Goal: Task Accomplishment & Management: Use online tool/utility

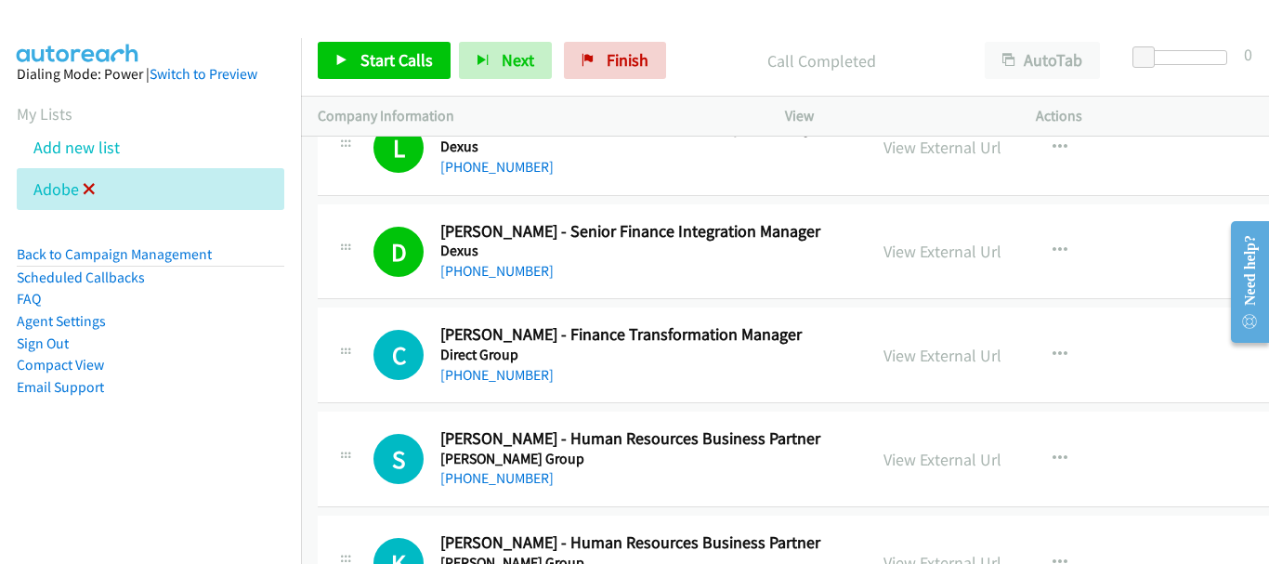
click at [89, 186] on icon at bounding box center [89, 190] width 13 height 13
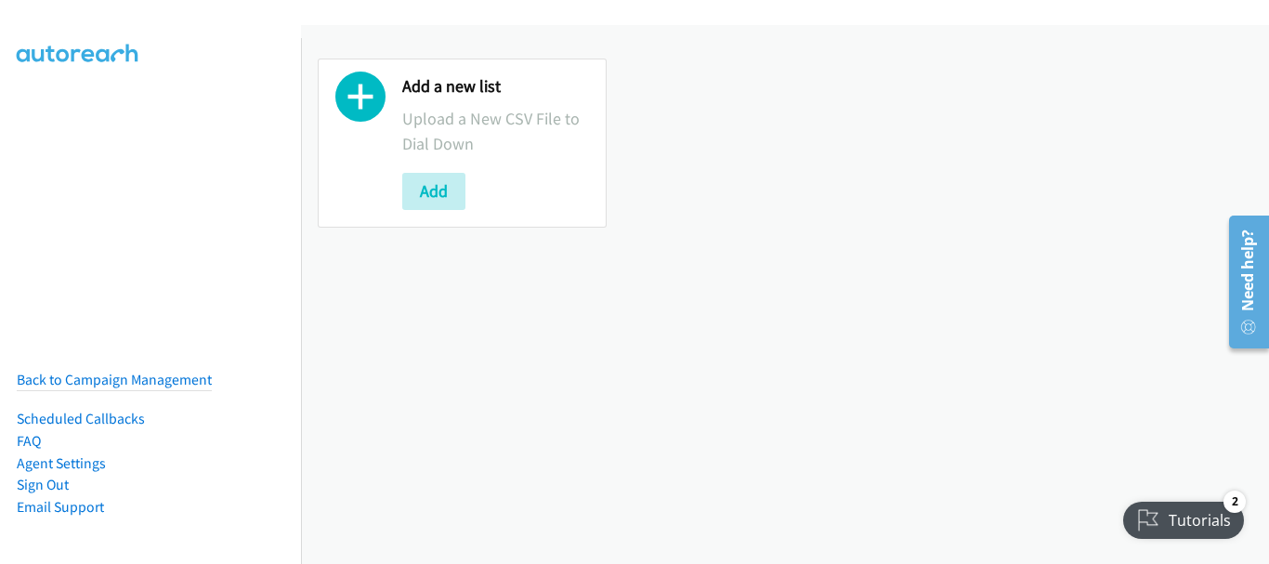
click at [475, 440] on div "Add a new list Upload a New CSV File to Dial Down Add" at bounding box center [785, 294] width 968 height 539
click at [466, 427] on div "Add a new list Upload a New CSV File to Dial Down Add" at bounding box center [785, 294] width 968 height 539
click at [453, 202] on button "Add" at bounding box center [433, 191] width 63 height 37
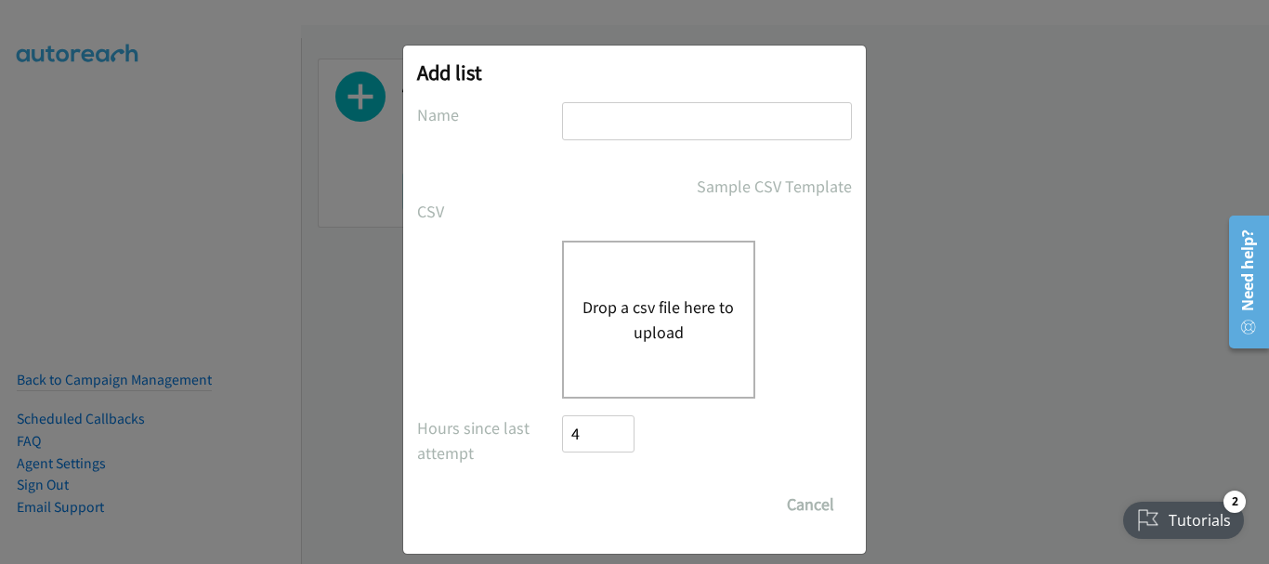
click at [611, 126] on input "text" at bounding box center [707, 121] width 290 height 38
click at [611, 123] on input "text" at bounding box center [707, 121] width 290 height 38
type input "adobe"
click at [621, 314] on button "Drop a csv file here to upload" at bounding box center [659, 320] width 152 height 50
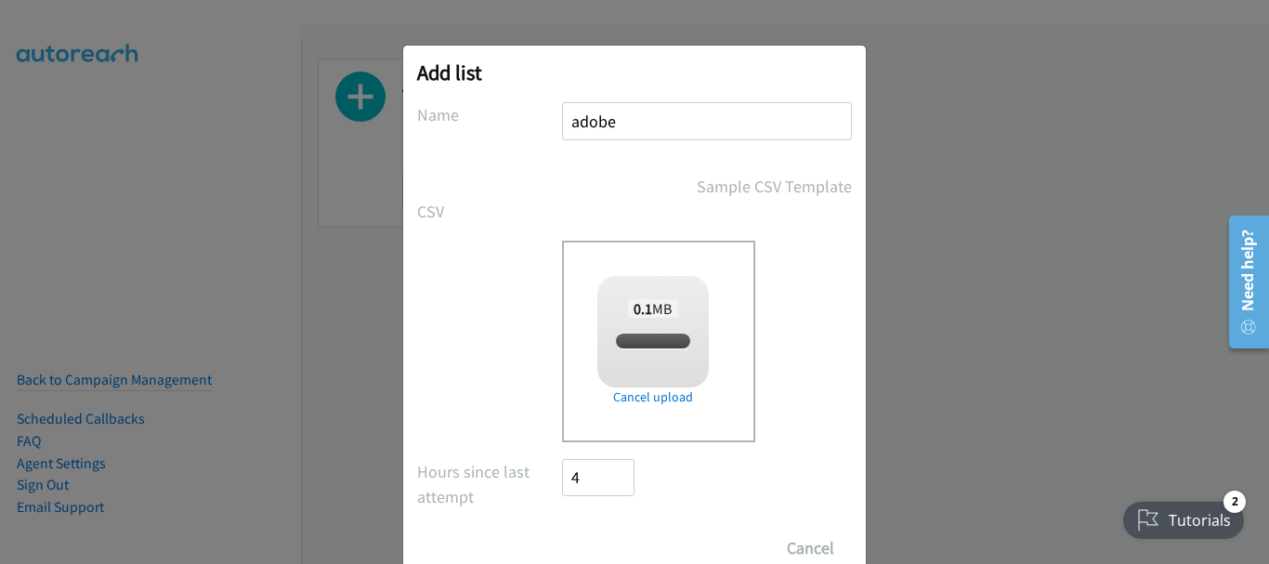
checkbox input "true"
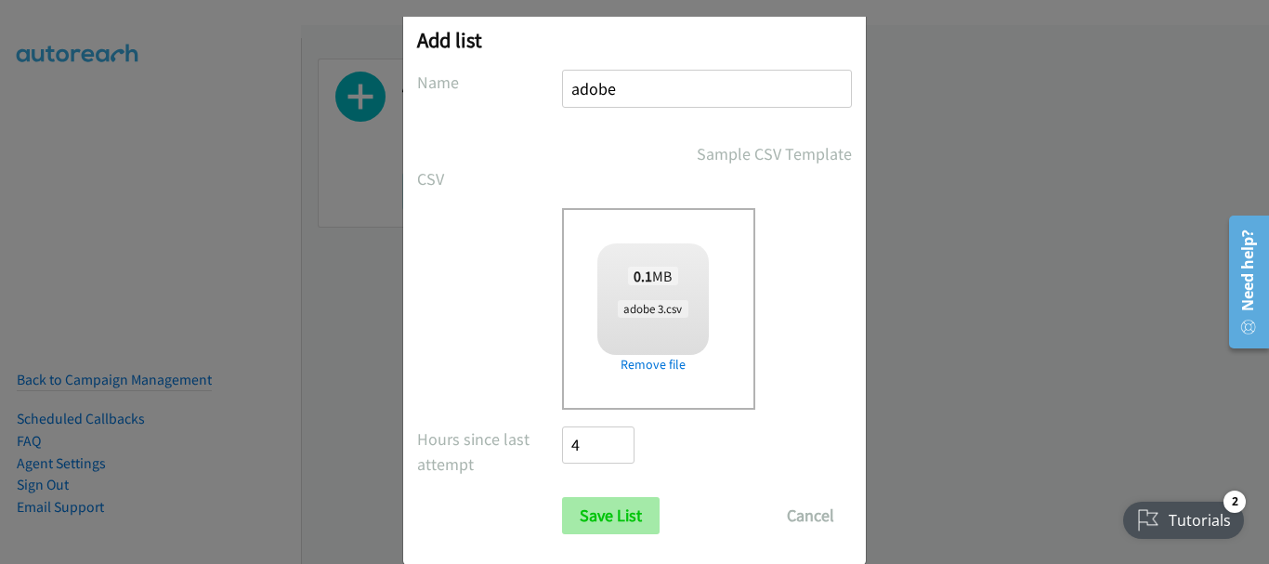
scroll to position [62, 0]
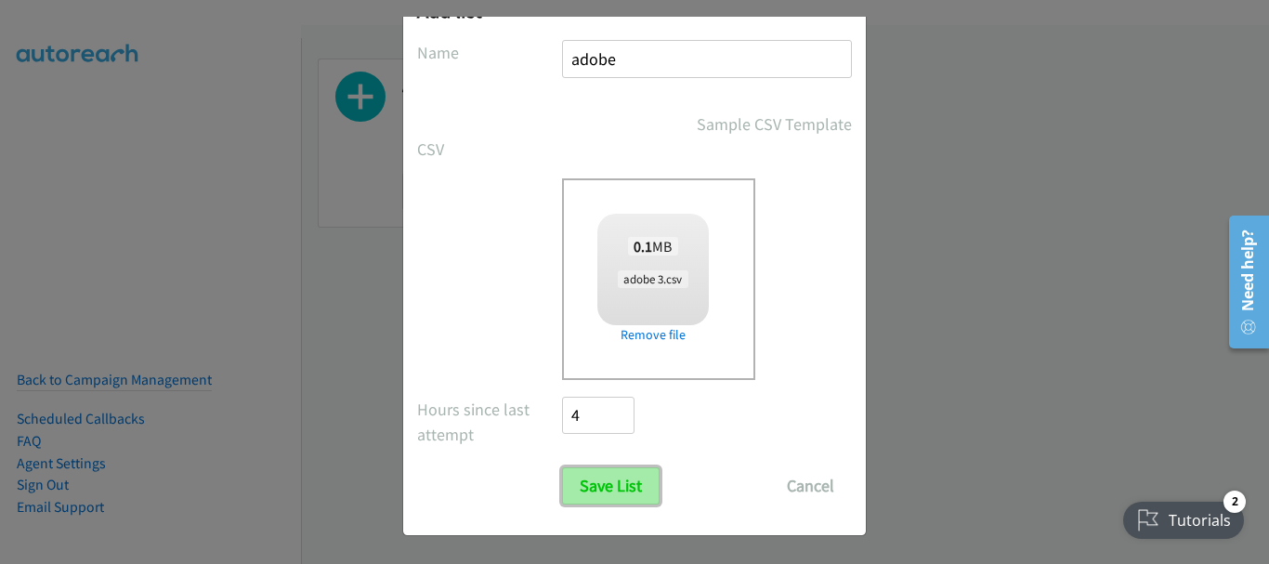
click at [612, 495] on input "Save List" at bounding box center [611, 485] width 98 height 37
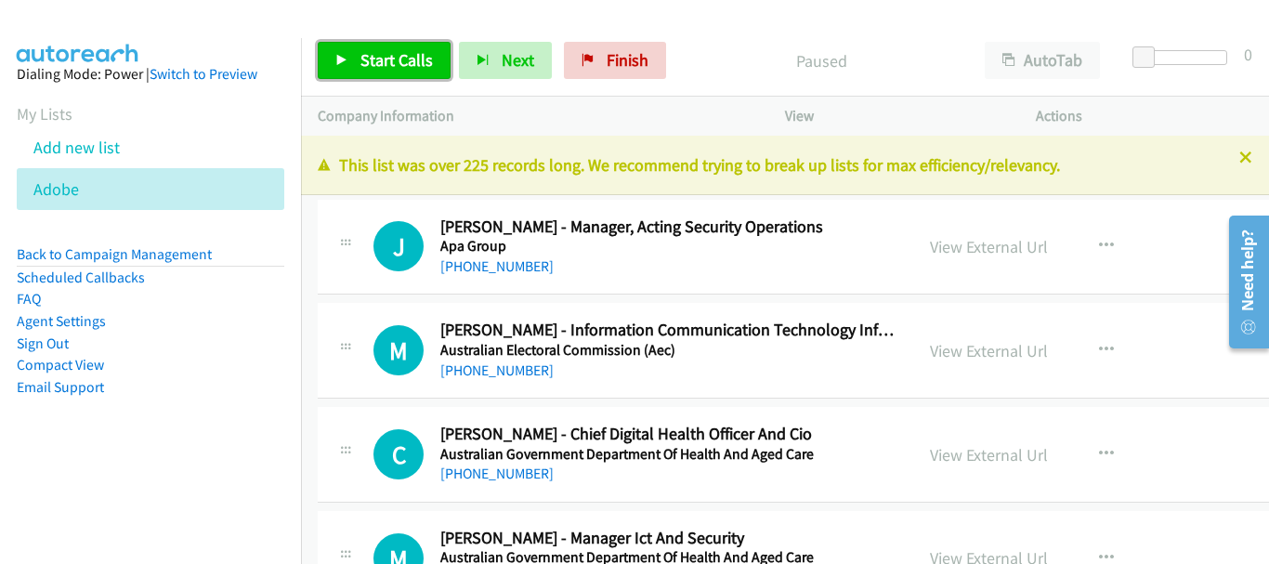
click at [1137, 253] on div "View External Url View External Url Schedule/Manage Callback Start Calls Here R…" at bounding box center [1070, 246] width 315 height 61
click at [345, 60] on icon at bounding box center [341, 61] width 13 height 13
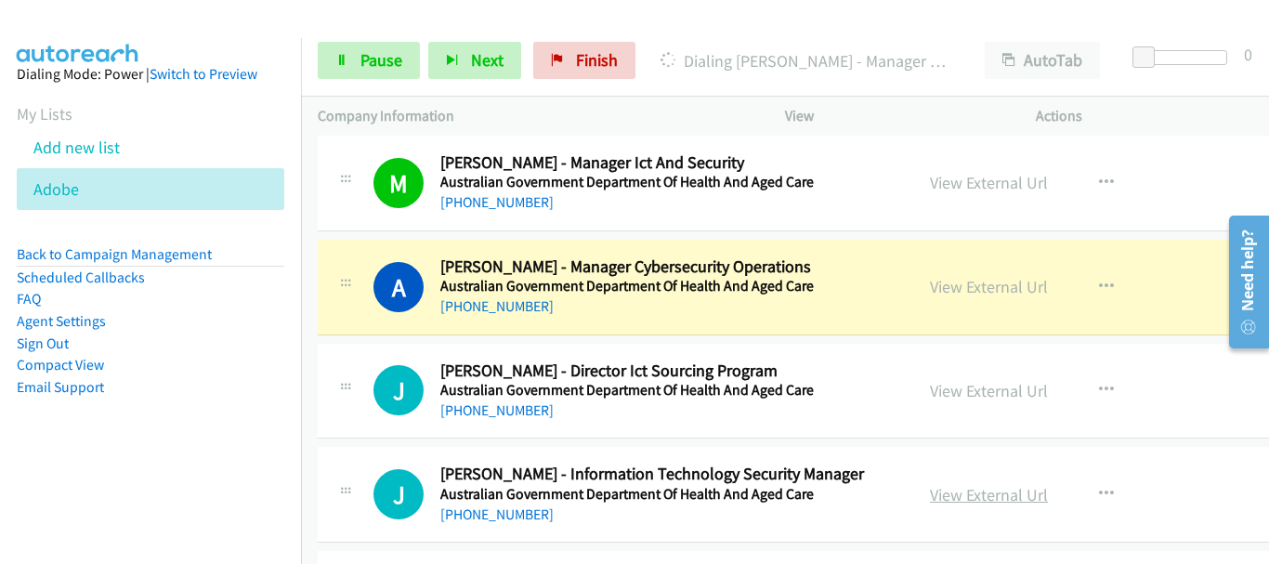
scroll to position [372, 0]
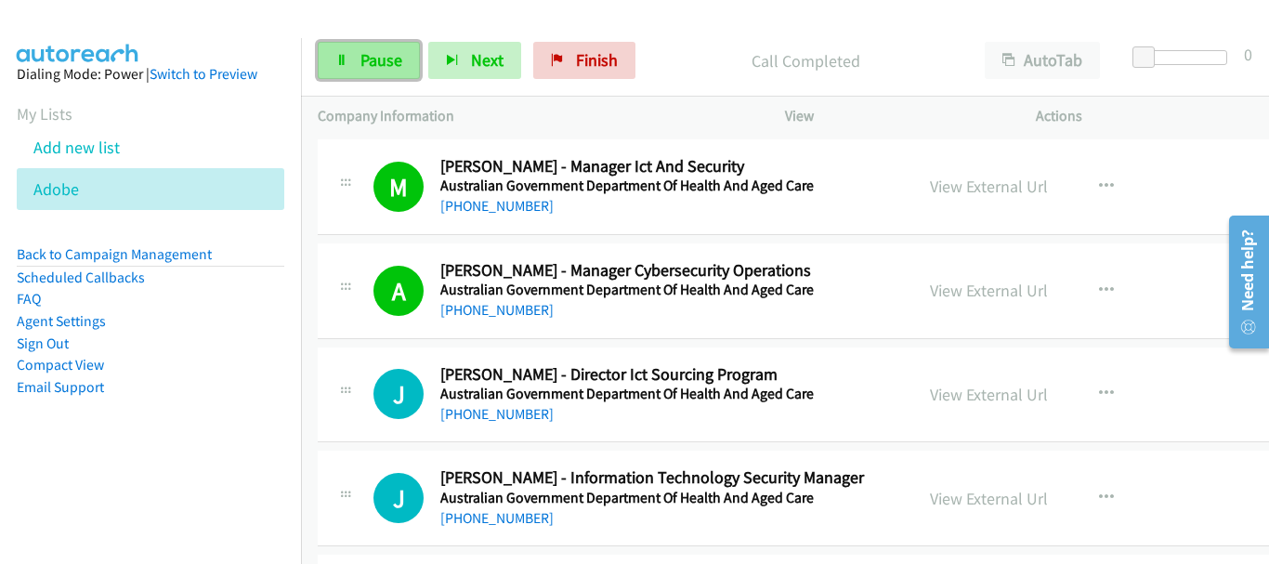
click at [352, 68] on link "Pause" at bounding box center [369, 60] width 102 height 37
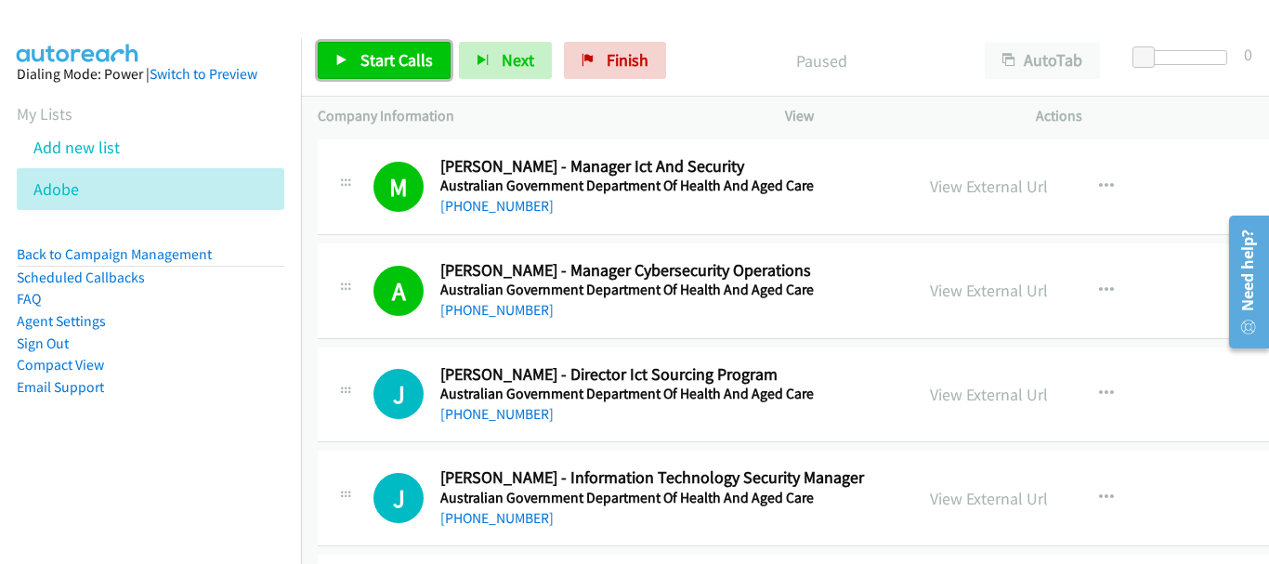
click at [352, 67] on link "Start Calls" at bounding box center [384, 60] width 133 height 37
click at [406, 60] on span "Start Calls" at bounding box center [396, 59] width 72 height 21
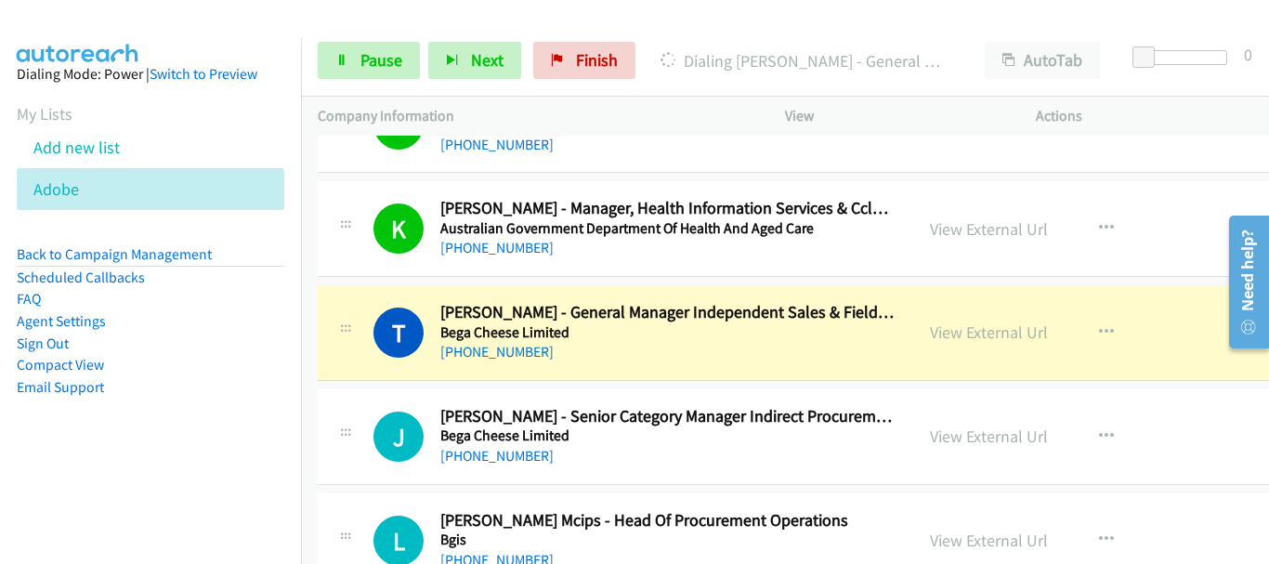
scroll to position [929, 0]
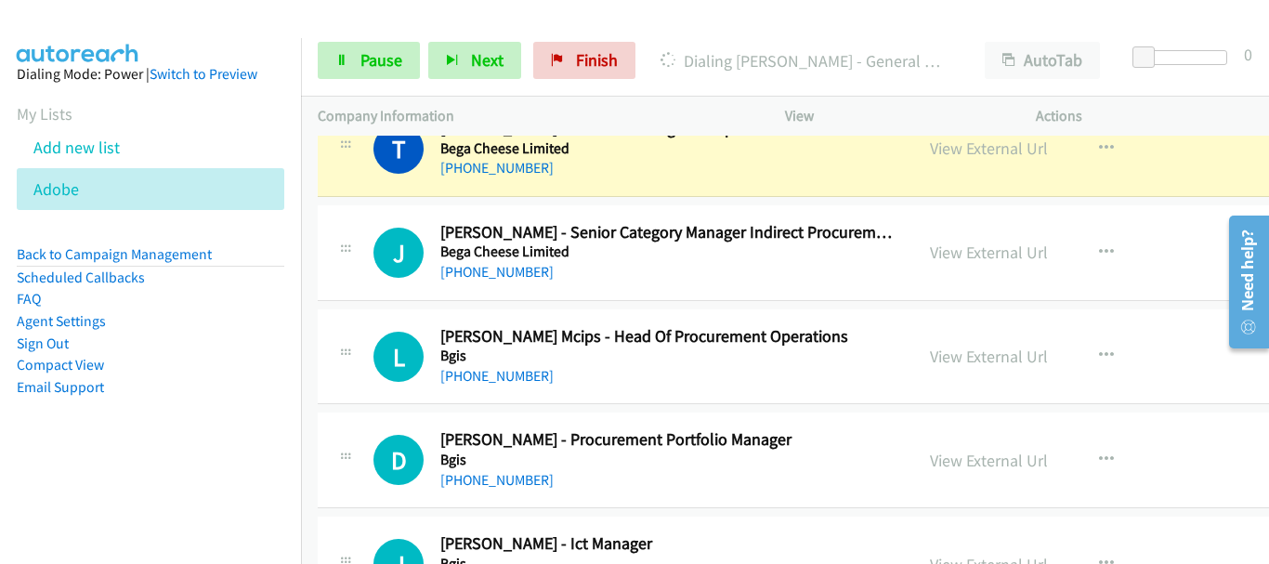
click at [1169, 346] on div "View External Url View External Url Schedule/Manage Callback Start Calls Here R…" at bounding box center [1070, 356] width 315 height 61
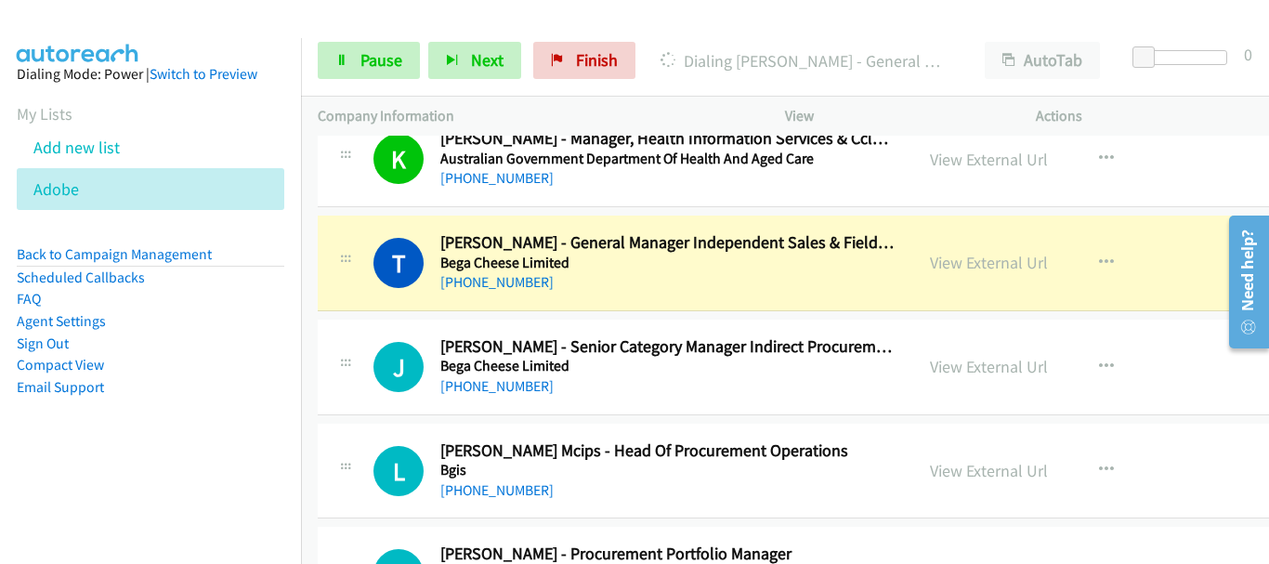
scroll to position [836, 0]
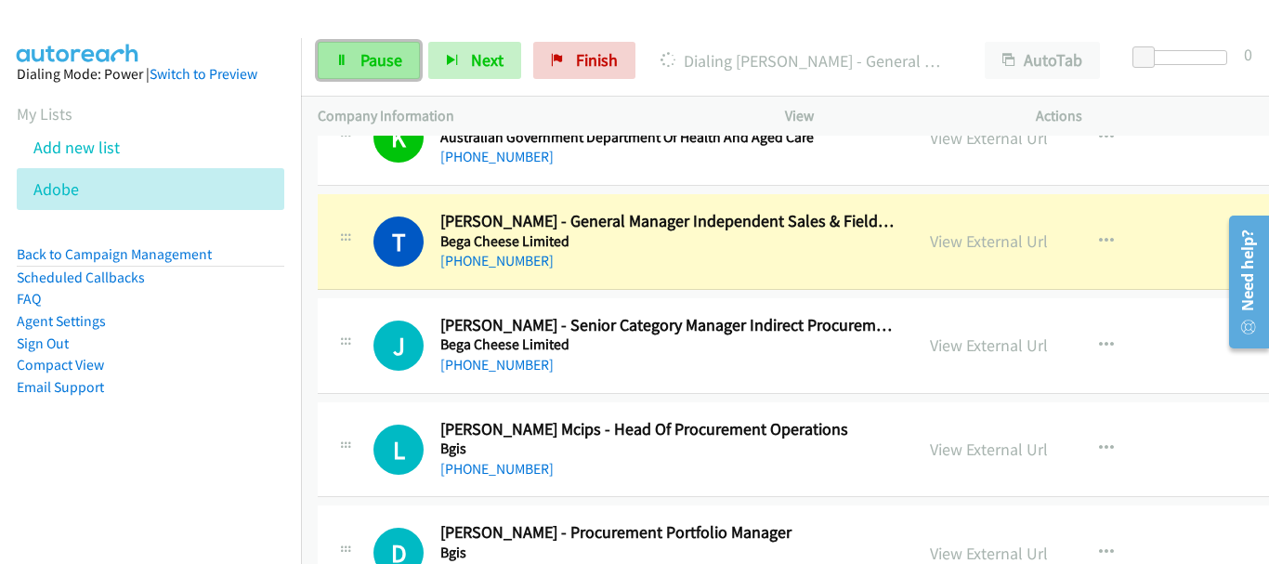
click at [357, 71] on link "Pause" at bounding box center [369, 60] width 102 height 37
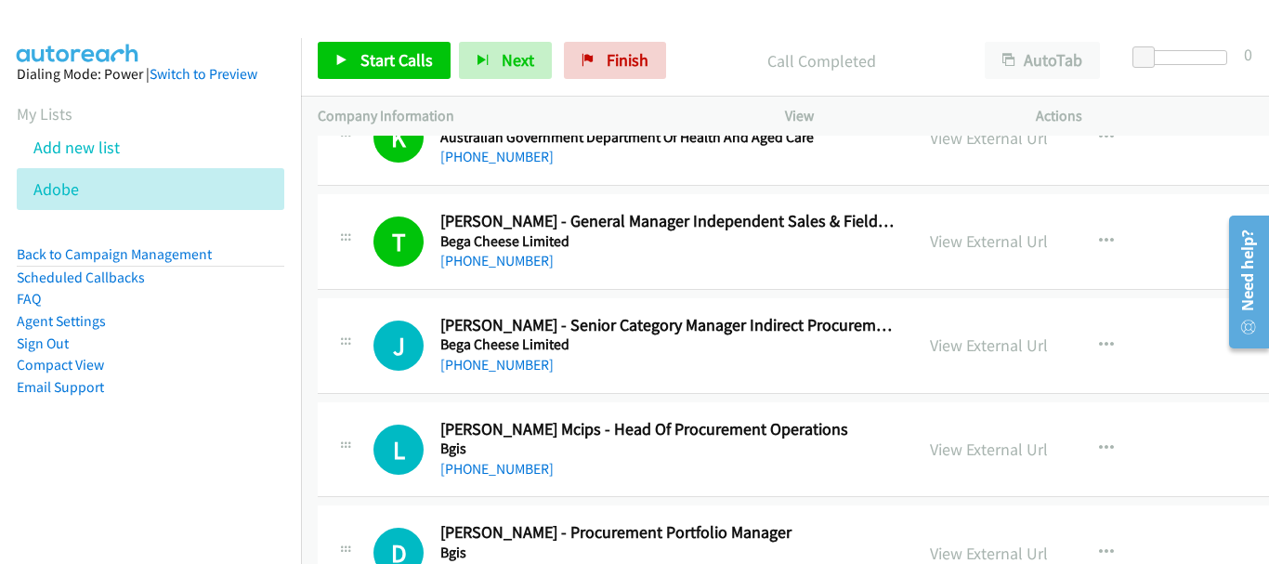
drag, startPoint x: 166, startPoint y: 25, endPoint x: 531, endPoint y: 455, distance: 563.7
click at [166, 25] on div at bounding box center [626, 36] width 1252 height 72
click at [387, 52] on span "Start Calls" at bounding box center [396, 59] width 72 height 21
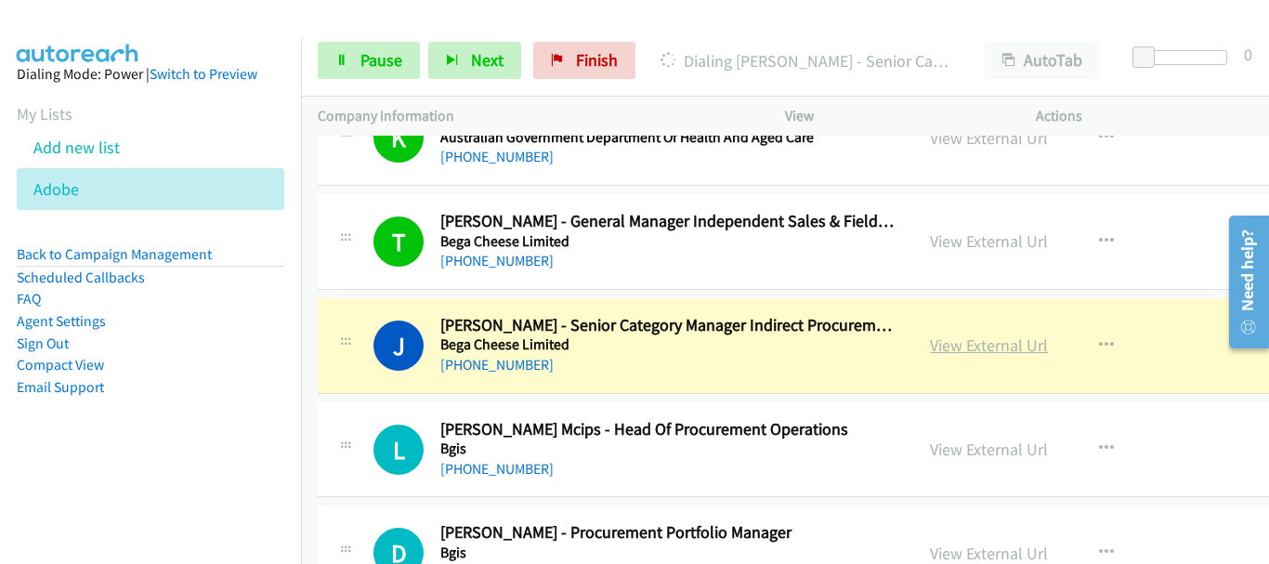
drag, startPoint x: 944, startPoint y: 332, endPoint x: 942, endPoint y: 341, distance: 9.5
click at [942, 341] on link "View External Url" at bounding box center [989, 344] width 118 height 21
click at [370, 43] on link "Pause" at bounding box center [369, 60] width 102 height 37
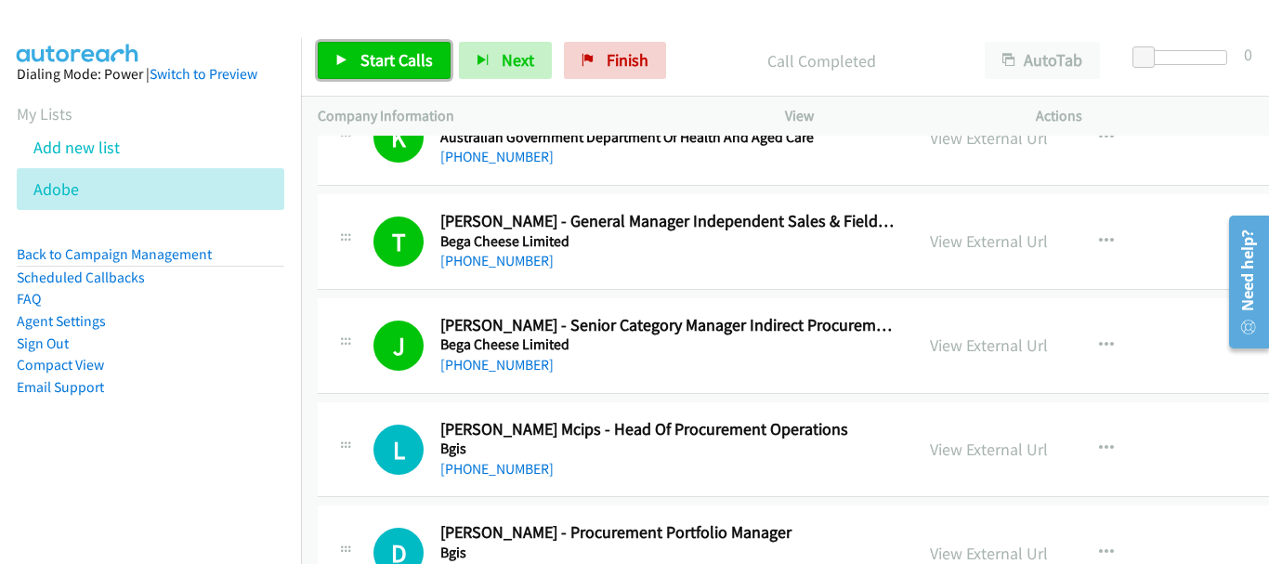
drag, startPoint x: 374, startPoint y: 53, endPoint x: 324, endPoint y: 3, distance: 71.0
click at [374, 52] on span "Start Calls" at bounding box center [396, 59] width 72 height 21
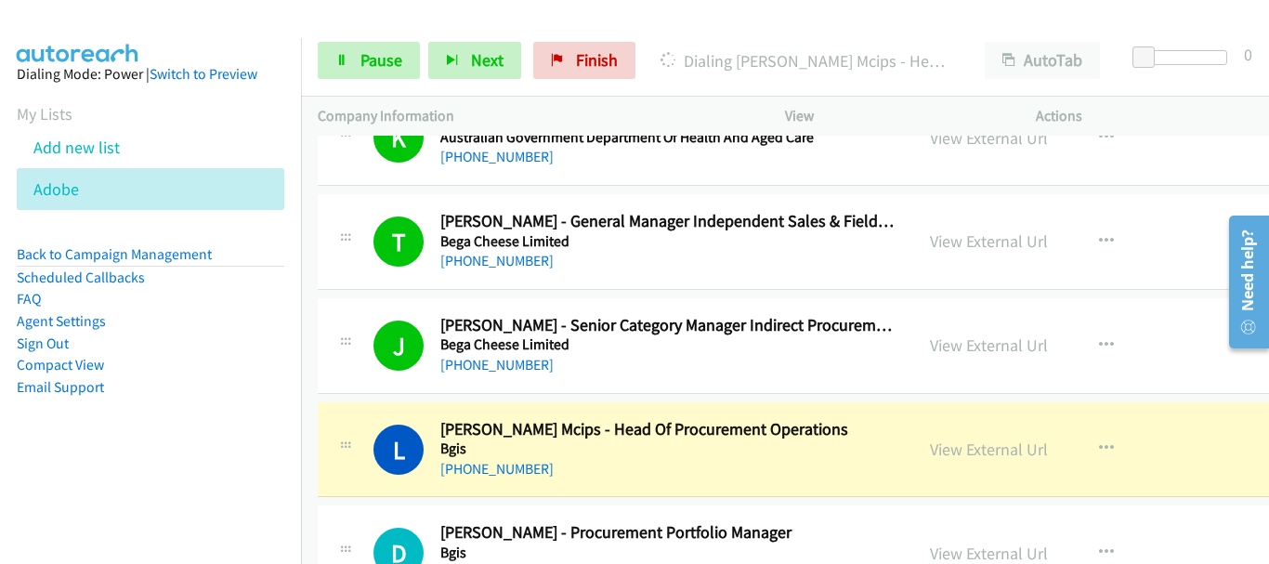
scroll to position [1022, 0]
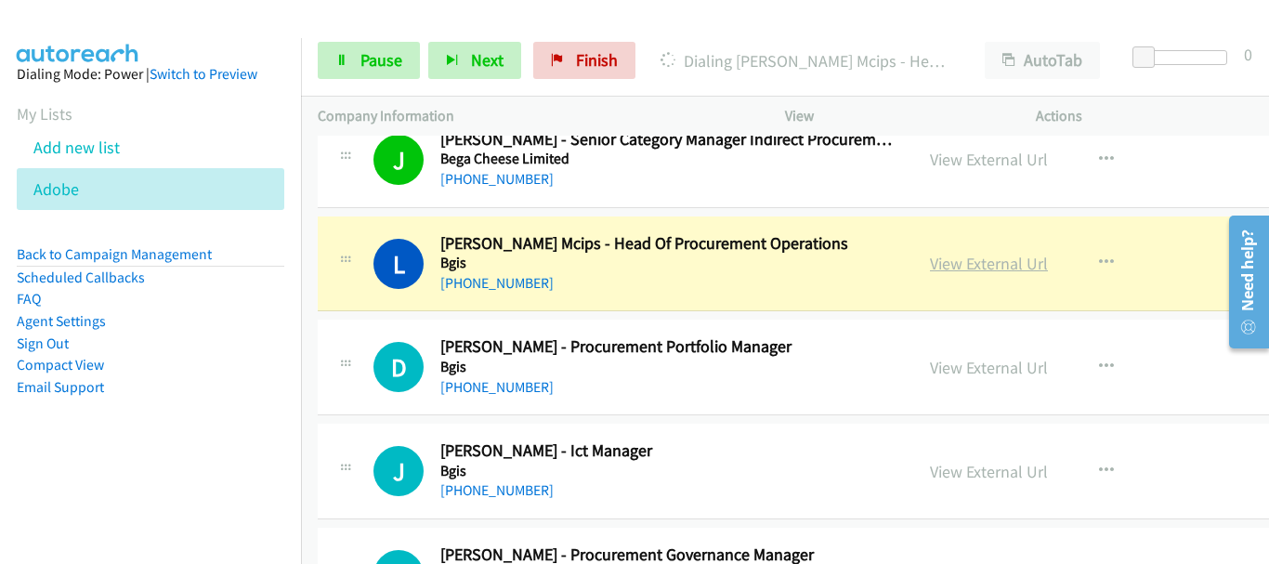
click at [930, 266] on link "View External Url" at bounding box center [989, 263] width 118 height 21
click at [359, 74] on link "Pause" at bounding box center [369, 60] width 102 height 37
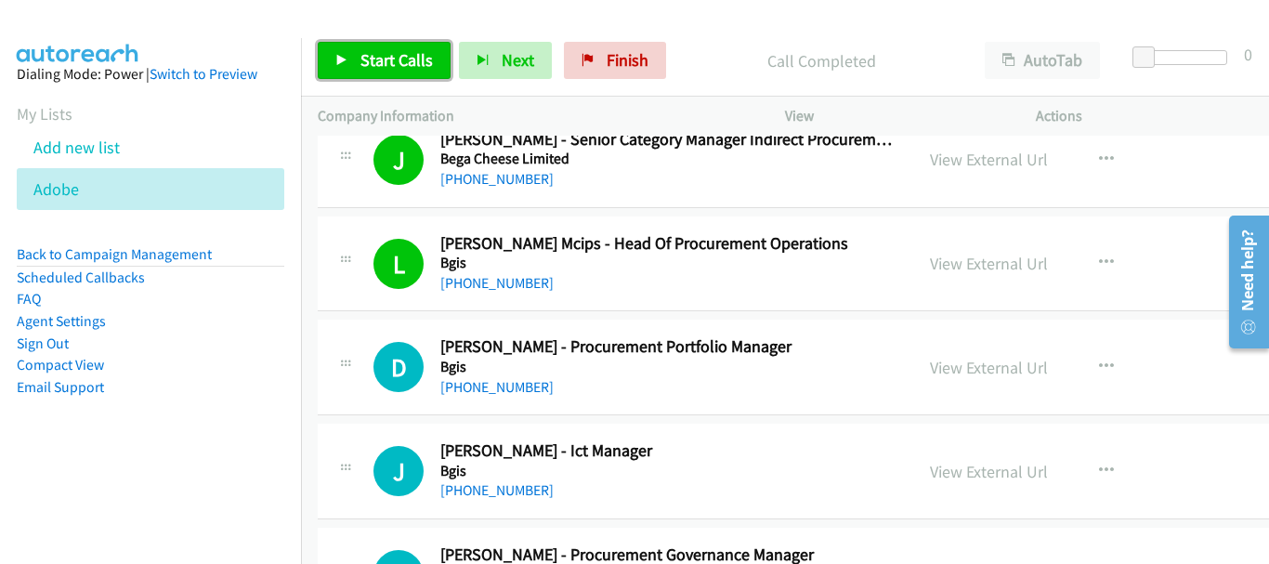
click at [400, 54] on span "Start Calls" at bounding box center [396, 59] width 72 height 21
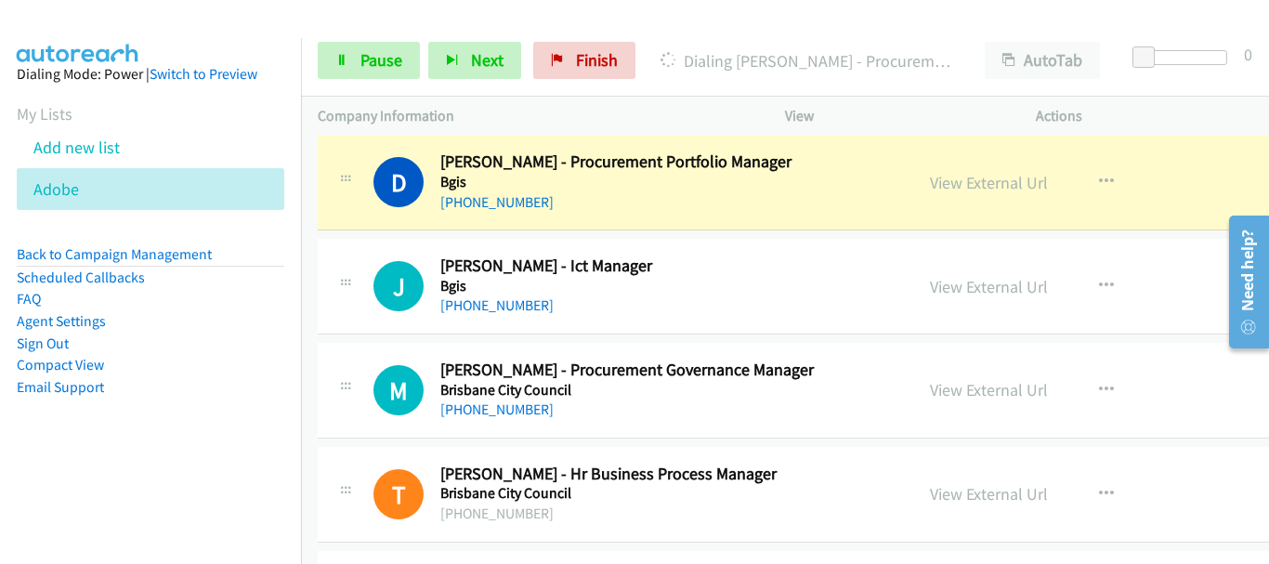
scroll to position [1208, 0]
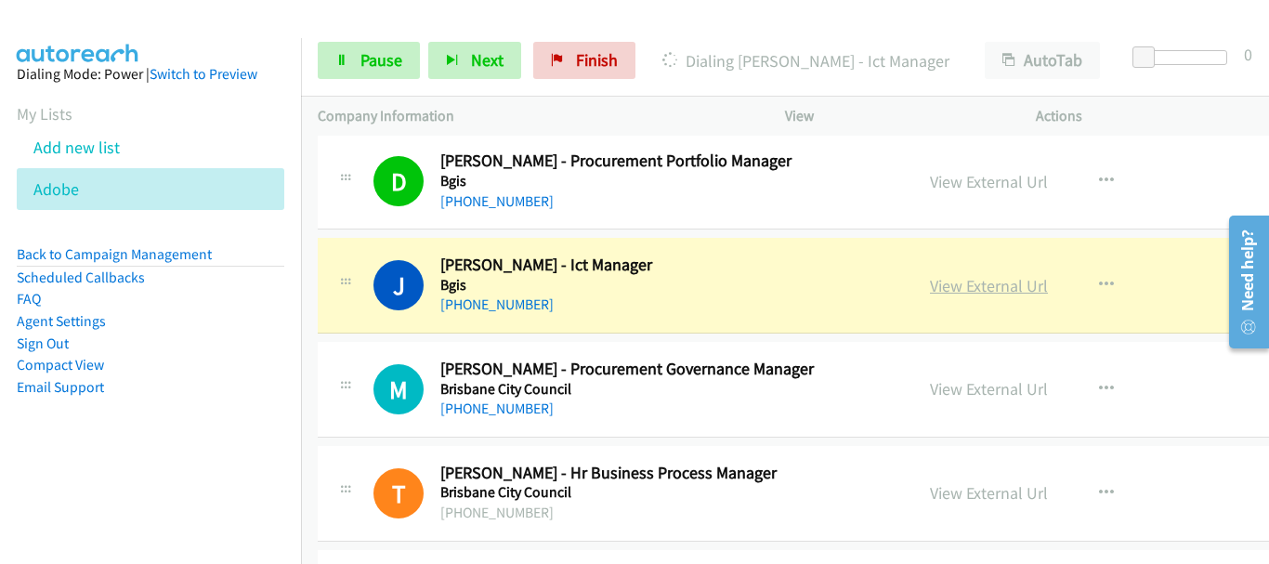
click at [979, 288] on link "View External Url" at bounding box center [989, 285] width 118 height 21
click at [382, 64] on span "Pause" at bounding box center [381, 59] width 42 height 21
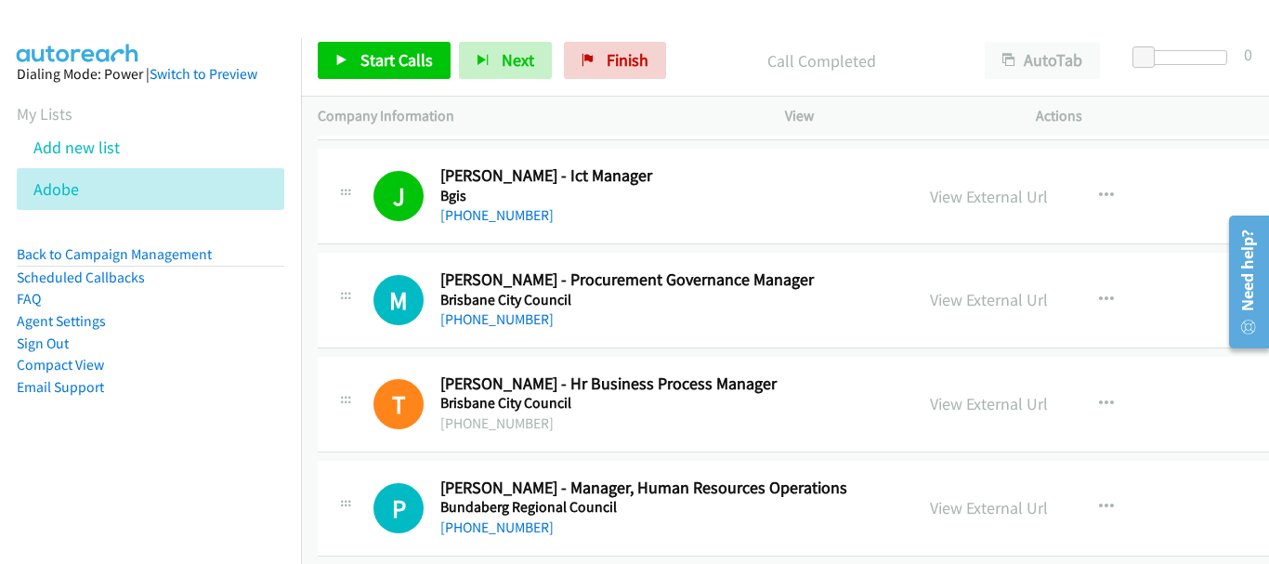
scroll to position [1301, 0]
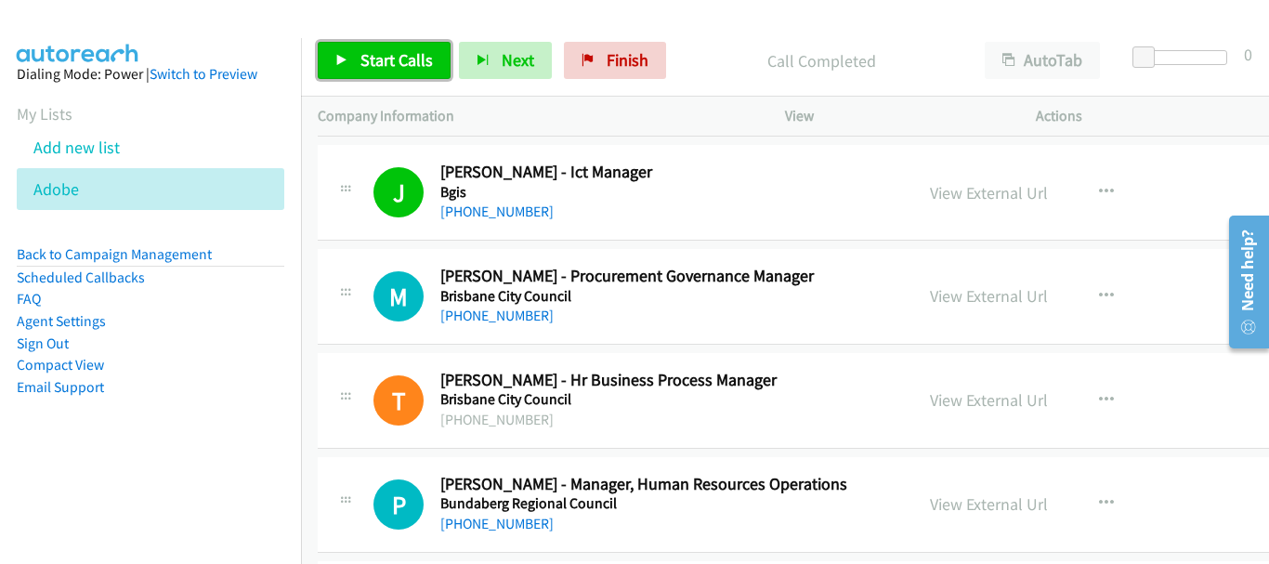
click at [374, 52] on span "Start Calls" at bounding box center [396, 59] width 72 height 21
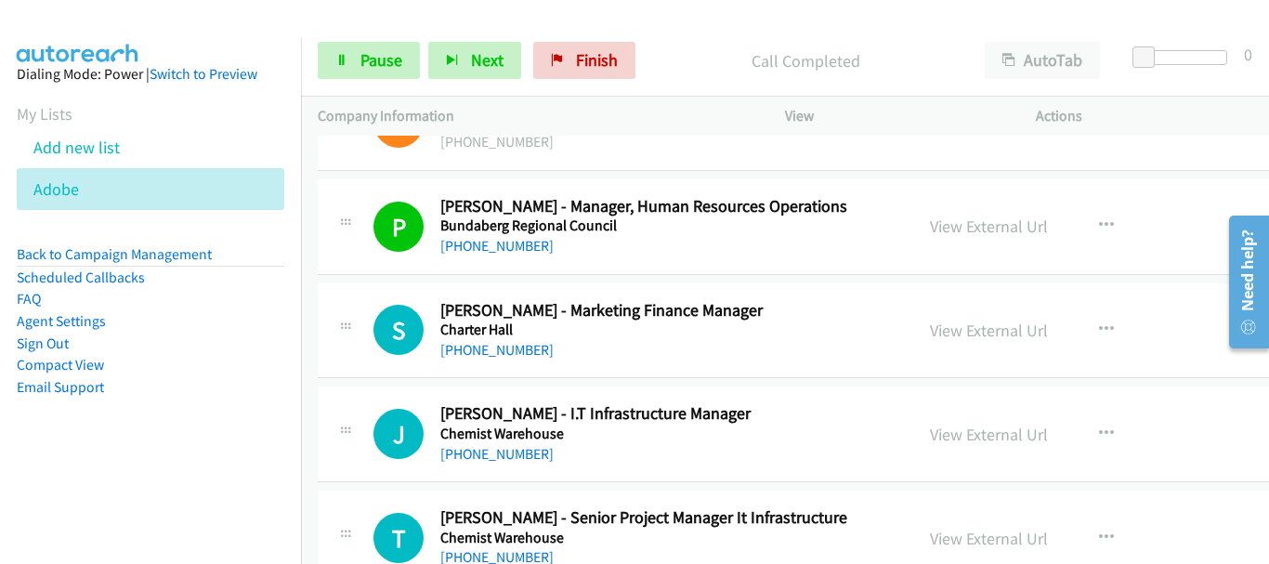
scroll to position [1579, 0]
click at [370, 66] on span "Pause" at bounding box center [381, 59] width 42 height 21
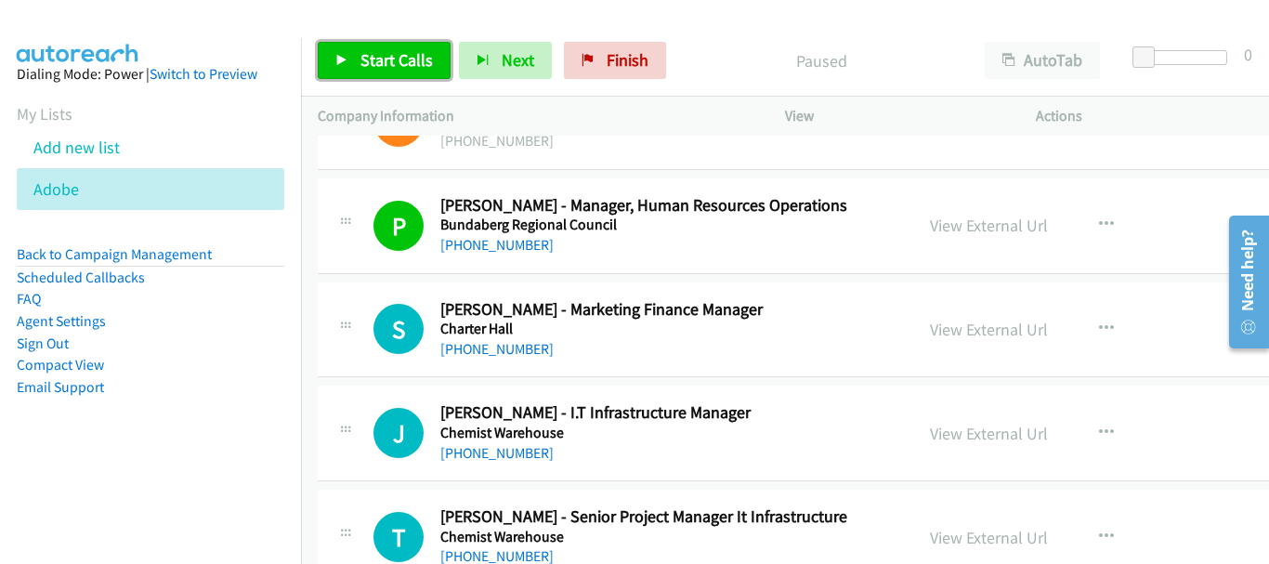
click at [383, 56] on span "Start Calls" at bounding box center [396, 59] width 72 height 21
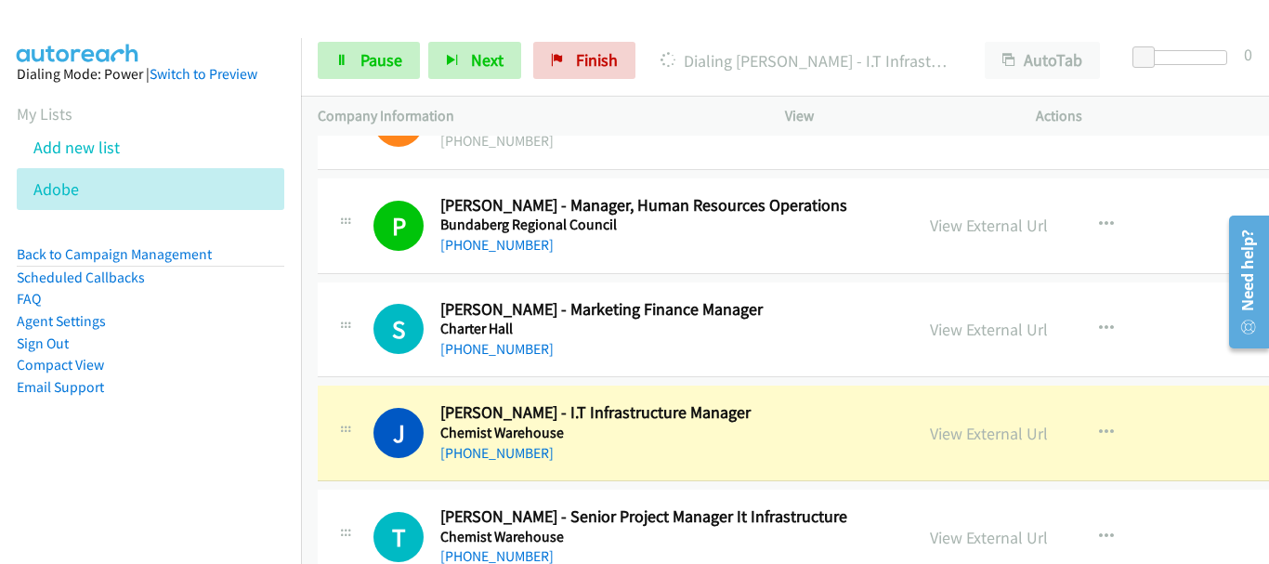
click at [1199, 411] on div "J Callback Scheduled Jesse Cardinale - I.T Infrastructure Manager Chemist Wareh…" at bounding box center [880, 434] width 1124 height 96
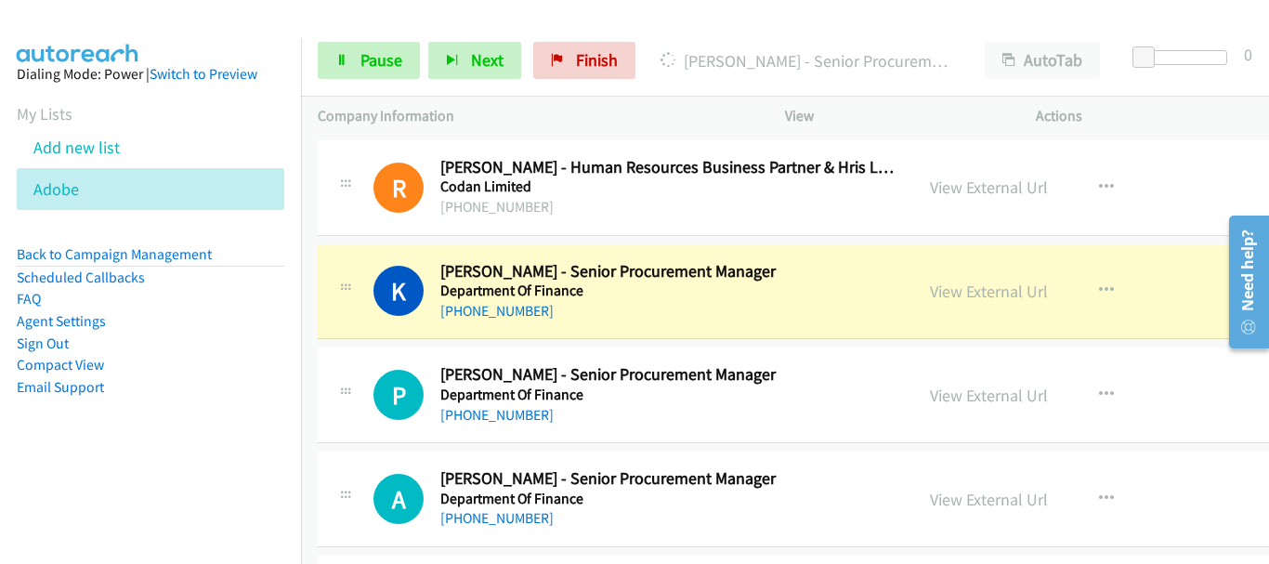
scroll to position [2230, 0]
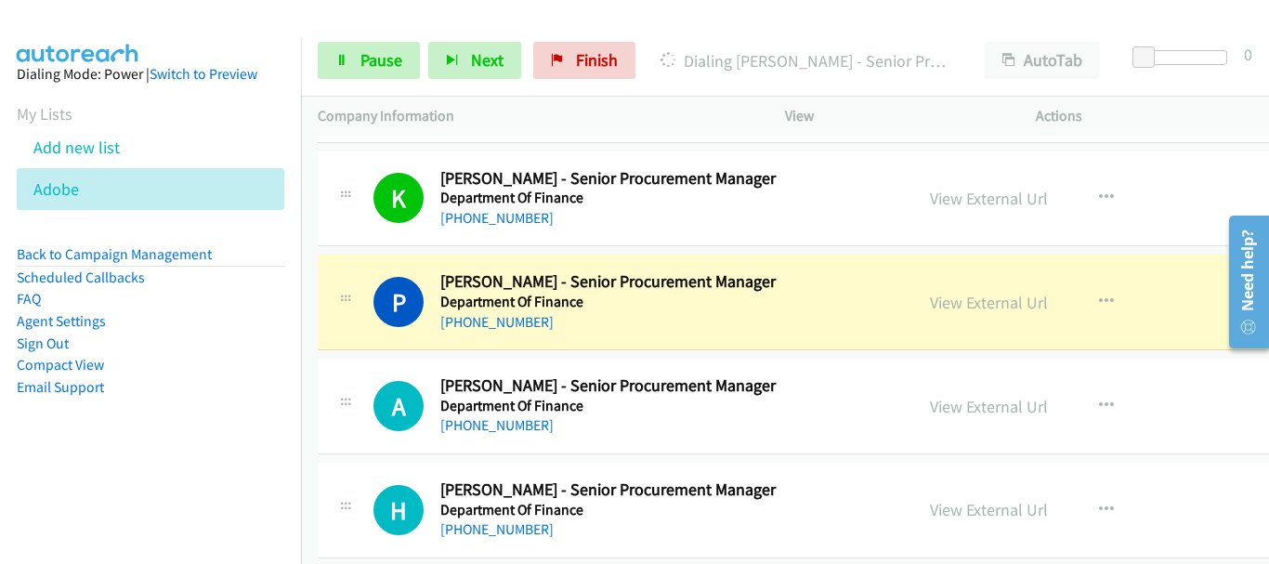
click at [1165, 346] on div "P Callback Scheduled Pat Sneddon - Senior Procurement Manager Department Of Fin…" at bounding box center [880, 303] width 1124 height 96
click at [944, 309] on link "View External Url" at bounding box center [989, 302] width 118 height 21
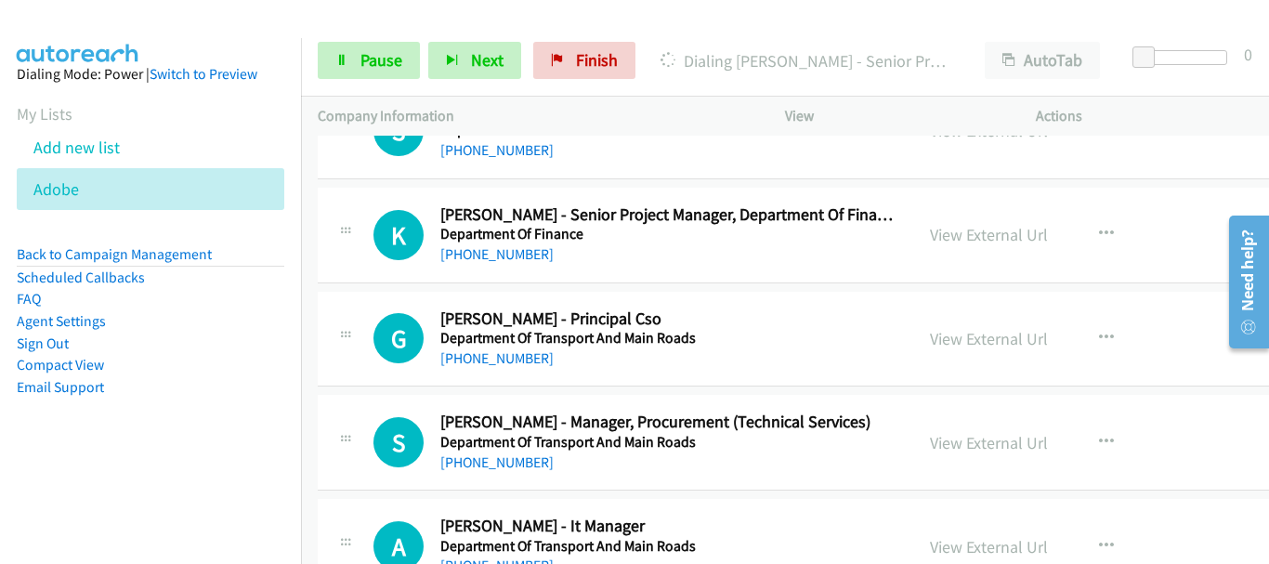
scroll to position [3252, 0]
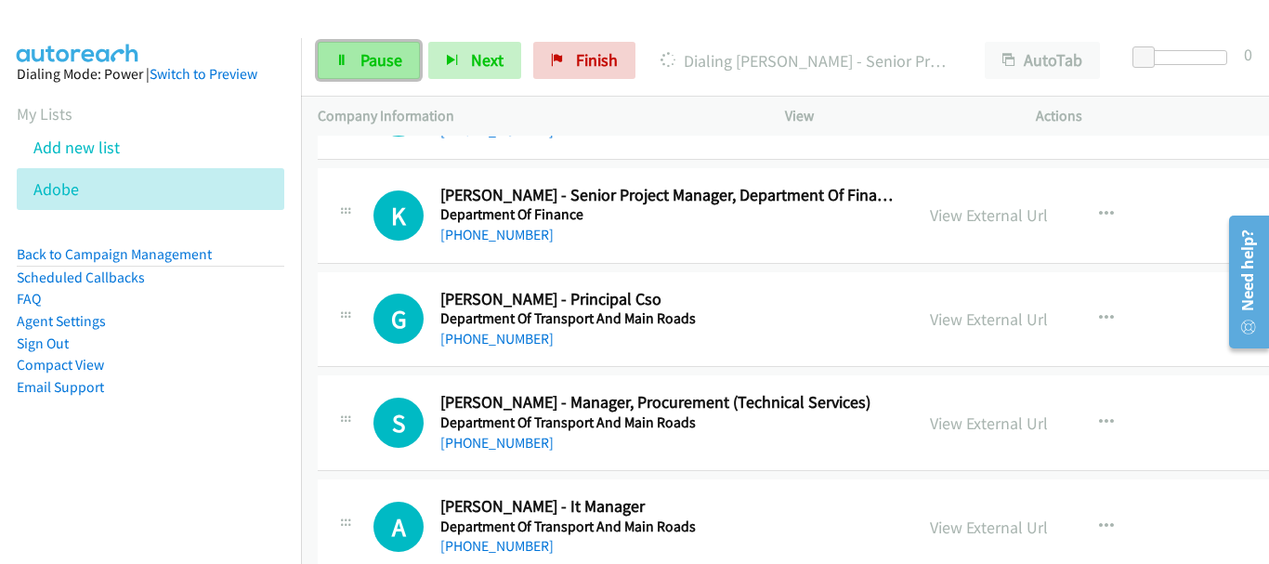
click at [387, 66] on span "Pause" at bounding box center [381, 59] width 42 height 21
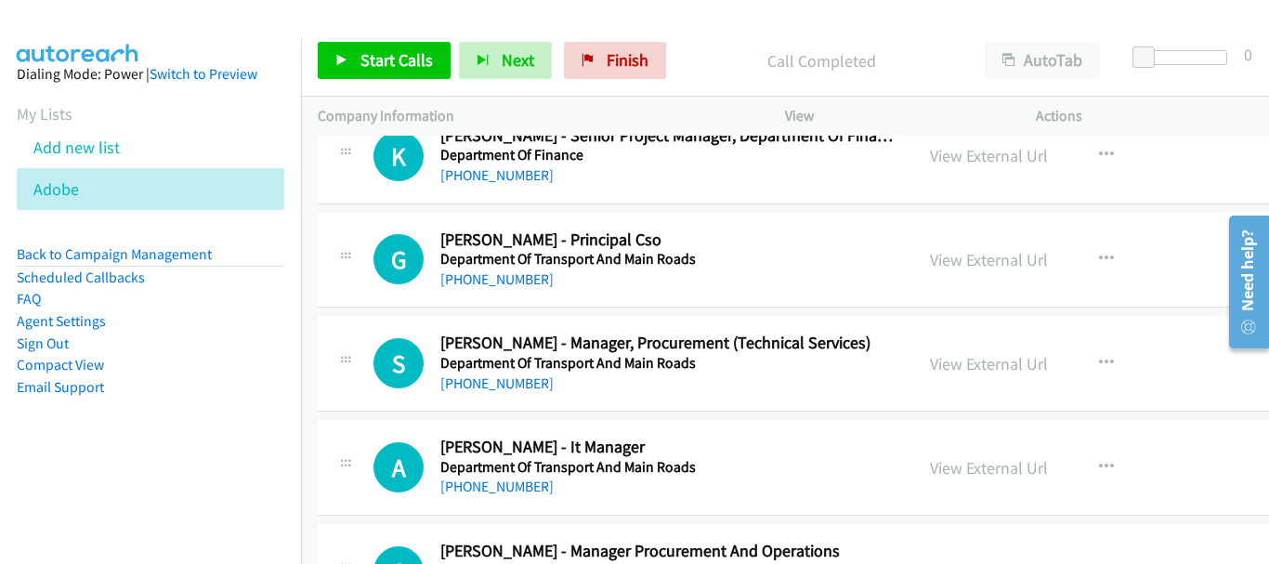
scroll to position [3345, 0]
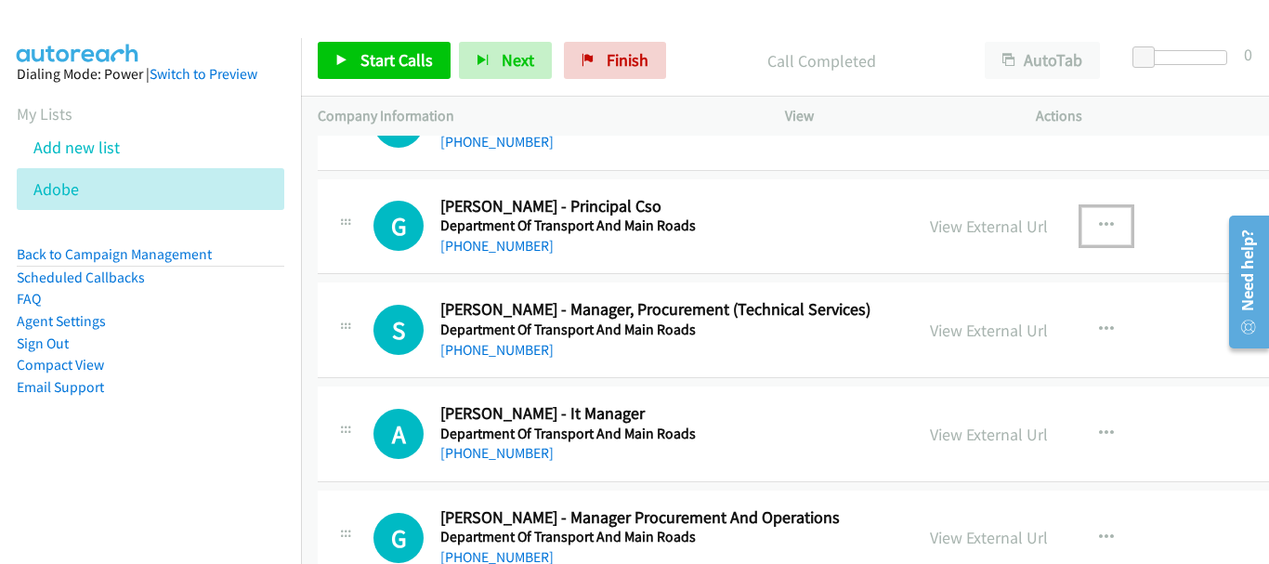
click at [1086, 224] on button "button" at bounding box center [1106, 225] width 50 height 37
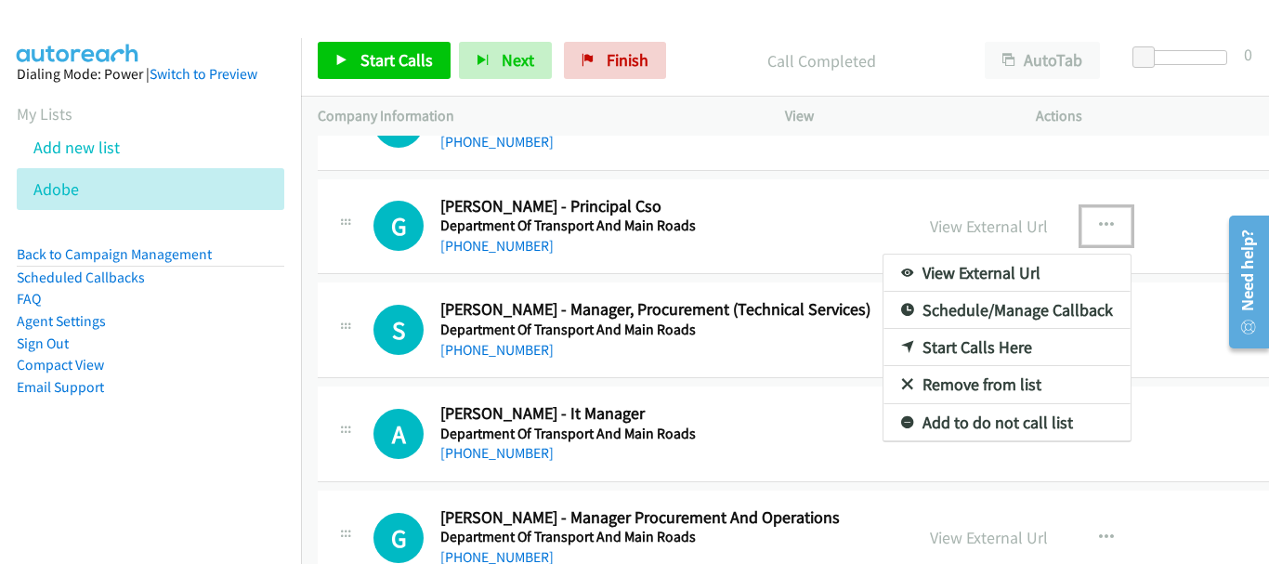
click at [928, 339] on link "Start Calls Here" at bounding box center [1007, 347] width 247 height 37
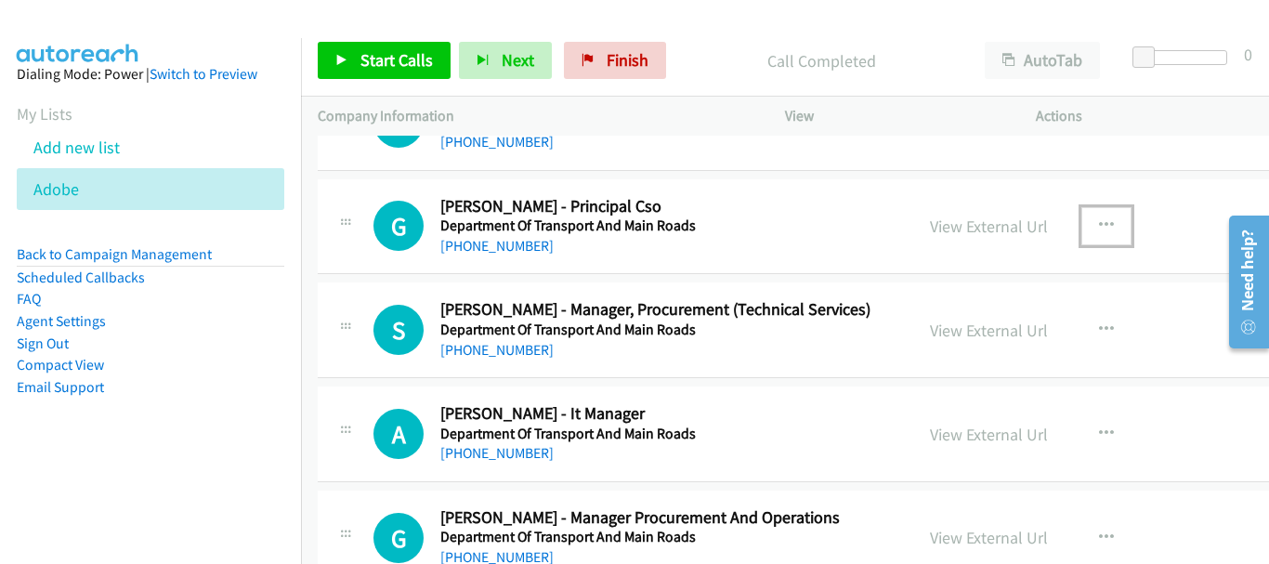
click at [1099, 221] on icon "button" at bounding box center [1106, 225] width 15 height 15
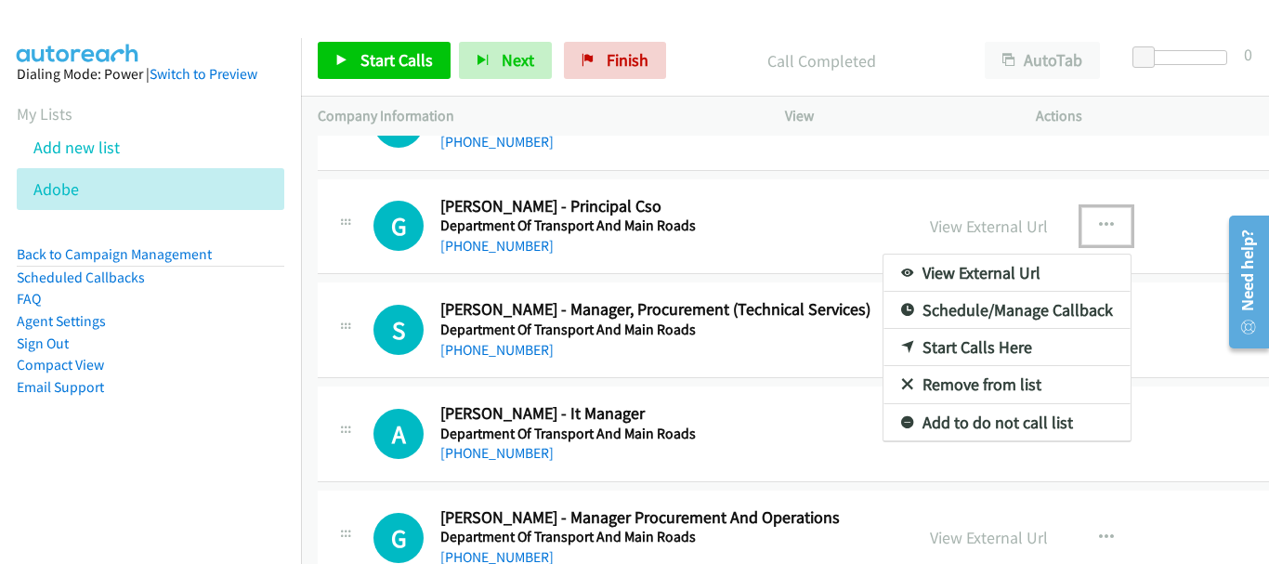
click at [911, 349] on link "Start Calls Here" at bounding box center [1007, 347] width 247 height 37
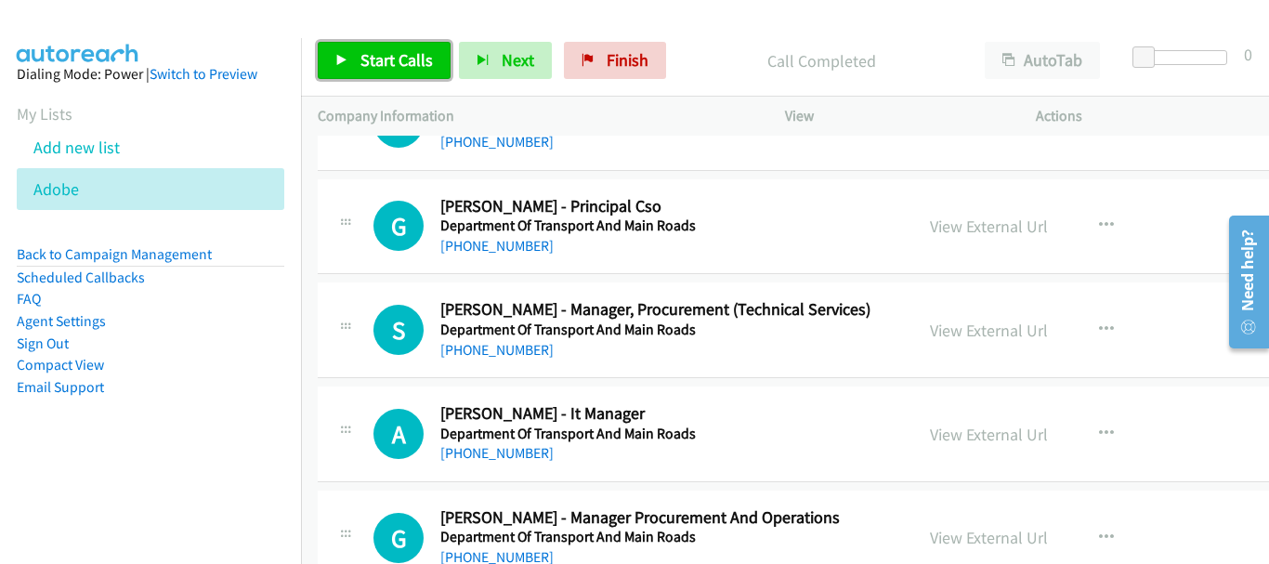
click at [394, 56] on span "Start Calls" at bounding box center [396, 59] width 72 height 21
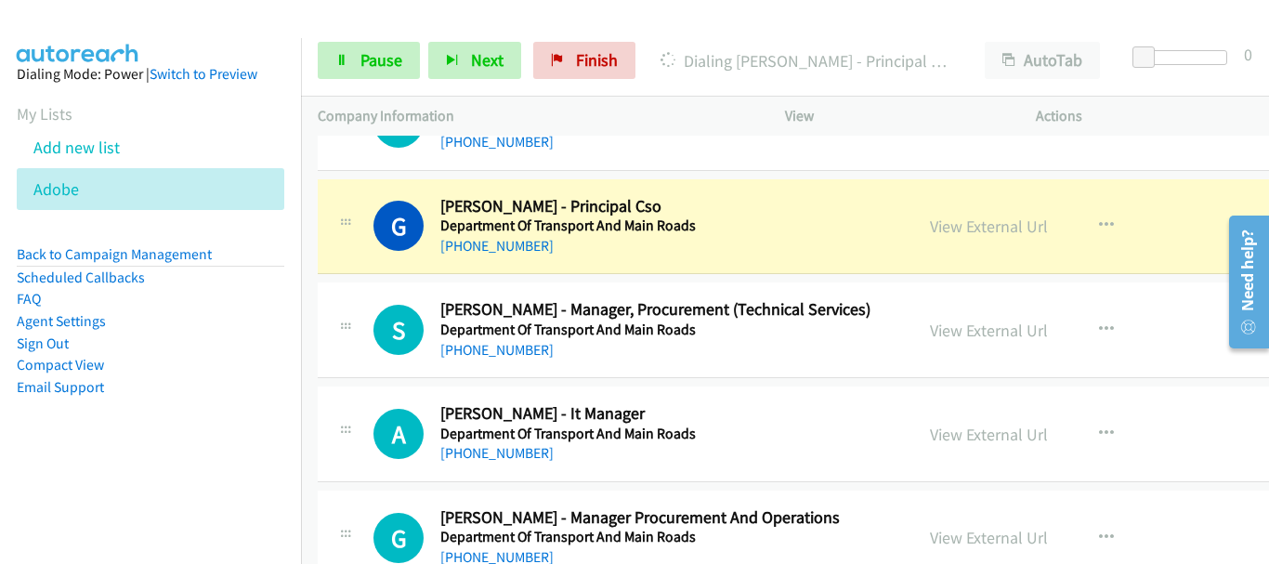
click at [1162, 203] on div "View External Url View External Url Schedule/Manage Callback Start Calls Here R…" at bounding box center [1070, 226] width 315 height 61
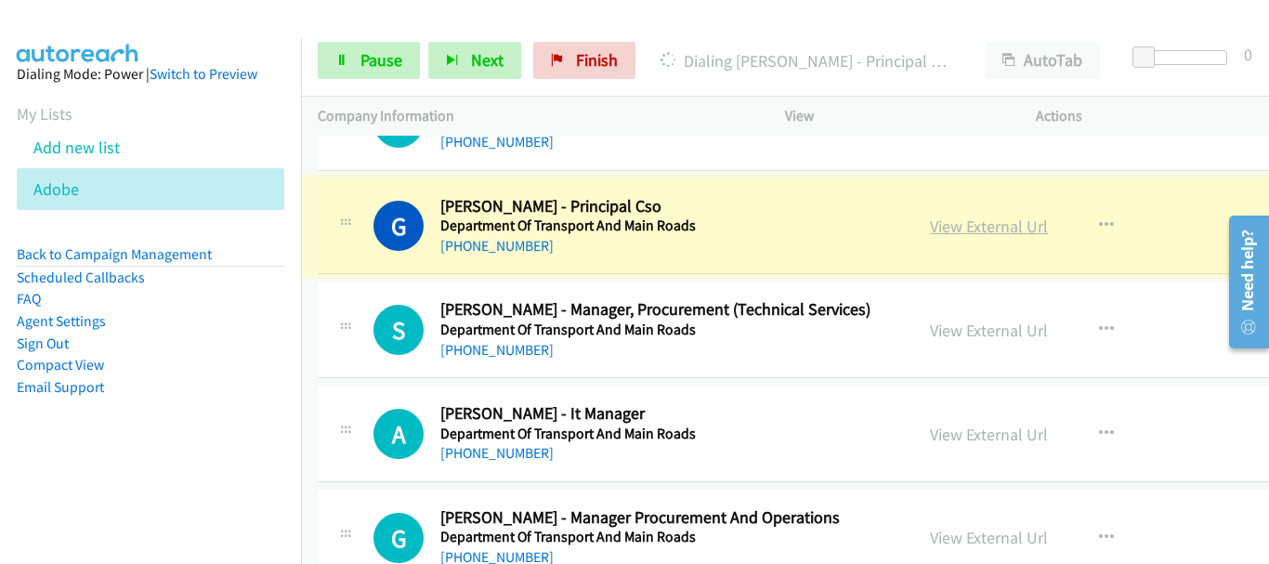
click at [930, 225] on link "View External Url" at bounding box center [989, 226] width 118 height 21
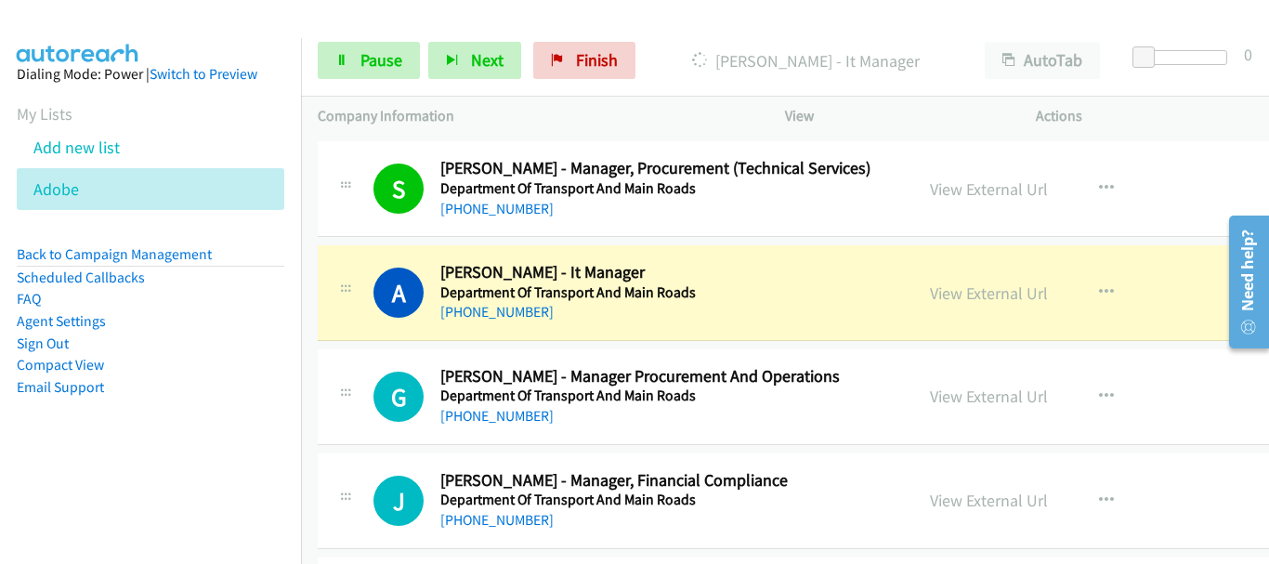
scroll to position [3531, 0]
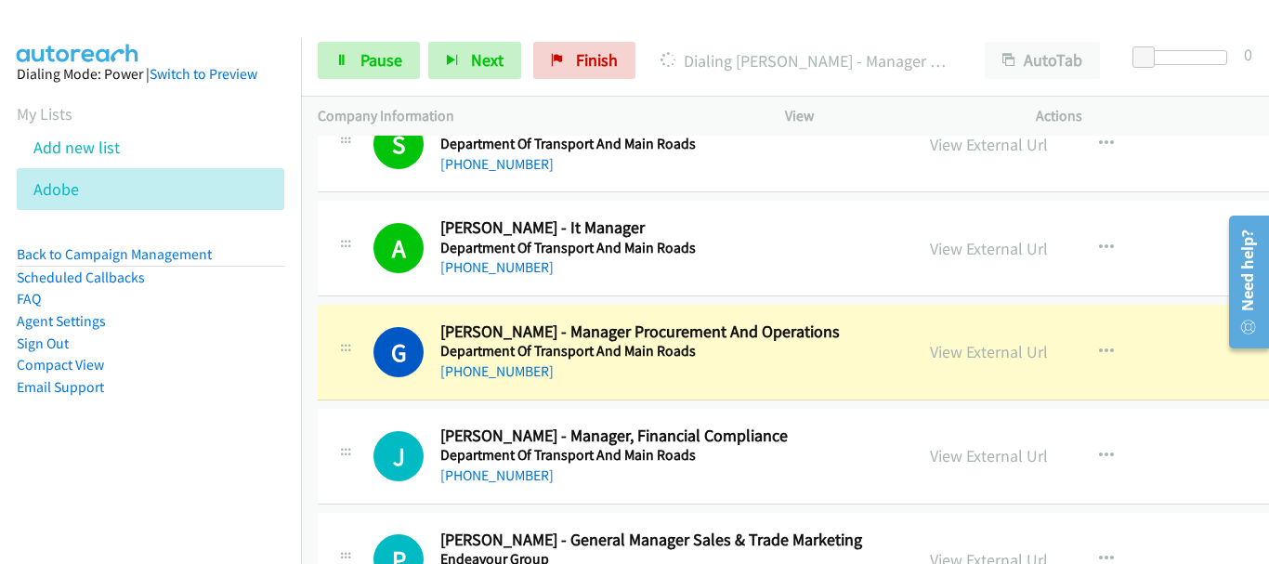
click at [1195, 291] on div "A Callback Scheduled Amila Fernando - It Manager Department Of Transport And Ma…" at bounding box center [880, 249] width 1124 height 96
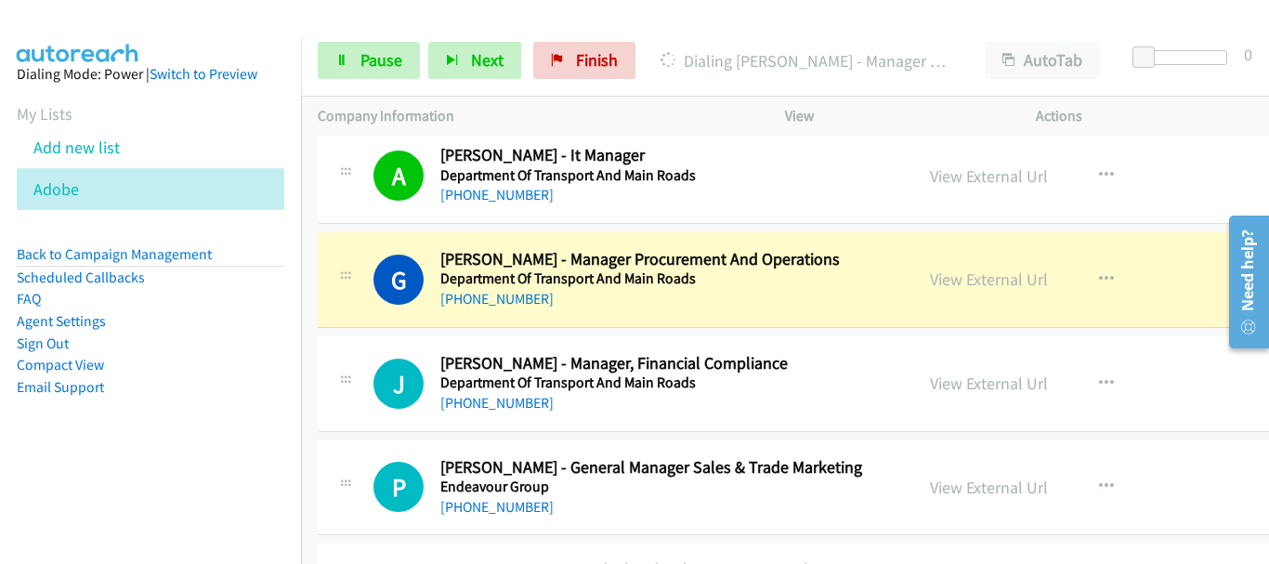
scroll to position [3624, 0]
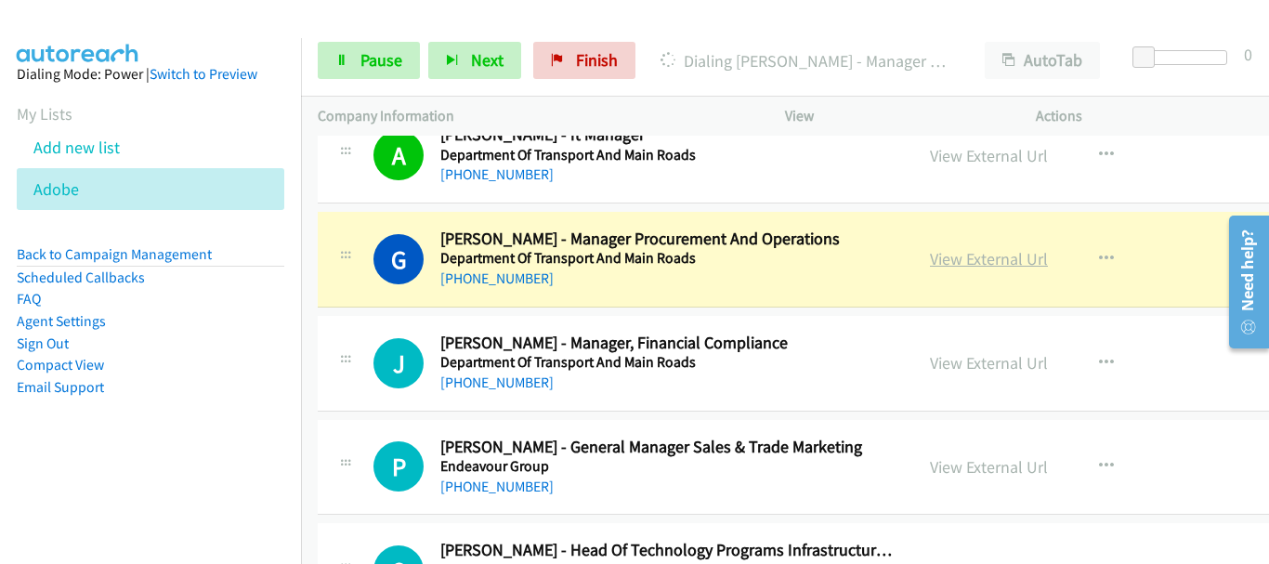
click at [958, 264] on link "View External Url" at bounding box center [989, 258] width 118 height 21
click at [403, 63] on link "Pause" at bounding box center [369, 60] width 102 height 37
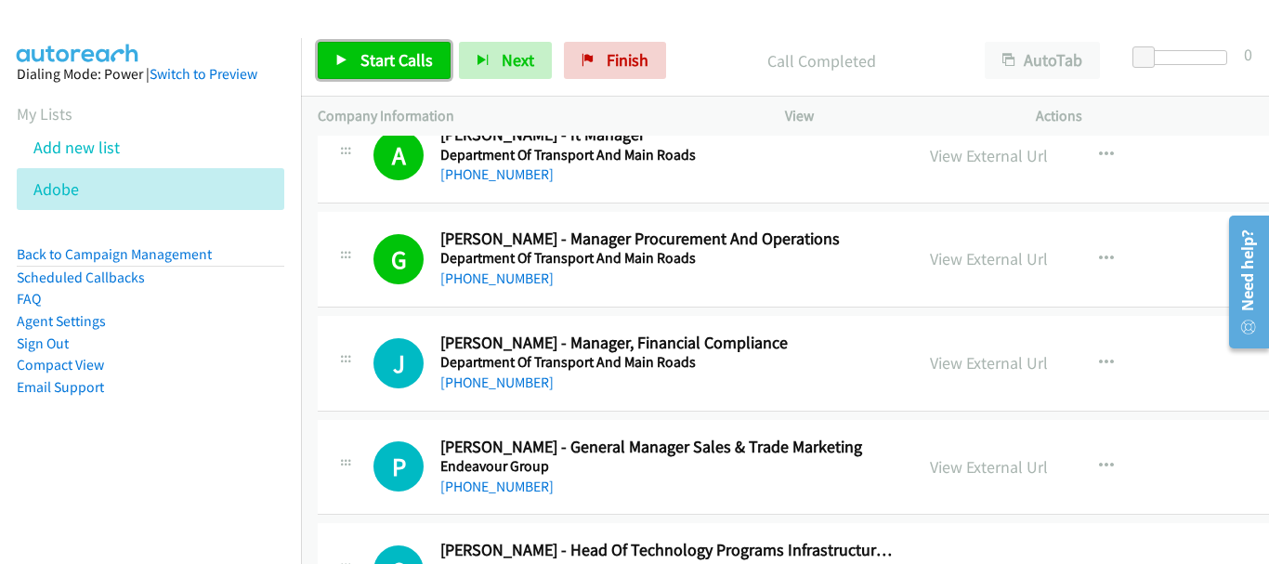
click at [408, 47] on link "Start Calls" at bounding box center [384, 60] width 133 height 37
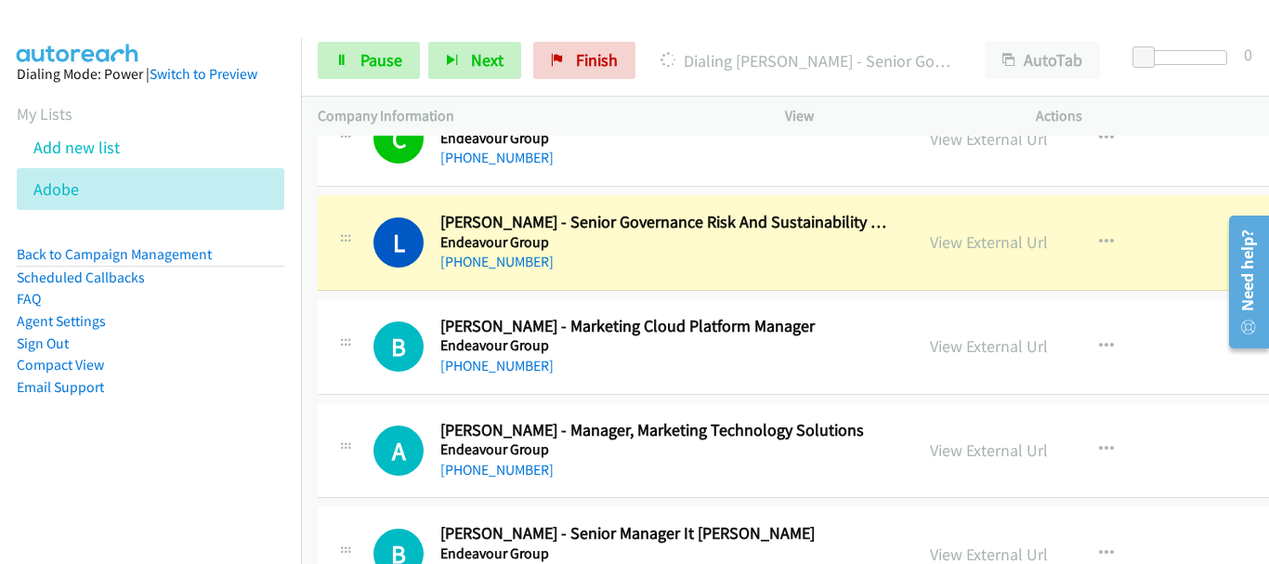
scroll to position [4181, 0]
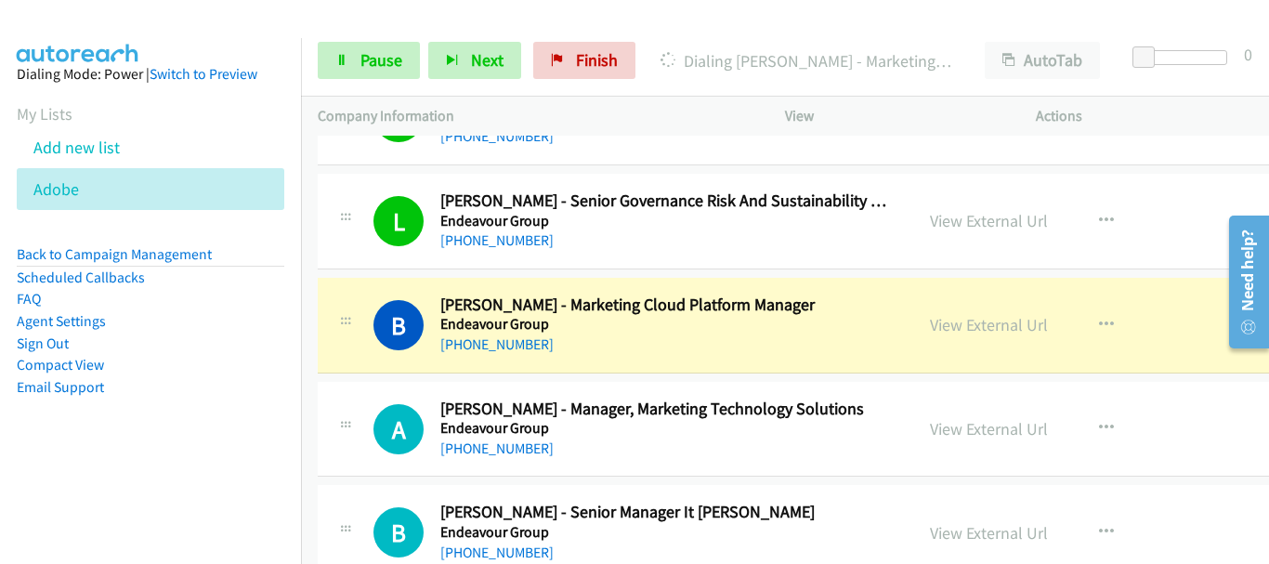
click at [136, 24] on img at bounding box center [77, 32] width 139 height 65
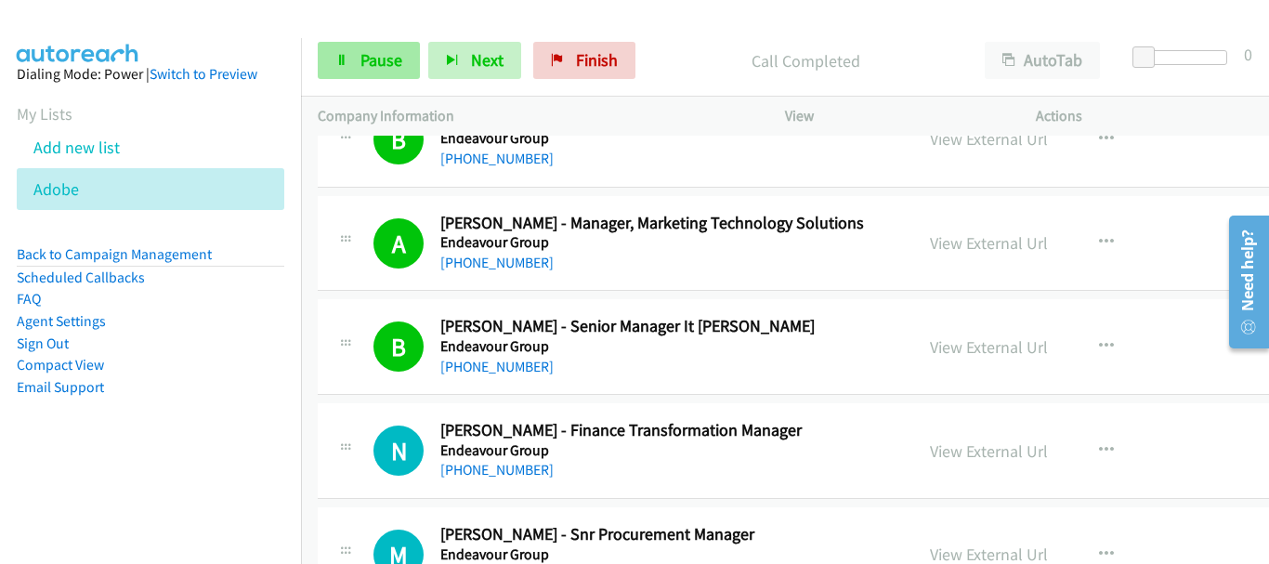
scroll to position [4459, 0]
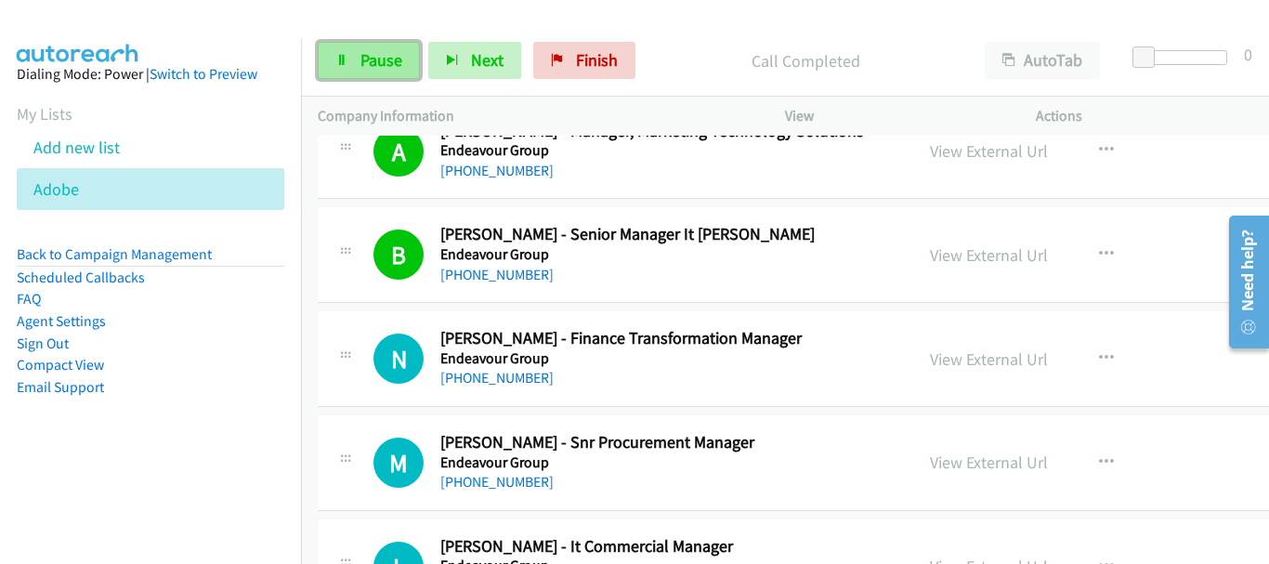
click at [364, 48] on link "Pause" at bounding box center [369, 60] width 102 height 37
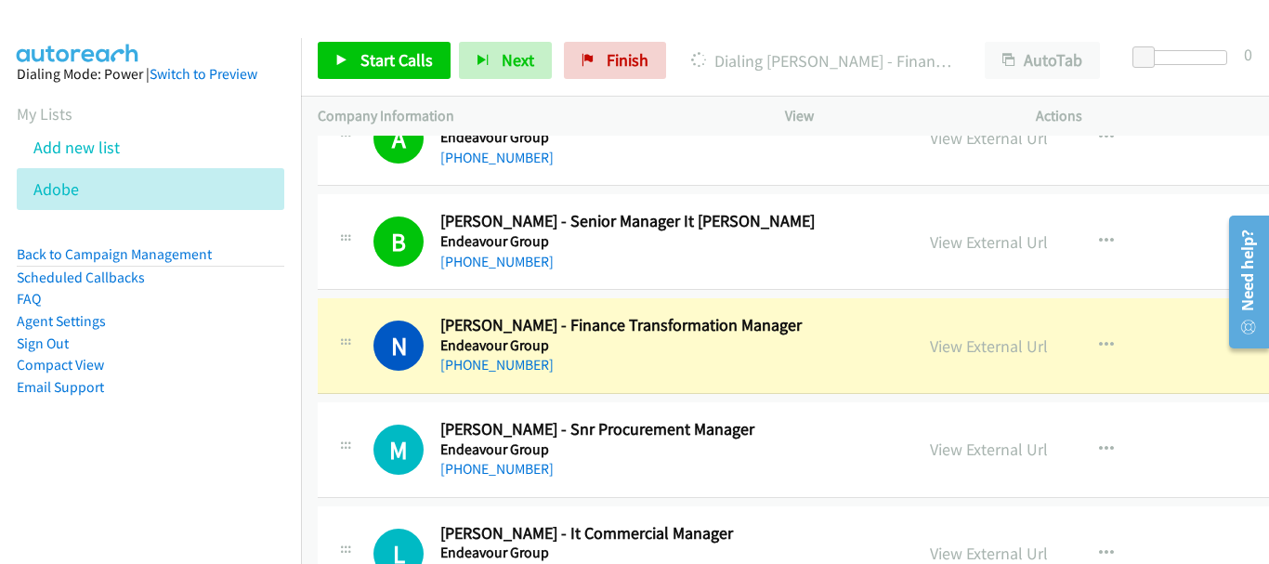
scroll to position [4553, 0]
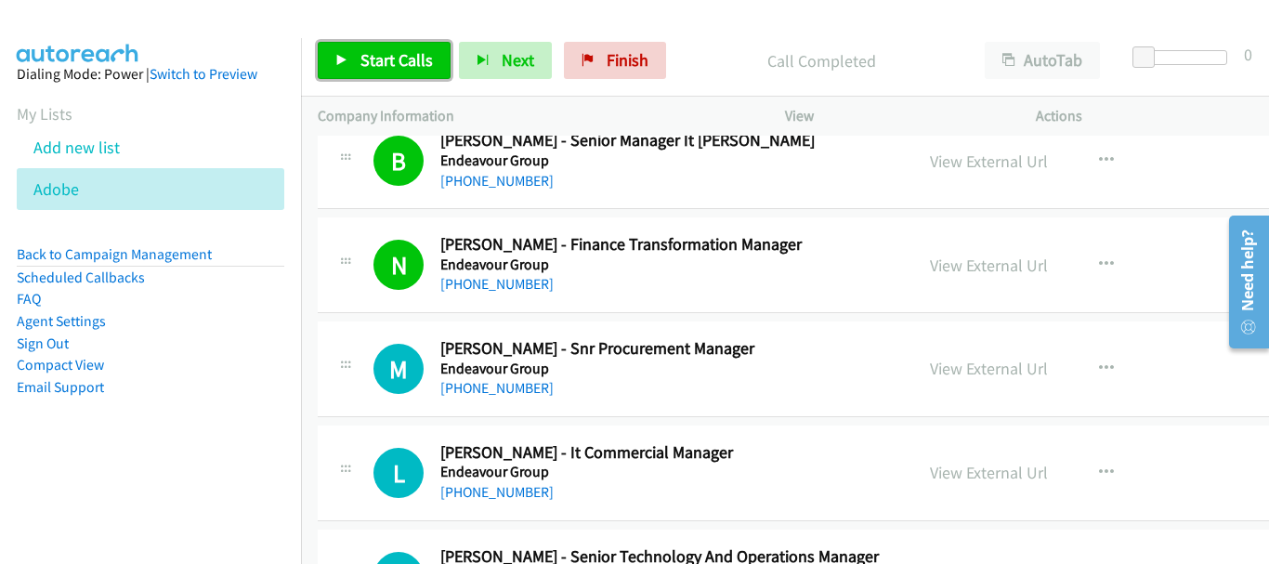
click at [422, 61] on span "Start Calls" at bounding box center [396, 59] width 72 height 21
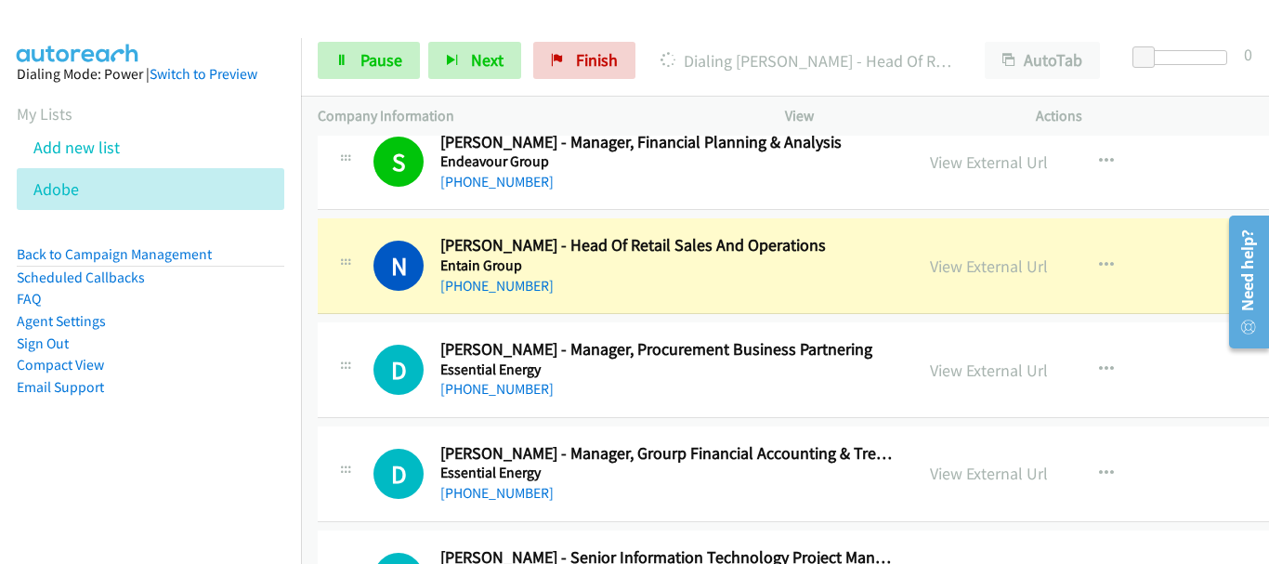
scroll to position [5110, 0]
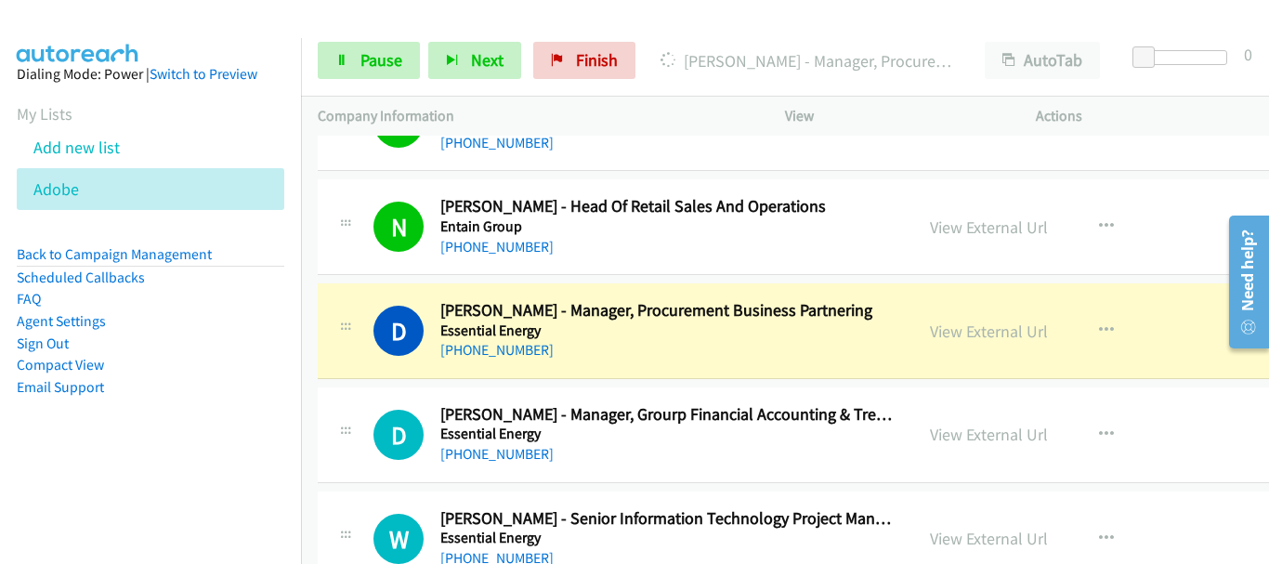
drag, startPoint x: 933, startPoint y: 335, endPoint x: 1030, endPoint y: 28, distance: 322.6
click at [930, 334] on link "View External Url" at bounding box center [989, 331] width 118 height 21
click at [388, 65] on span "Pause" at bounding box center [381, 59] width 42 height 21
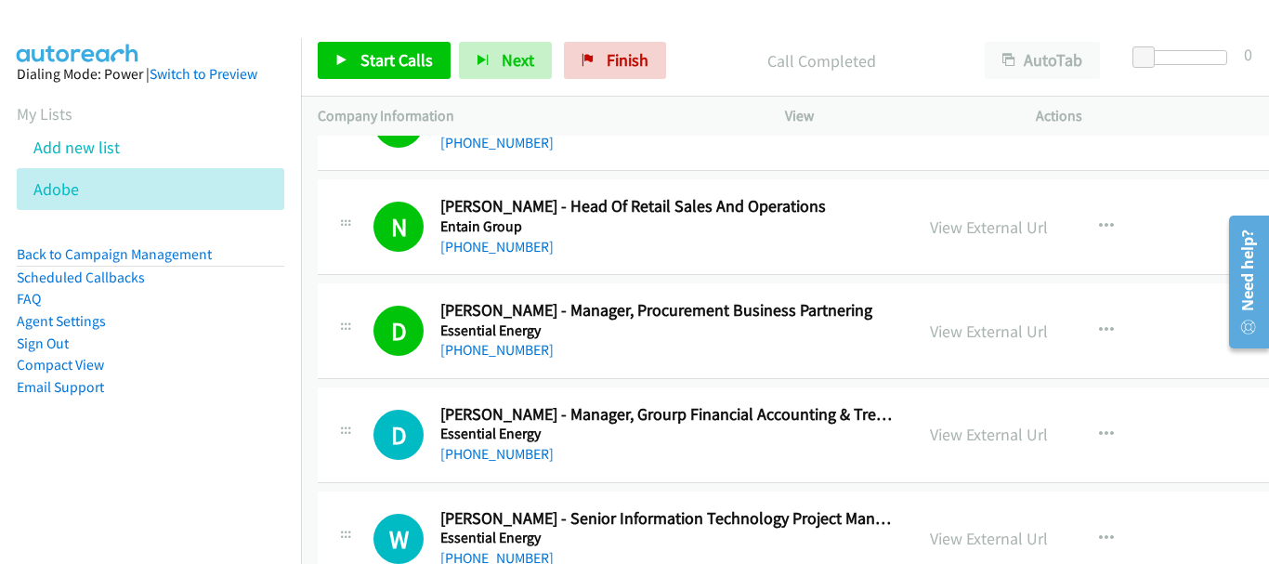
click at [373, 80] on div "Start Calls Pause Next Finish Call Completed AutoTab AutoTab 0" at bounding box center [785, 61] width 968 height 72
click at [374, 72] on link "Start Calls" at bounding box center [384, 60] width 133 height 37
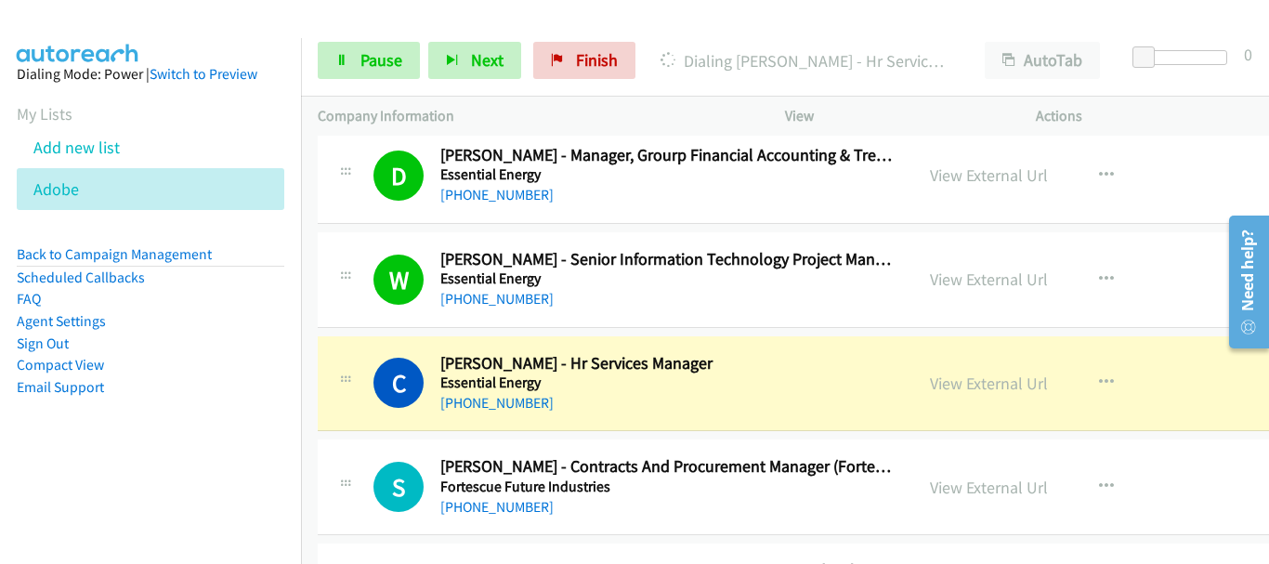
scroll to position [5482, 0]
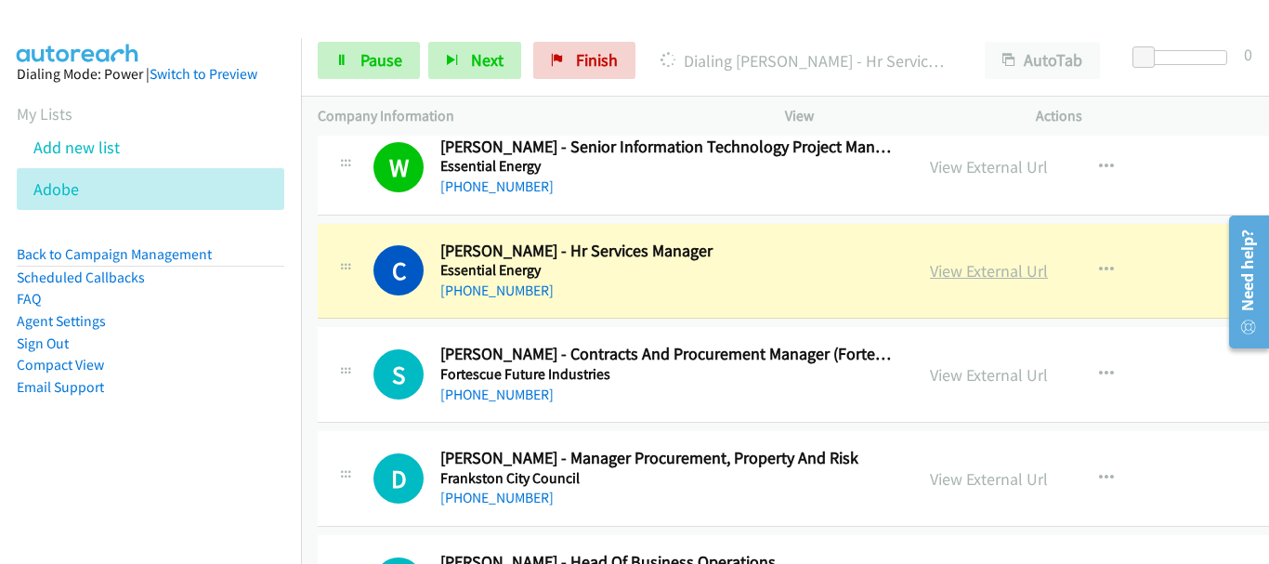
click at [935, 270] on link "View External Url" at bounding box center [989, 270] width 118 height 21
click at [390, 53] on span "Pause" at bounding box center [381, 59] width 42 height 21
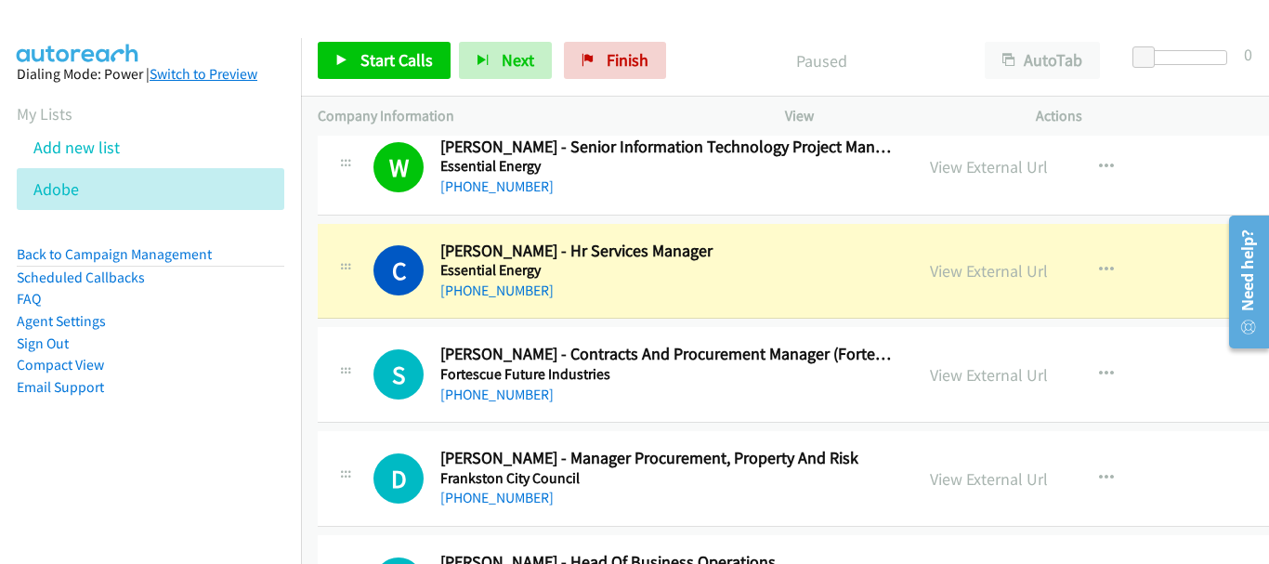
click at [139, 31] on img at bounding box center [77, 32] width 139 height 65
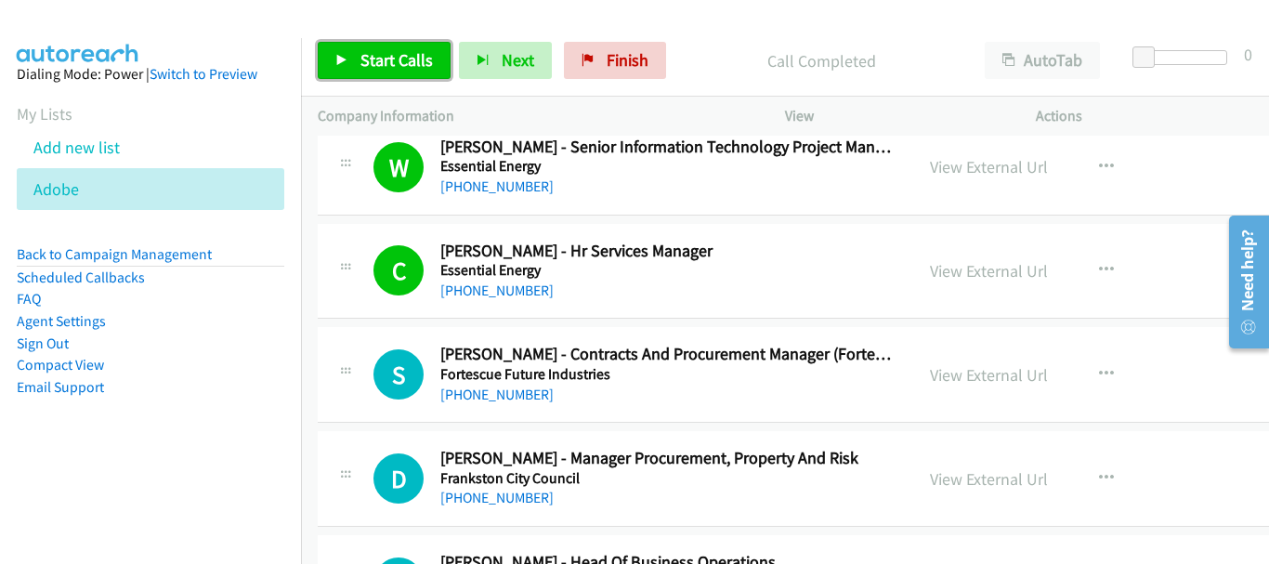
click at [367, 67] on span "Start Calls" at bounding box center [396, 59] width 72 height 21
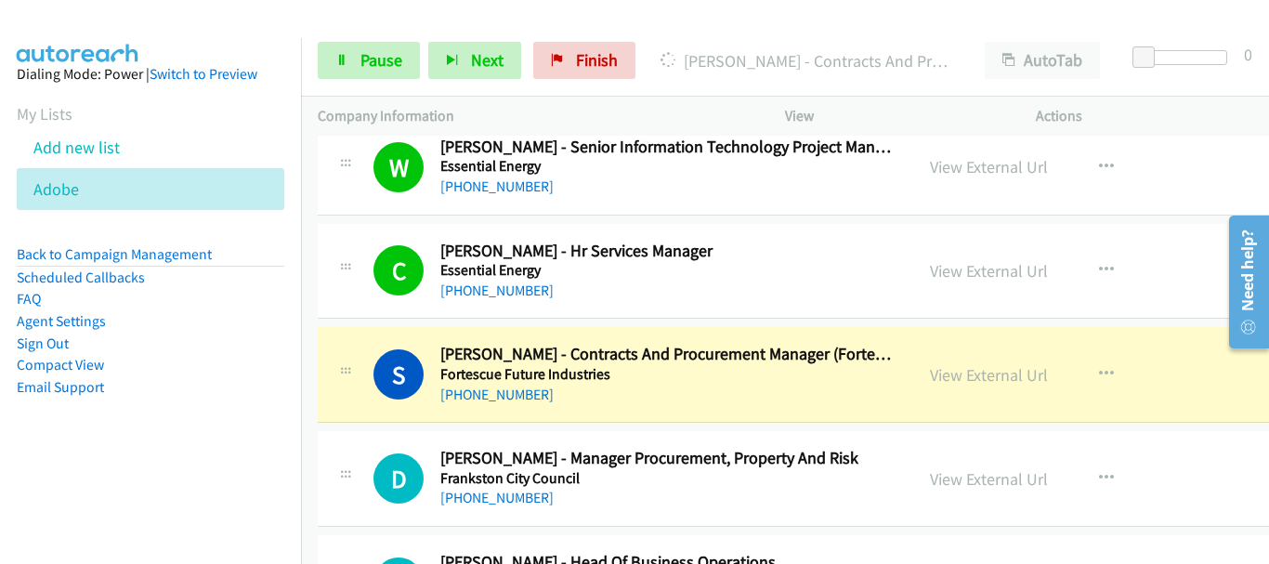
drag, startPoint x: 1177, startPoint y: 349, endPoint x: 1160, endPoint y: 362, distance: 21.9
click at [1177, 349] on div "View External Url View External Url Schedule/Manage Callback Start Calls Here R…" at bounding box center [1070, 374] width 315 height 61
click at [930, 371] on link "View External Url" at bounding box center [989, 374] width 118 height 21
click at [974, 369] on link "View External Url" at bounding box center [989, 374] width 118 height 21
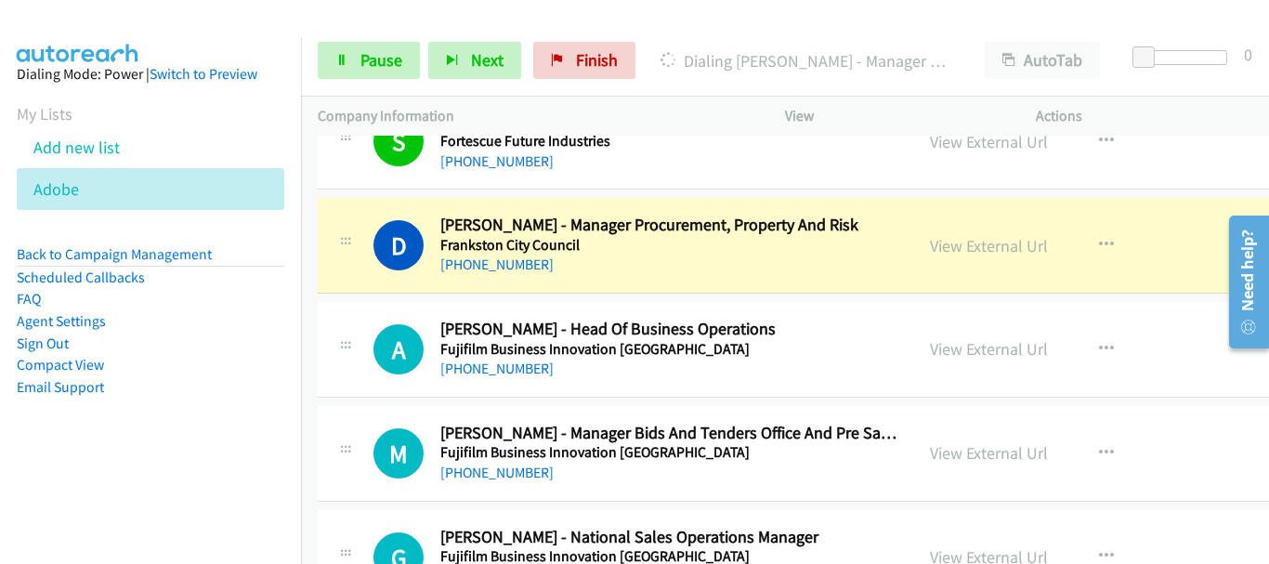
scroll to position [5761, 0]
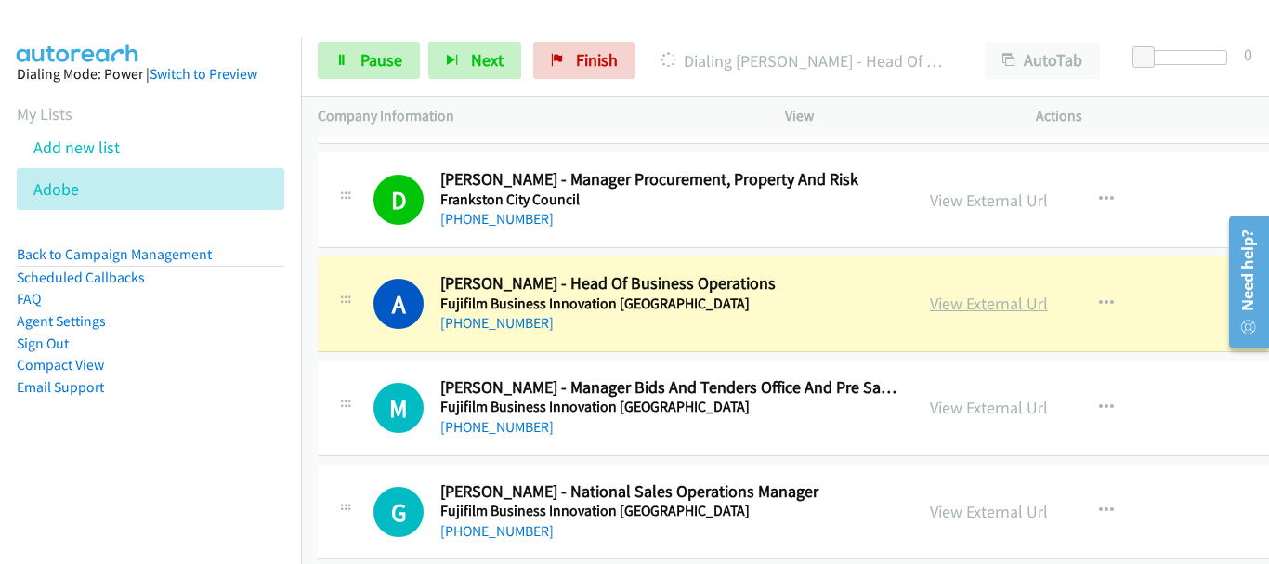
click at [930, 298] on link "View External Url" at bounding box center [989, 303] width 118 height 21
click at [380, 65] on span "Pause" at bounding box center [381, 59] width 42 height 21
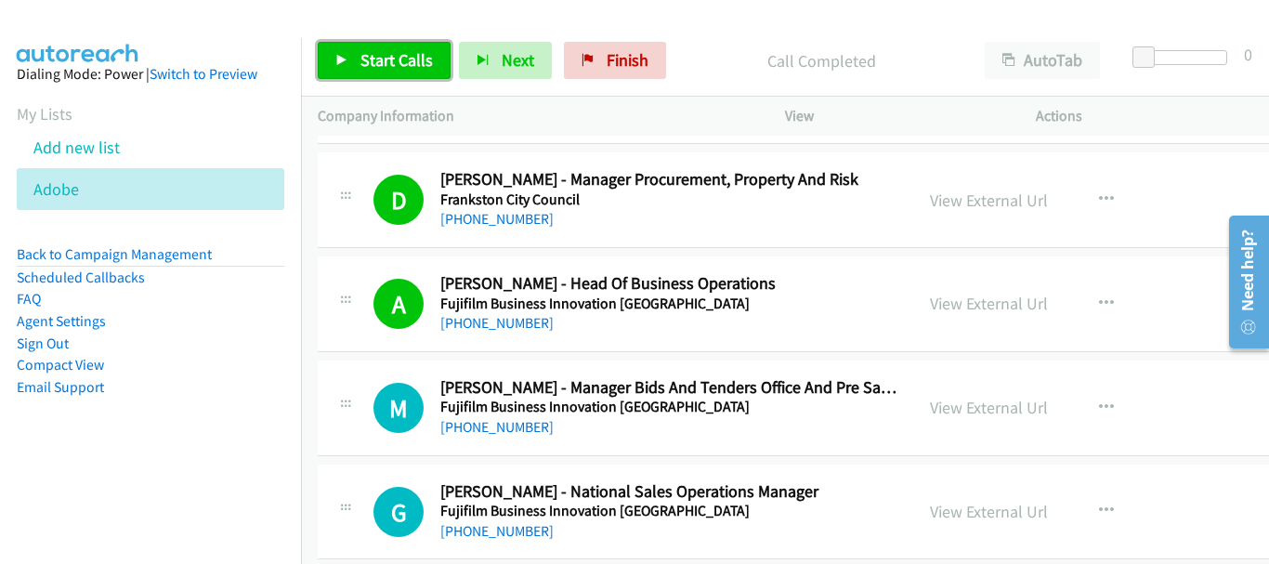
click at [400, 67] on span "Start Calls" at bounding box center [396, 59] width 72 height 21
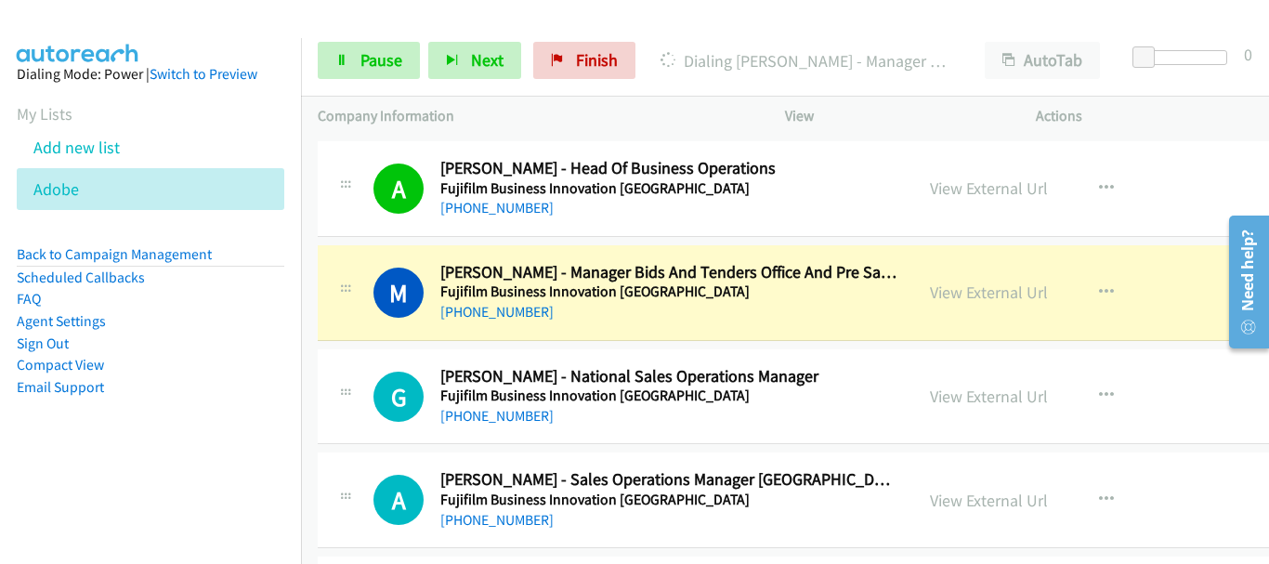
scroll to position [5946, 0]
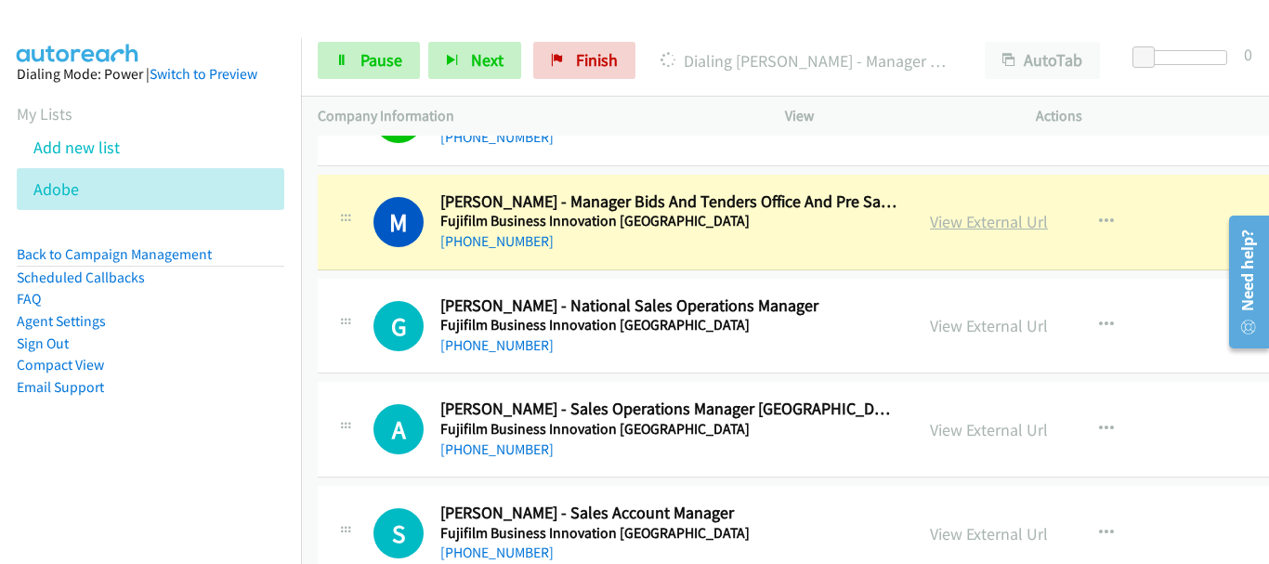
click at [934, 225] on link "View External Url" at bounding box center [989, 221] width 118 height 21
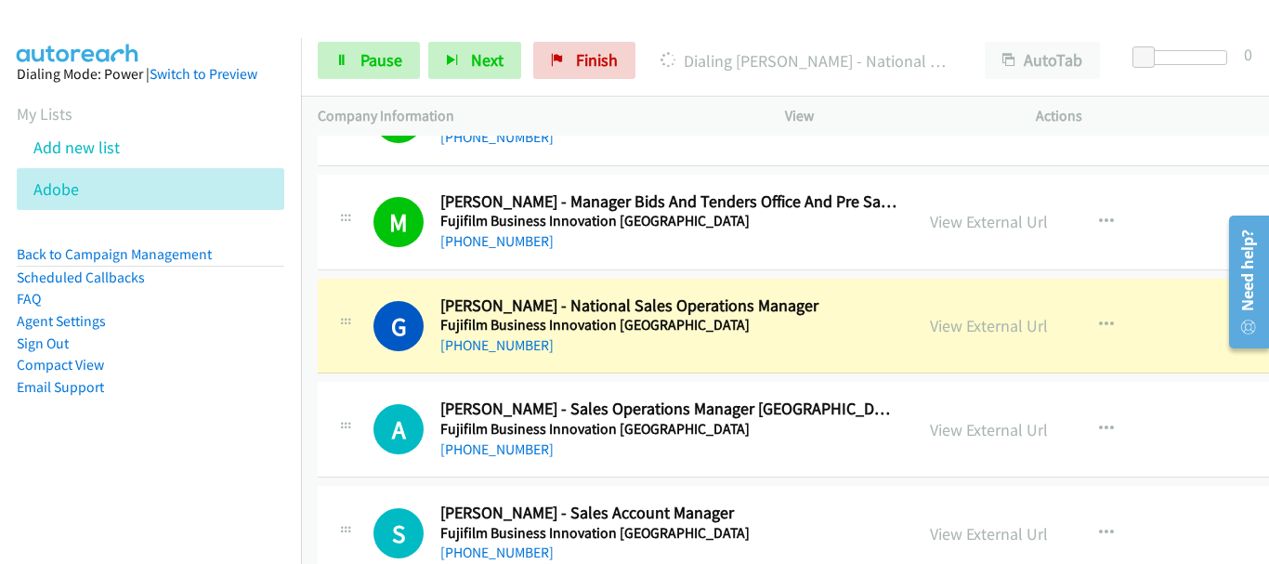
scroll to position [6039, 0]
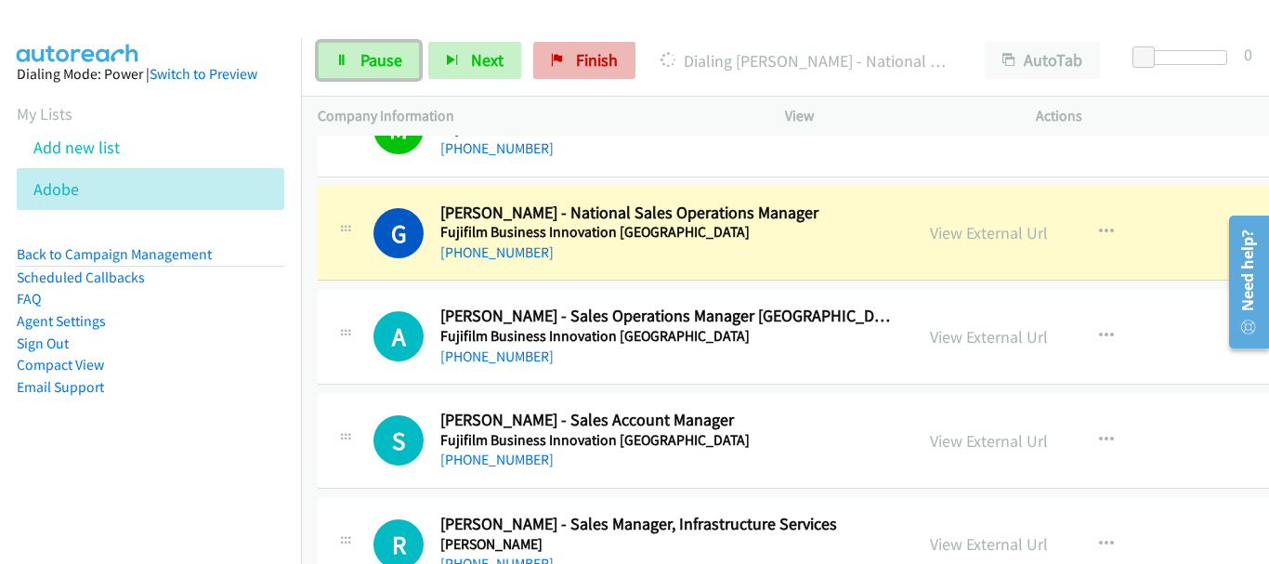
click at [381, 56] on span "Pause" at bounding box center [381, 59] width 42 height 21
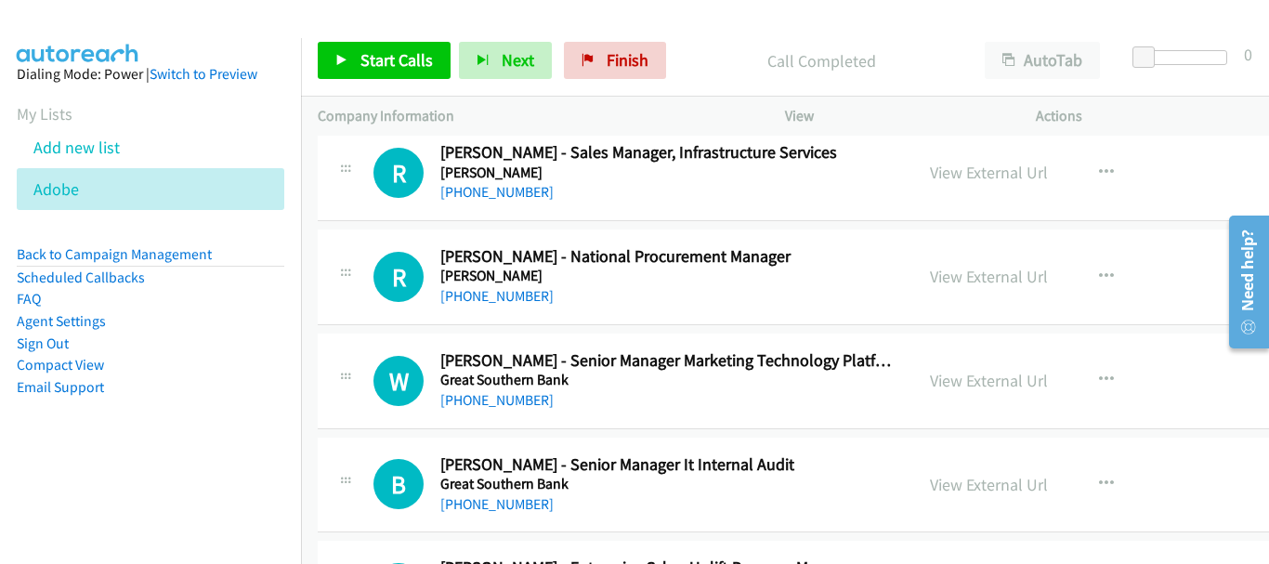
scroll to position [6504, 0]
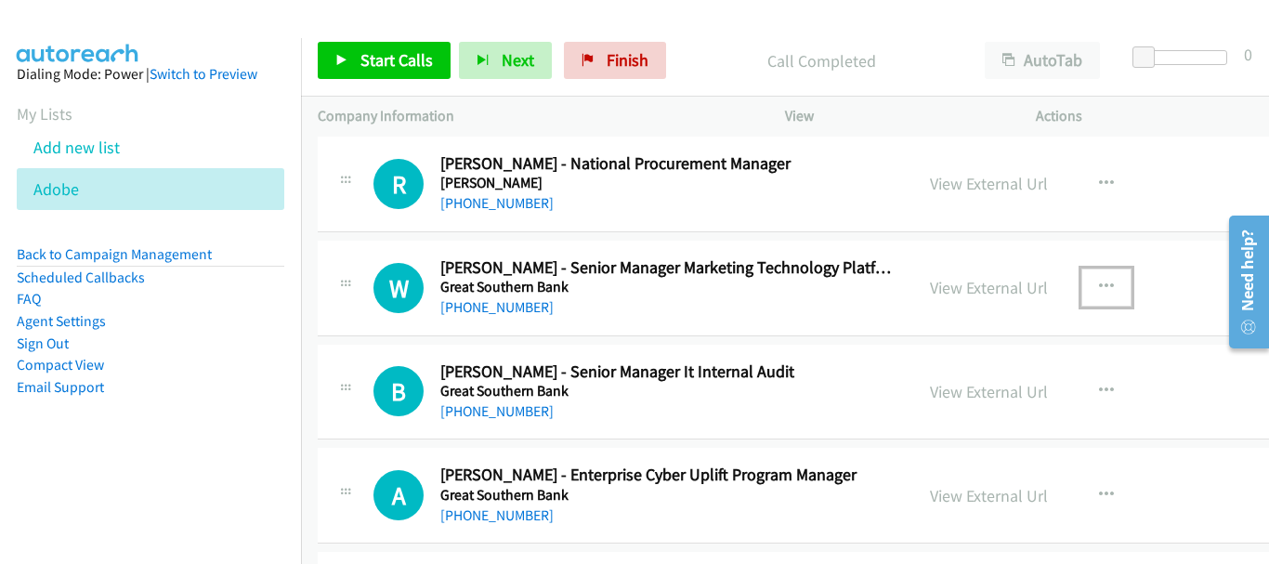
click at [1099, 288] on icon "button" at bounding box center [1106, 287] width 15 height 15
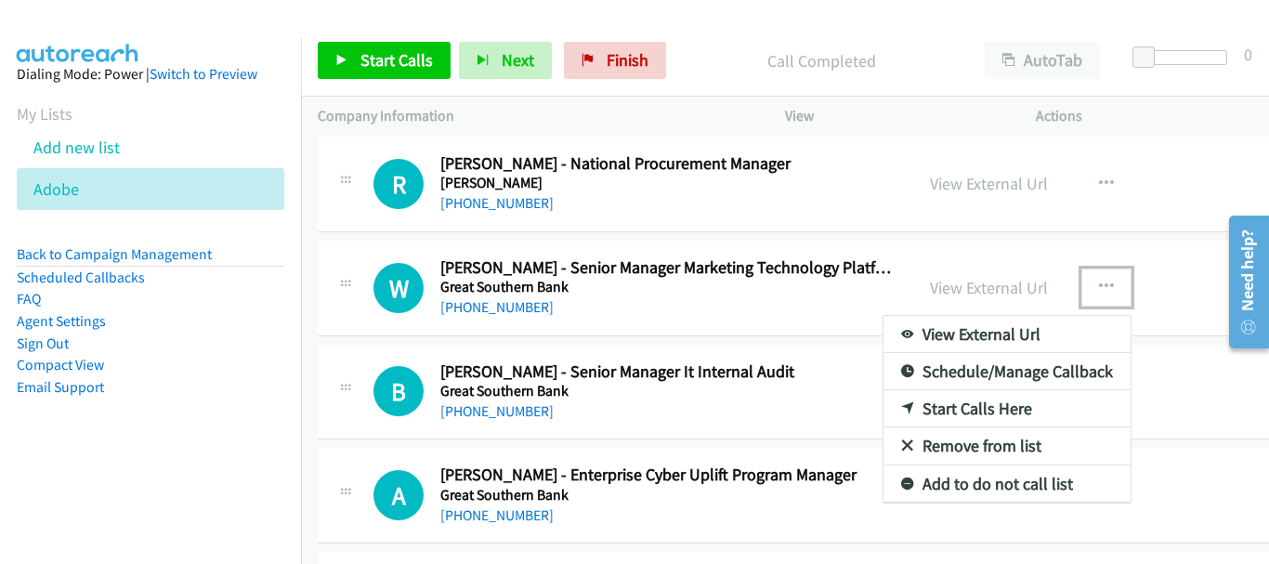
click at [936, 412] on link "Start Calls Here" at bounding box center [1007, 408] width 247 height 37
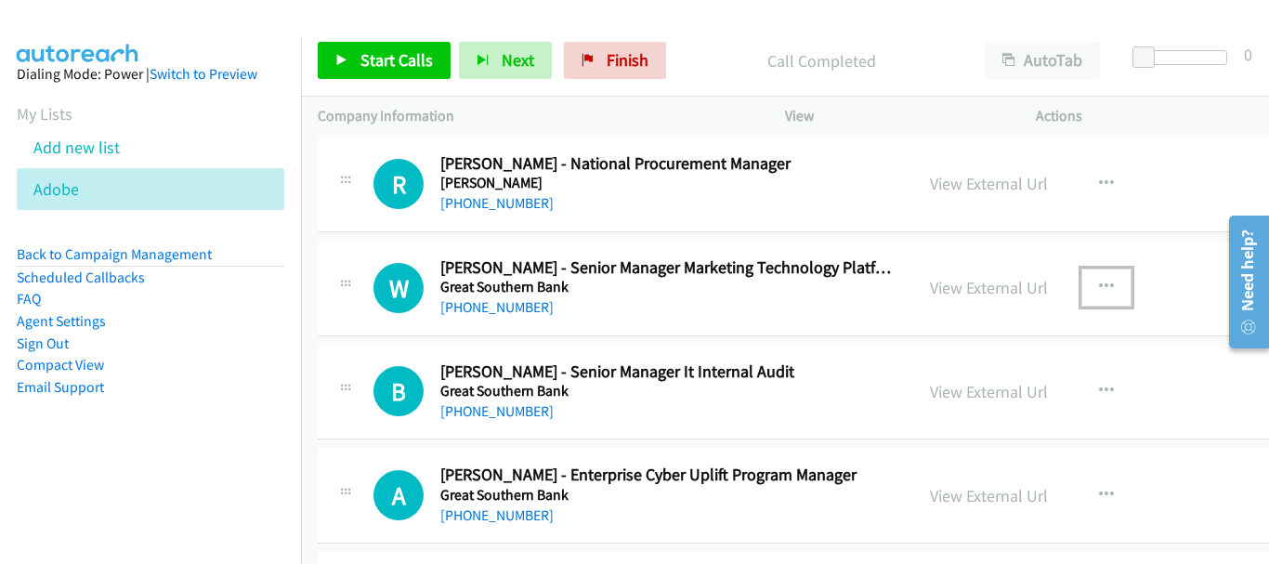
click at [1099, 285] on icon "button" at bounding box center [1106, 287] width 15 height 15
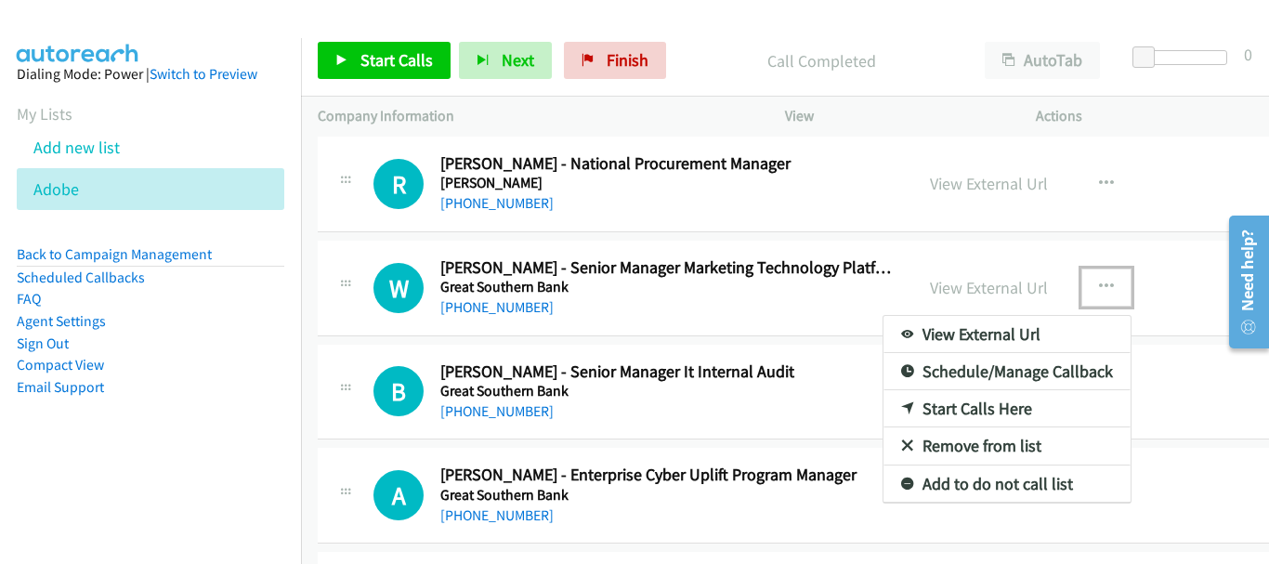
click at [956, 402] on link "Start Calls Here" at bounding box center [1007, 408] width 247 height 37
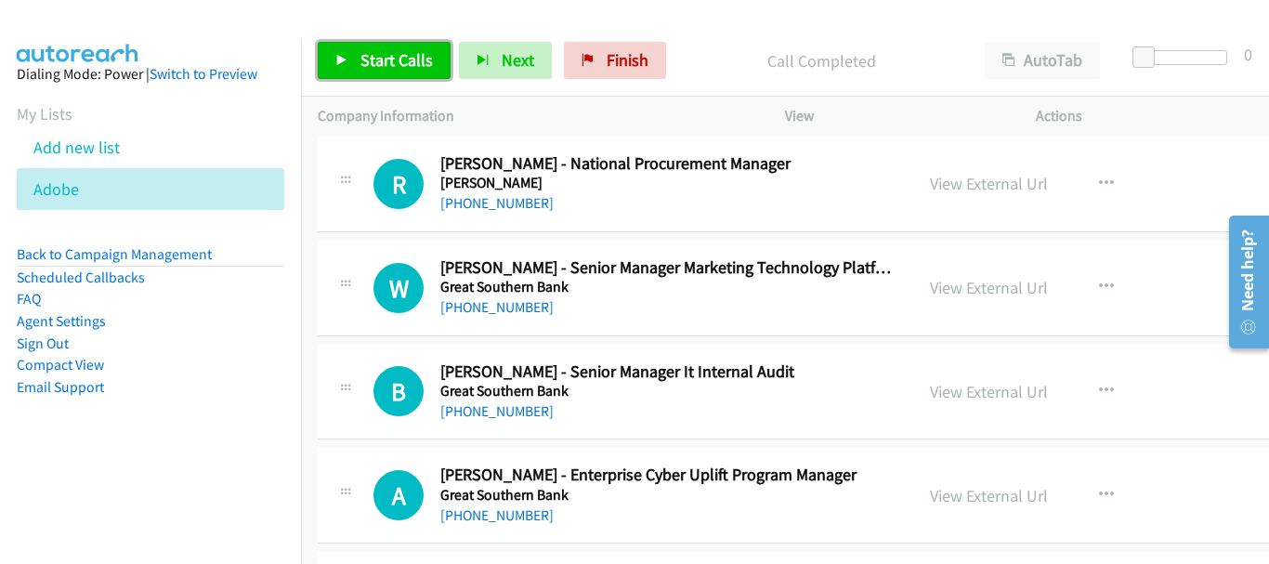
click at [375, 69] on span "Start Calls" at bounding box center [396, 59] width 72 height 21
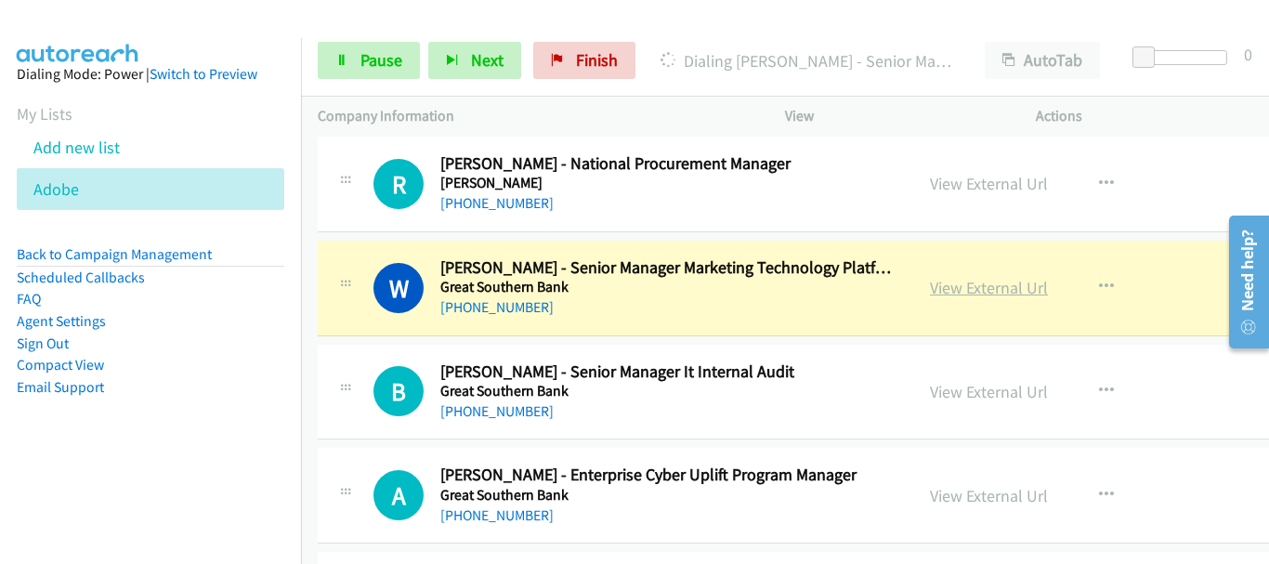
click at [943, 293] on link "View External Url" at bounding box center [989, 287] width 118 height 21
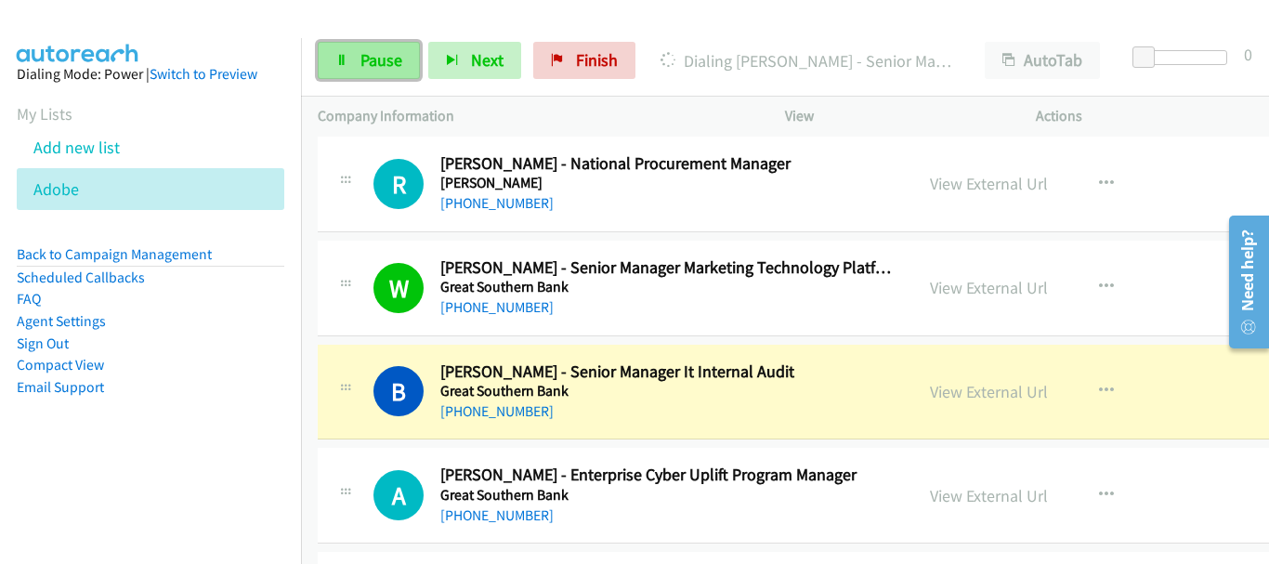
click at [389, 63] on span "Pause" at bounding box center [381, 59] width 42 height 21
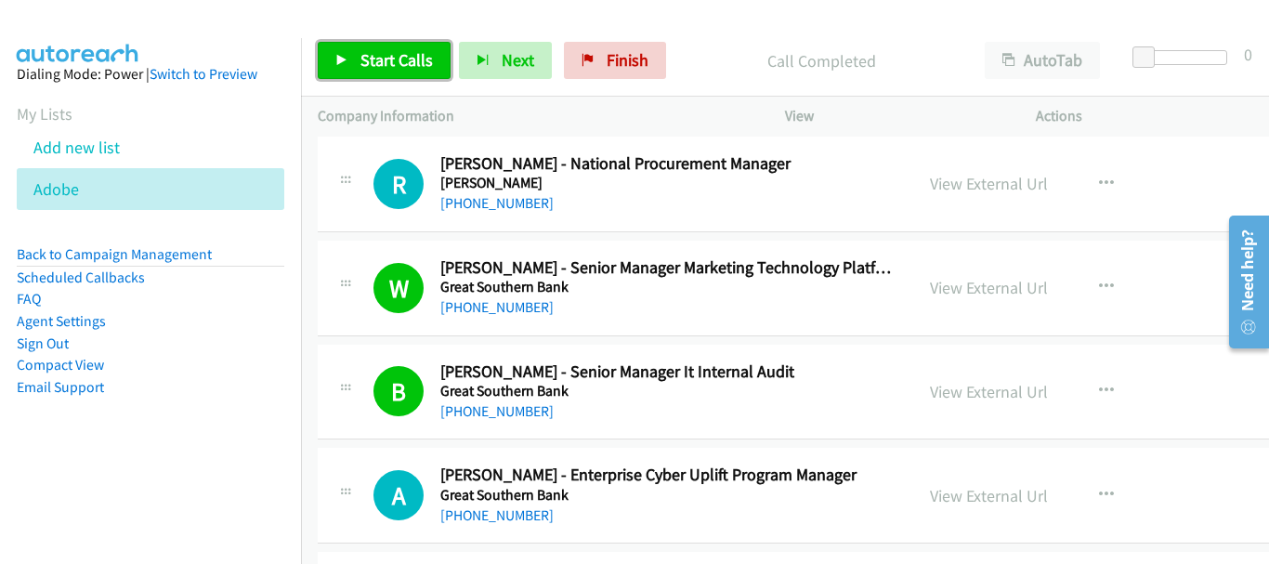
click at [405, 70] on span "Start Calls" at bounding box center [396, 59] width 72 height 21
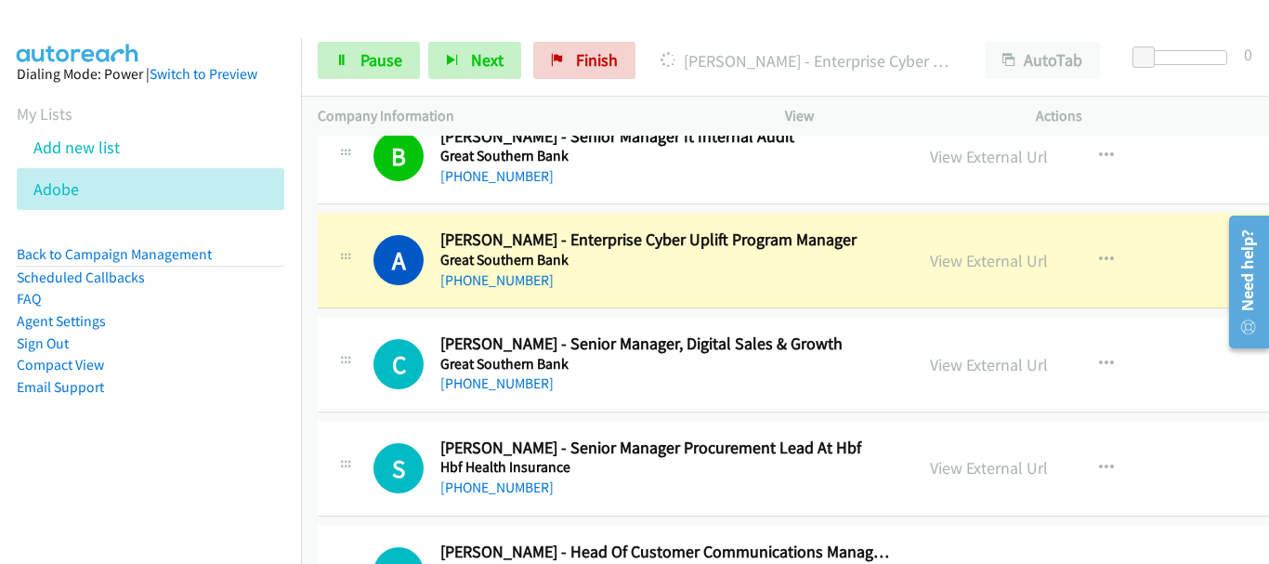
scroll to position [6783, 0]
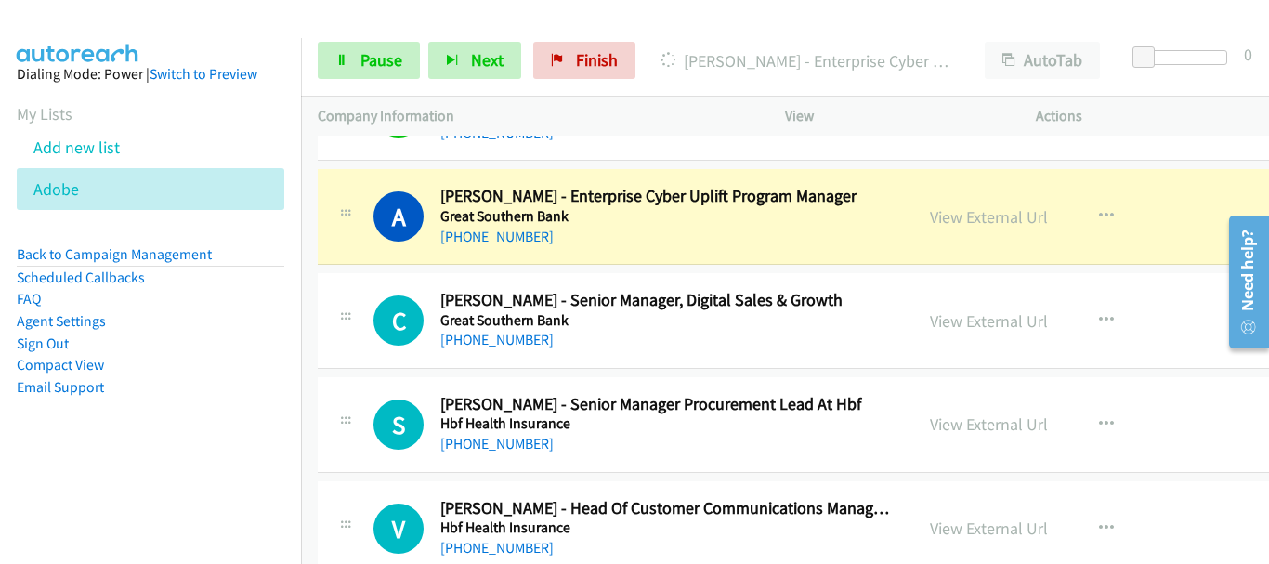
click at [930, 216] on link "View External Url" at bounding box center [989, 216] width 118 height 21
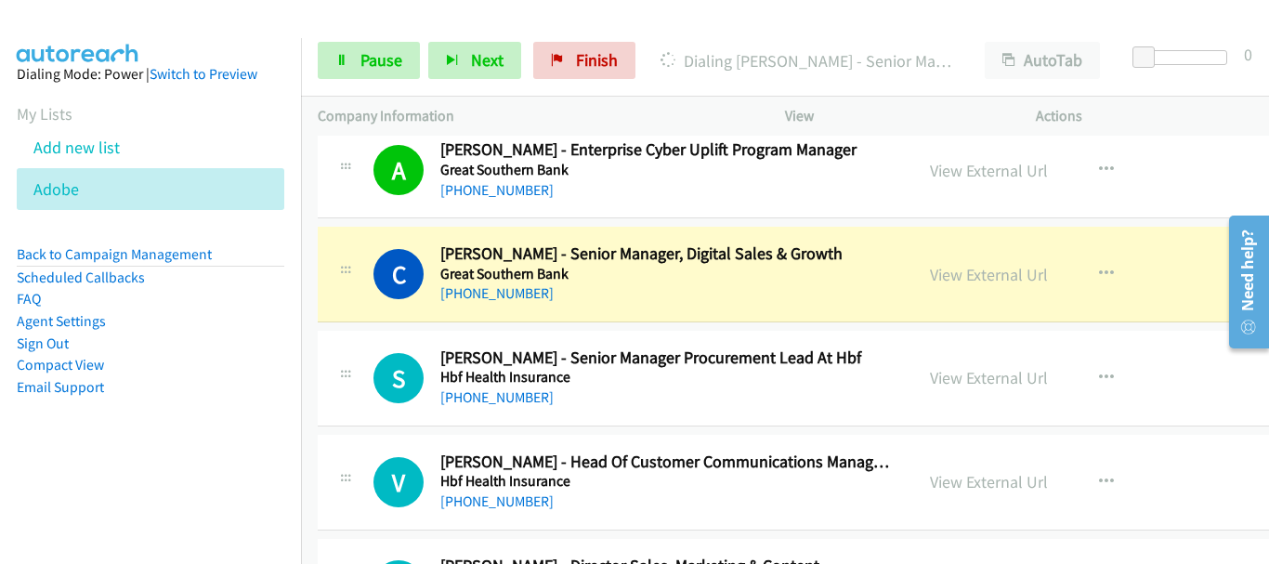
scroll to position [6875, 0]
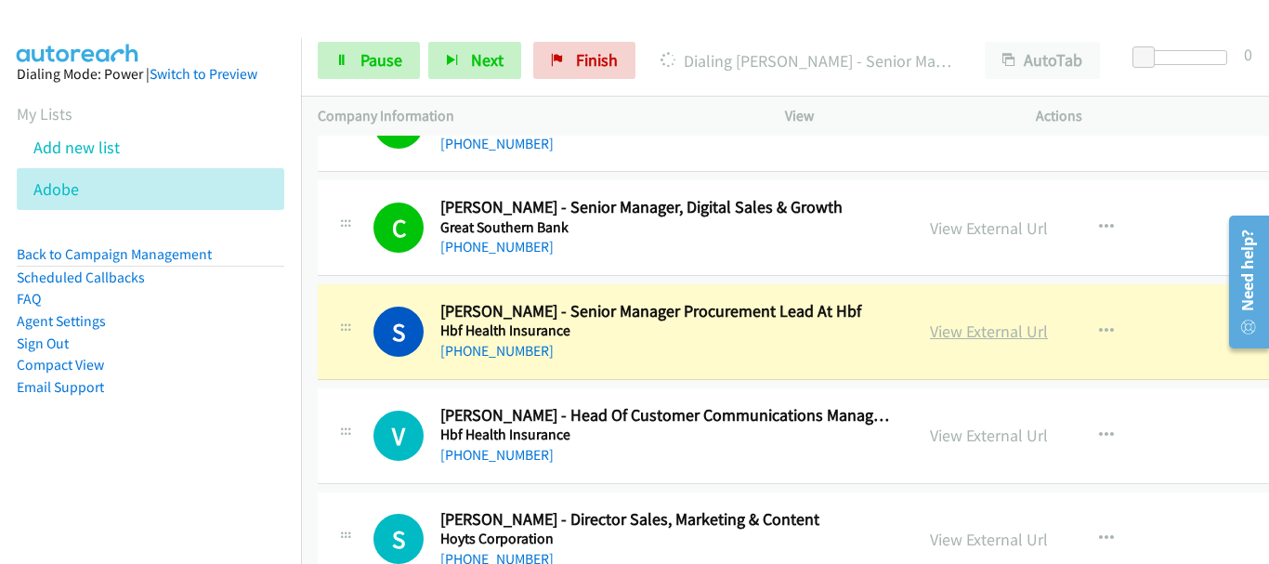
click at [930, 328] on link "View External Url" at bounding box center [989, 331] width 118 height 21
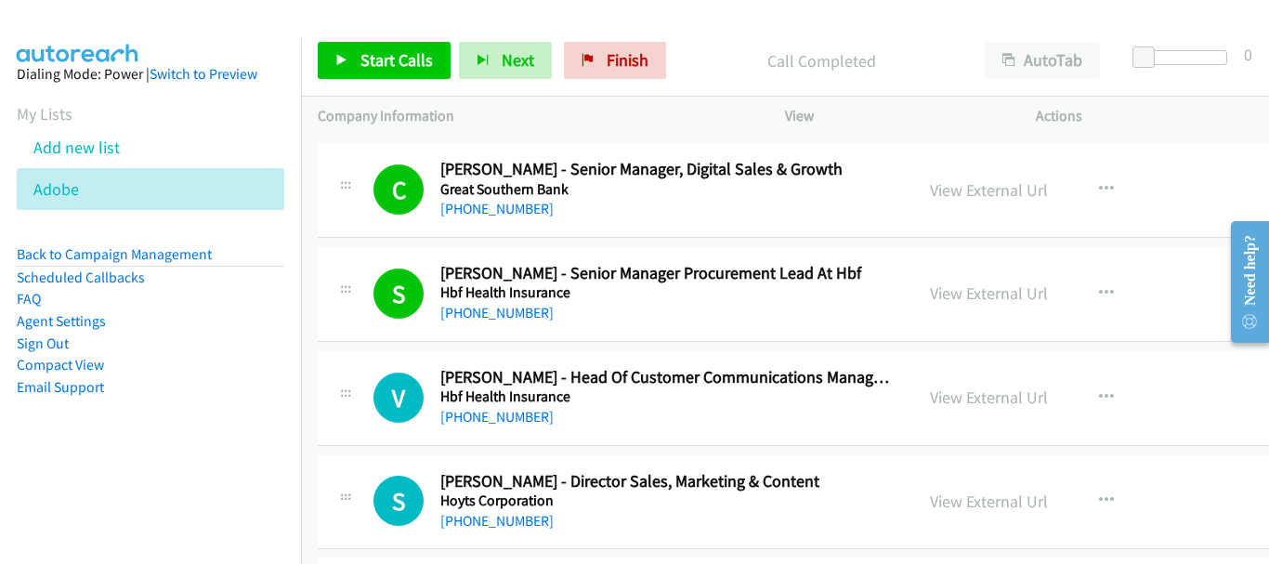
scroll to position [6946, 0]
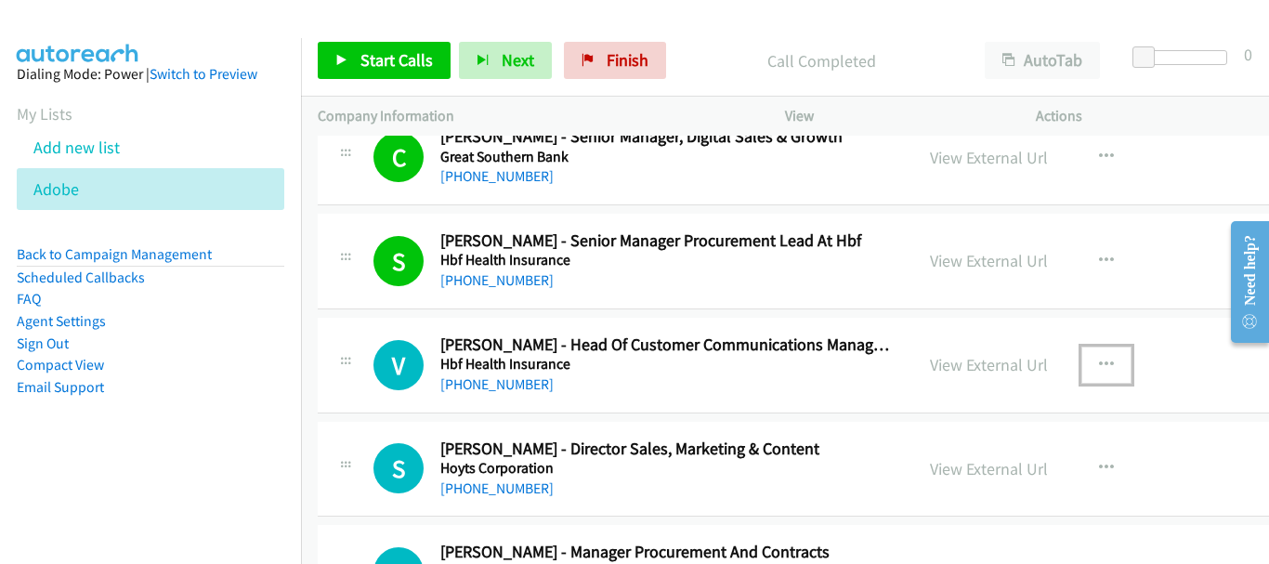
click at [1099, 366] on icon "button" at bounding box center [1106, 365] width 15 height 15
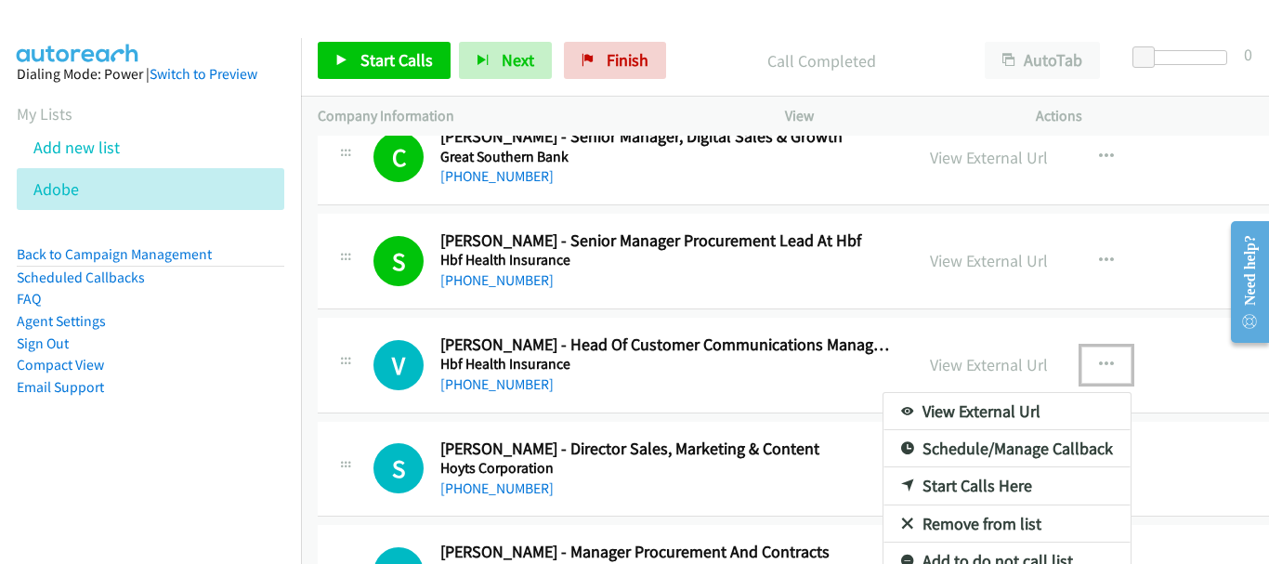
click at [922, 486] on link "Start Calls Here" at bounding box center [1007, 485] width 247 height 37
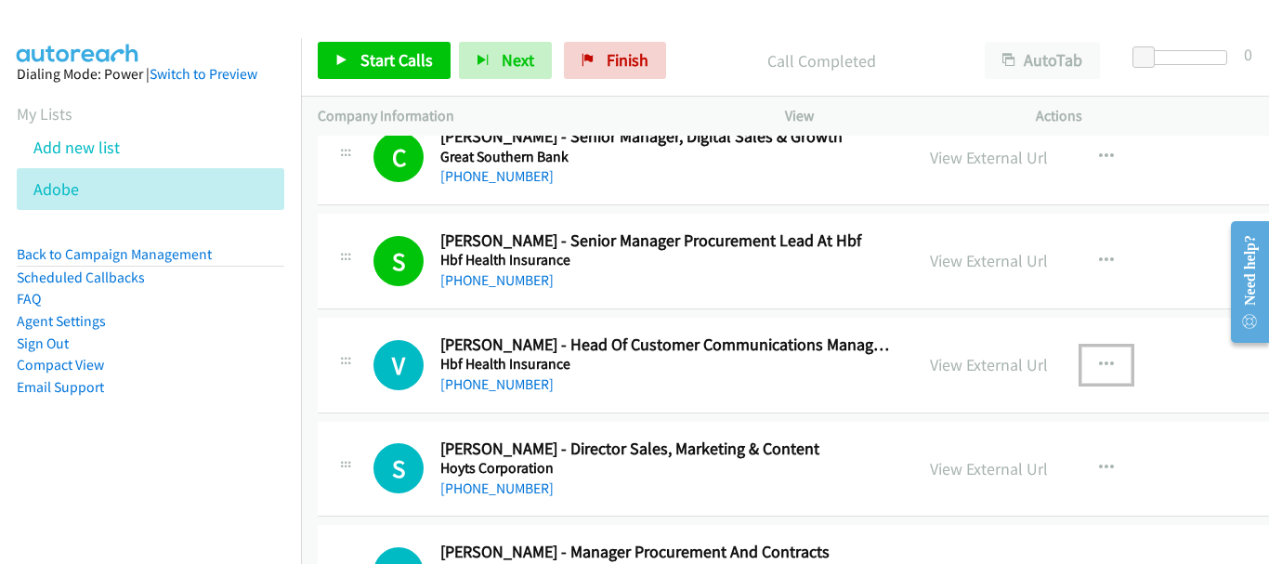
click at [1099, 361] on icon "button" at bounding box center [1106, 365] width 15 height 15
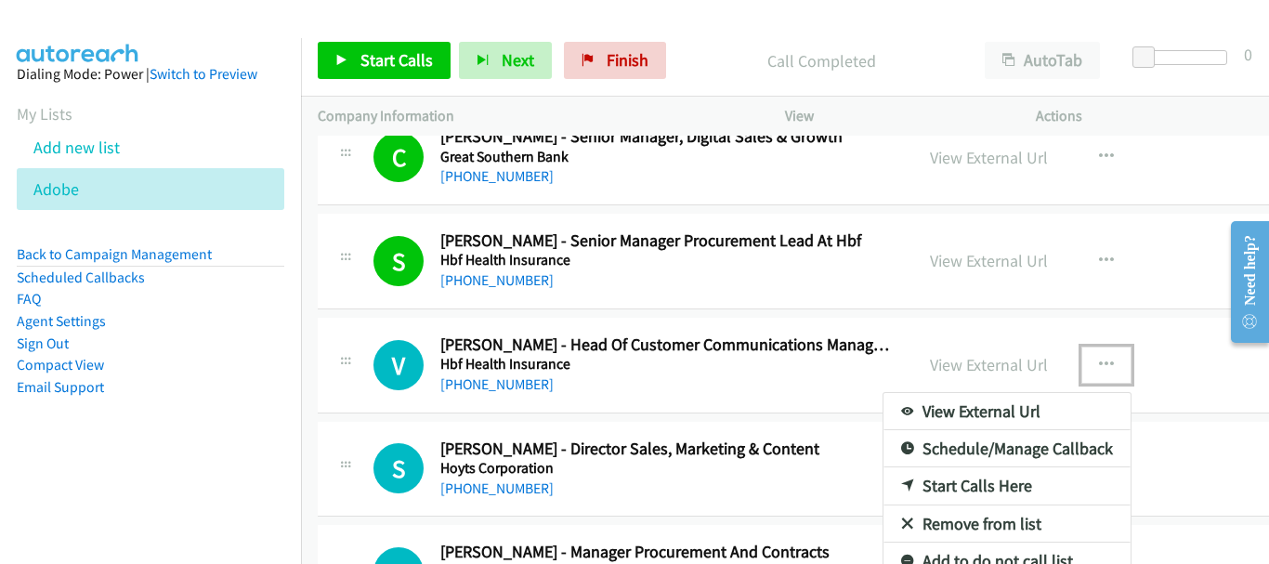
click at [924, 490] on link "Start Calls Here" at bounding box center [1007, 485] width 247 height 37
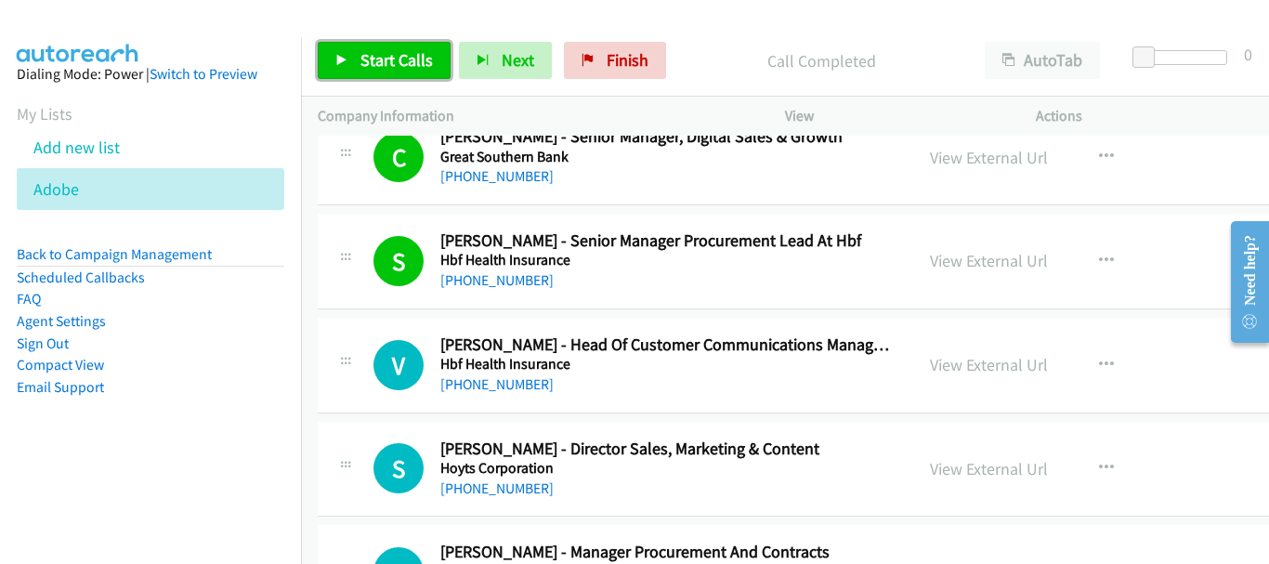
click at [405, 58] on span "Start Calls" at bounding box center [396, 59] width 72 height 21
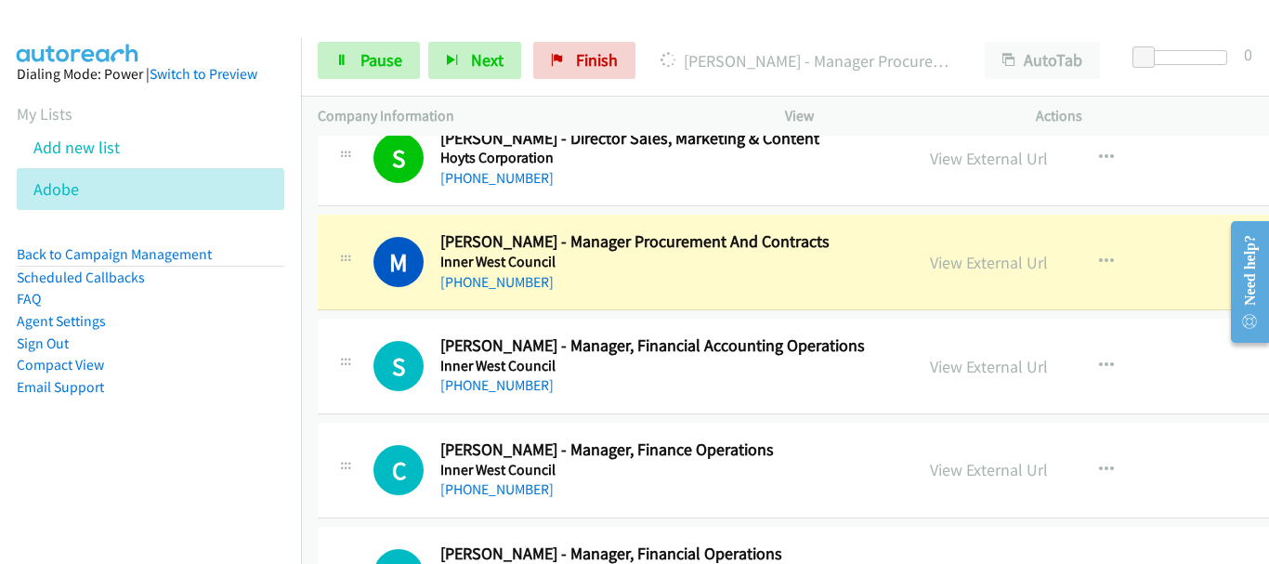
scroll to position [7318, 0]
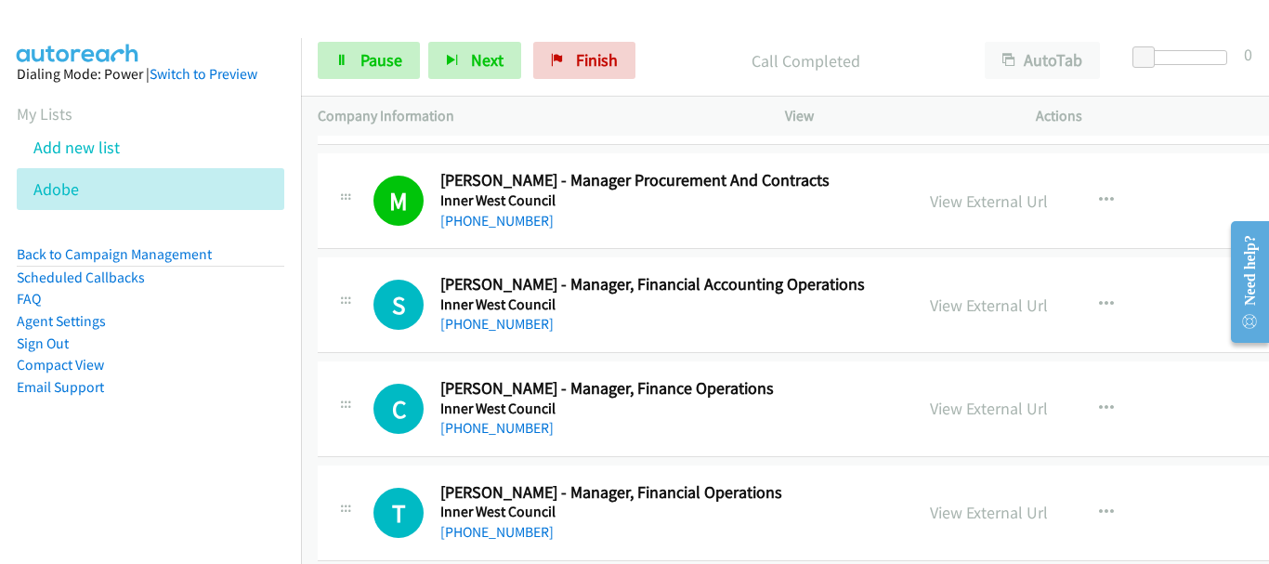
click at [373, 80] on div "Start Calls Pause Next Finish Call Completed AutoTab AutoTab 0" at bounding box center [785, 61] width 968 height 72
click at [373, 39] on div "Start Calls Pause Next Finish Call Completed AutoTab AutoTab 0" at bounding box center [785, 61] width 968 height 72
click at [361, 70] on span "Pause" at bounding box center [381, 59] width 42 height 21
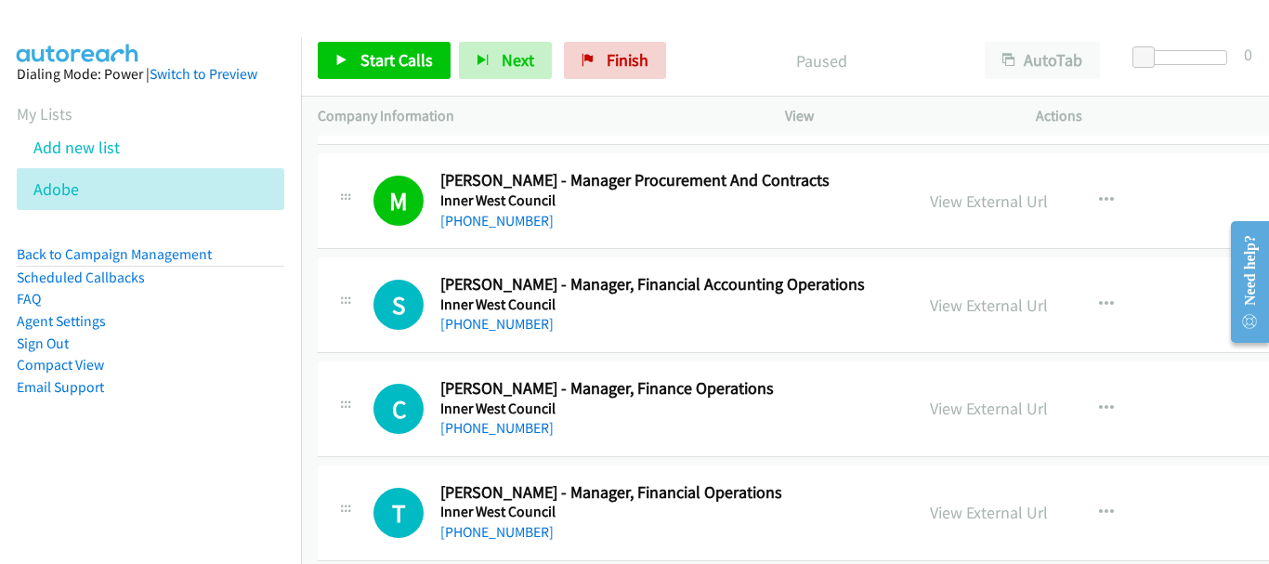
click at [123, 38] on aside "Dialing Mode: Power | Switch to Preview My Lists Add new list Adobe Back to Cam…" at bounding box center [150, 260] width 301 height 444
click at [368, 55] on span "Start Calls" at bounding box center [396, 59] width 72 height 21
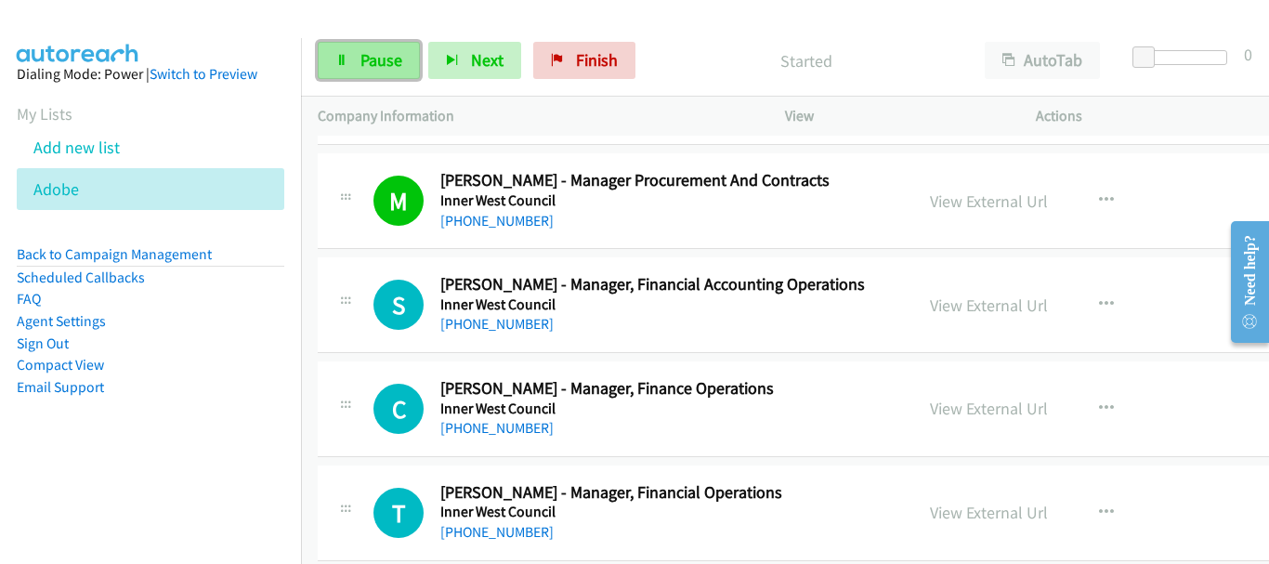
click at [347, 56] on icon at bounding box center [341, 61] width 13 height 13
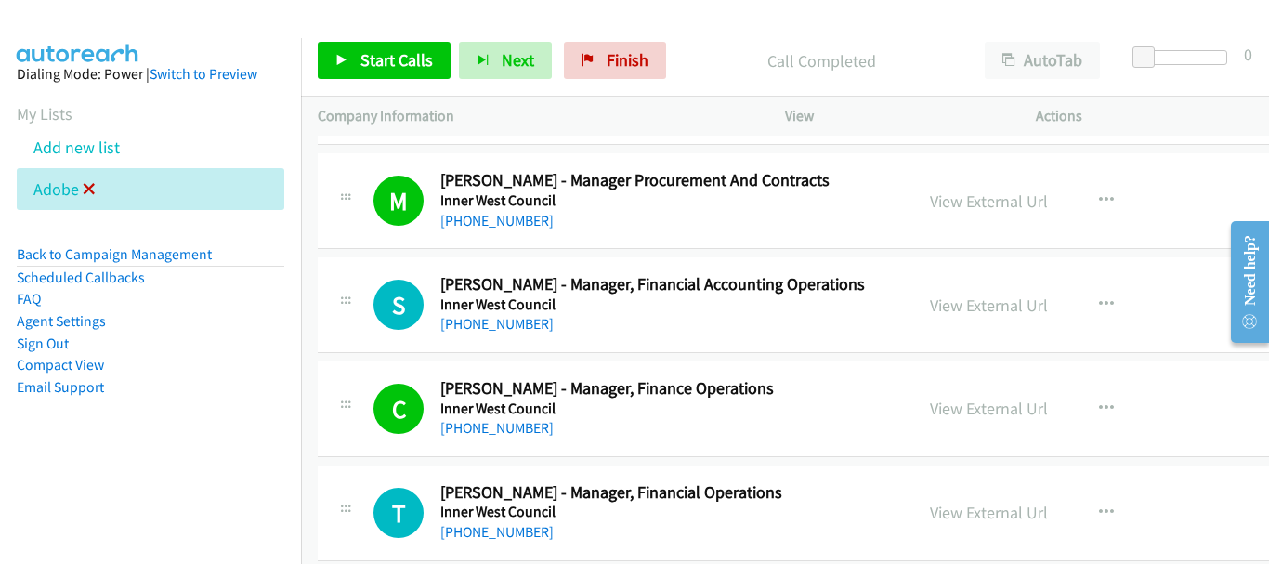
click at [85, 190] on icon at bounding box center [89, 190] width 13 height 13
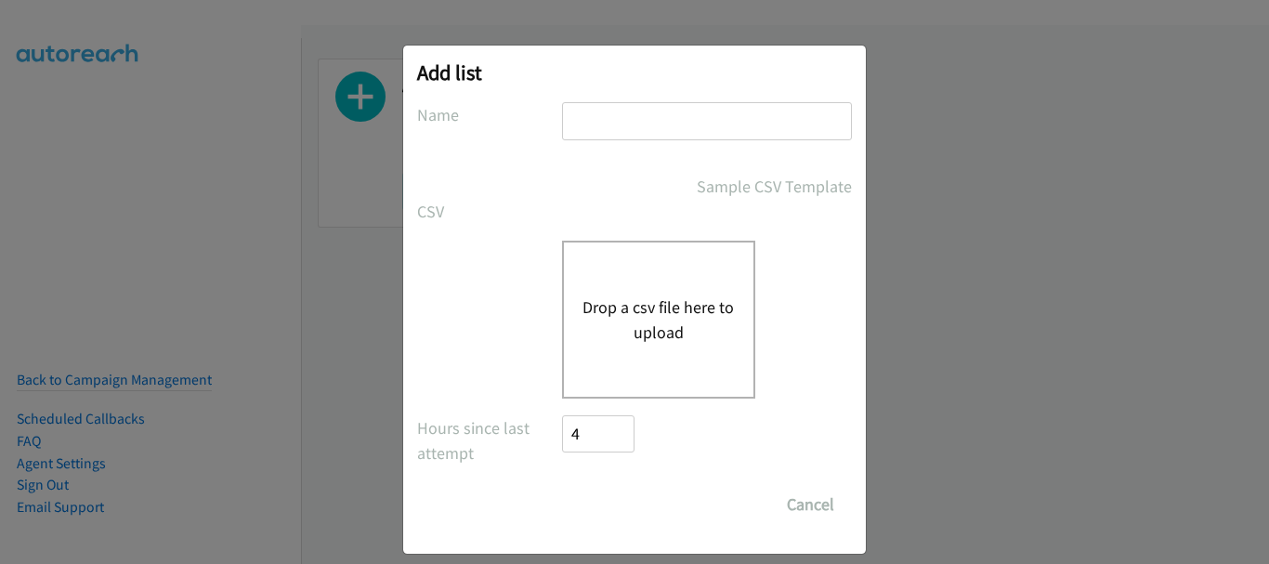
click at [616, 125] on input "text" at bounding box center [707, 121] width 290 height 38
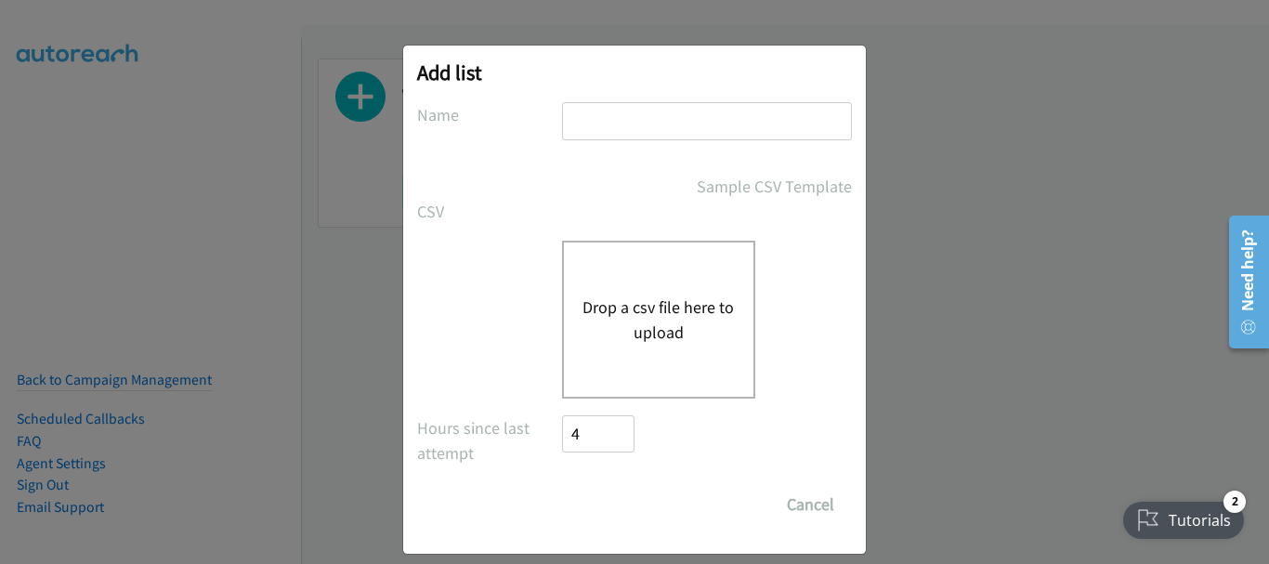
type input "dell"
click at [623, 335] on button "Drop a csv file here to upload" at bounding box center [659, 320] width 152 height 50
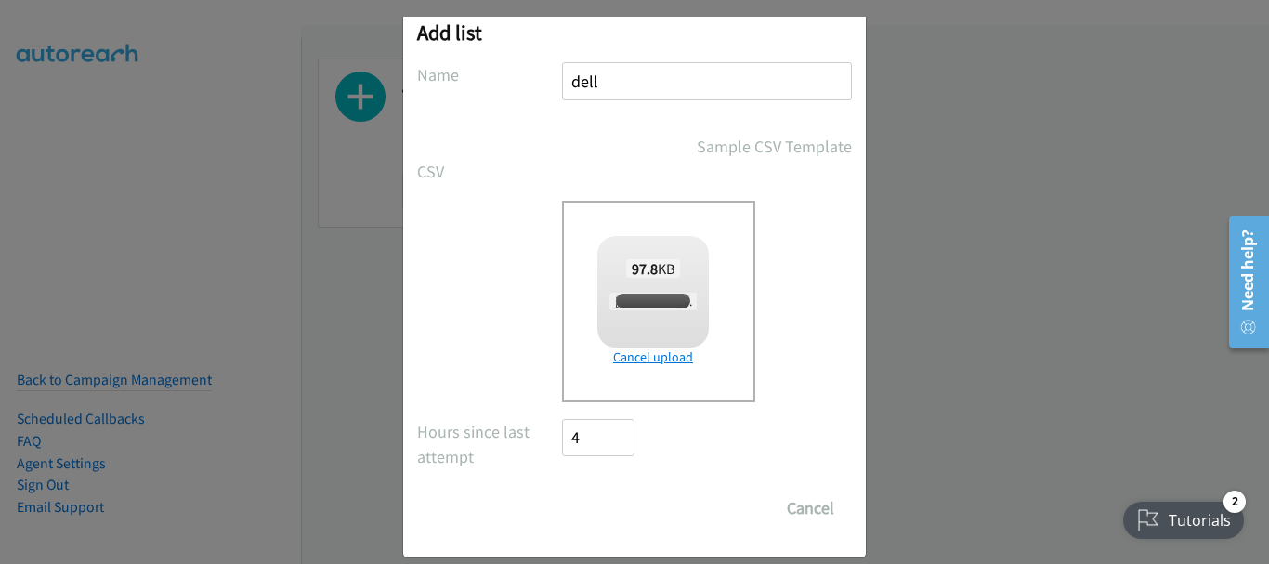
scroll to position [62, 0]
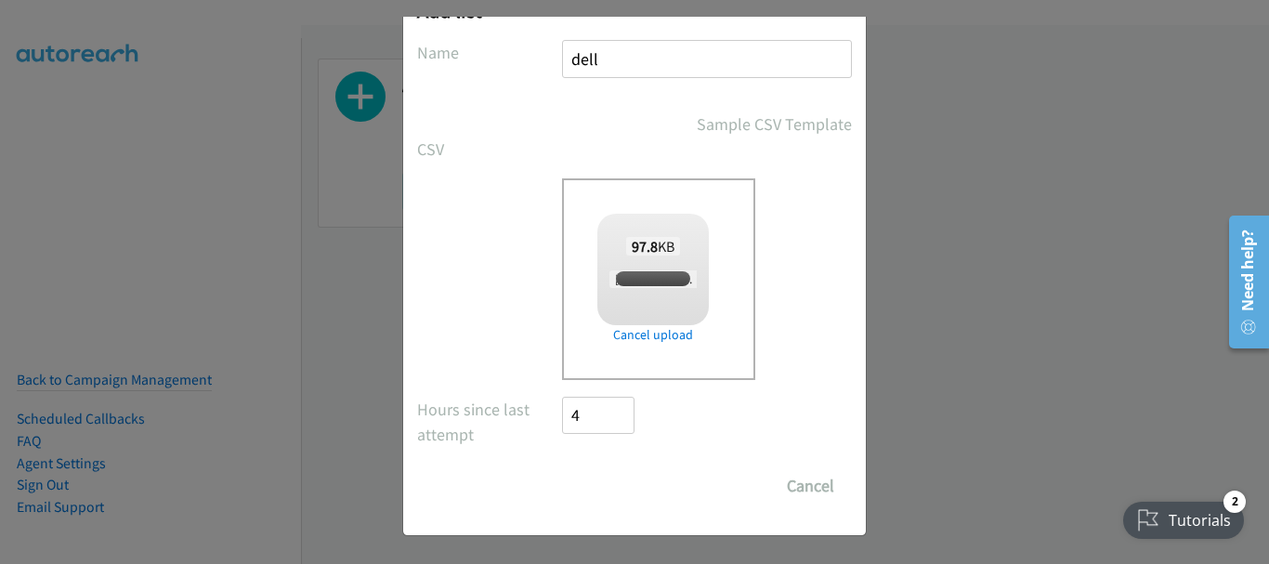
checkbox input "true"
click at [605, 477] on input "Save List" at bounding box center [611, 485] width 98 height 37
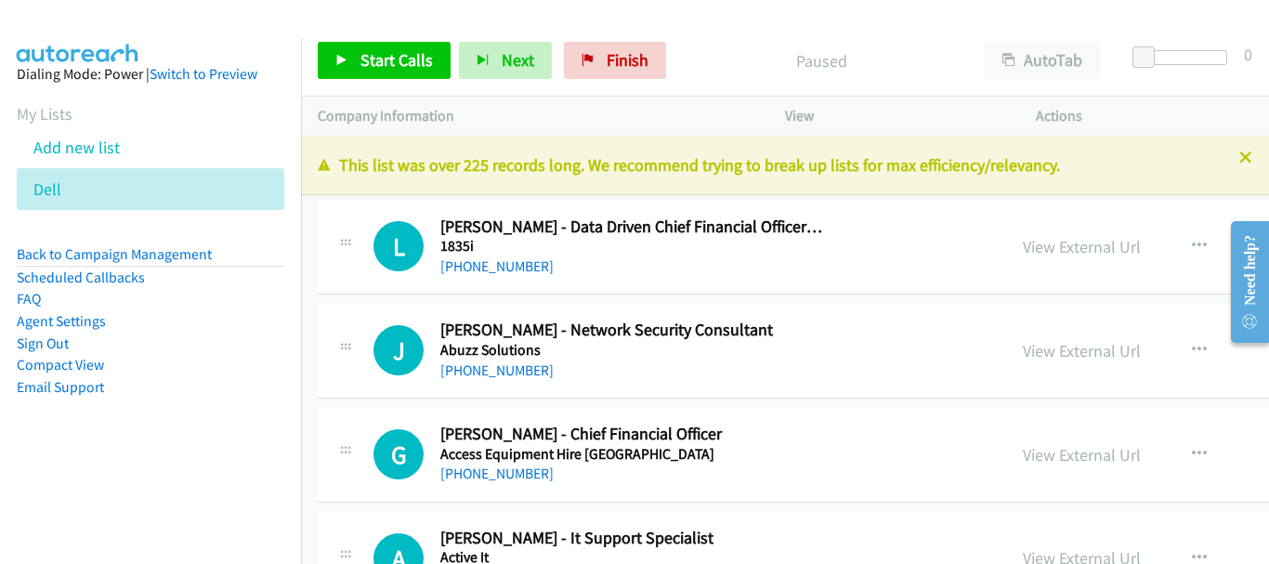
drag, startPoint x: 136, startPoint y: 22, endPoint x: 460, endPoint y: 212, distance: 375.6
click at [136, 22] on img at bounding box center [77, 32] width 139 height 65
click at [426, 63] on span "Start Calls" at bounding box center [396, 59] width 72 height 21
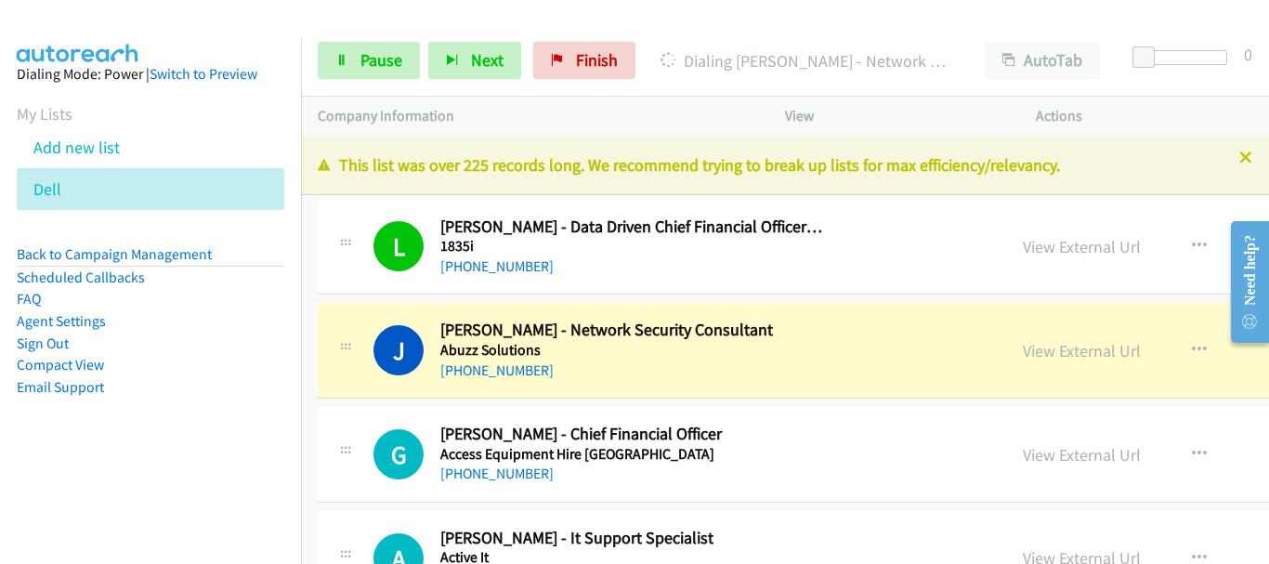
click at [401, 124] on p "Company Information" at bounding box center [535, 116] width 434 height 22
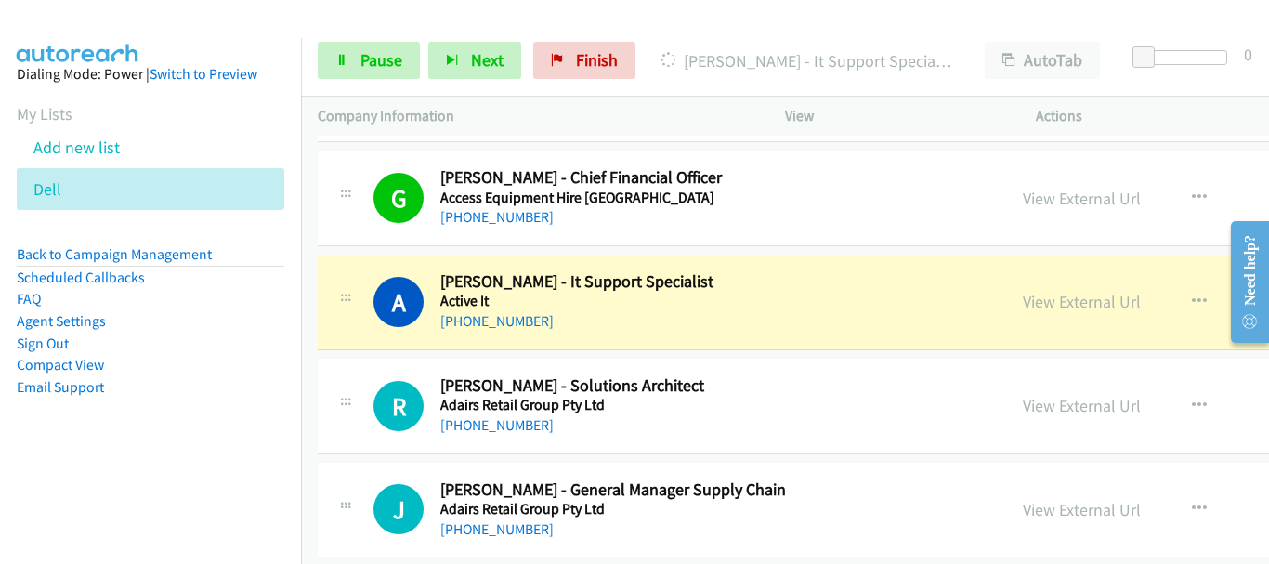
scroll to position [372, 0]
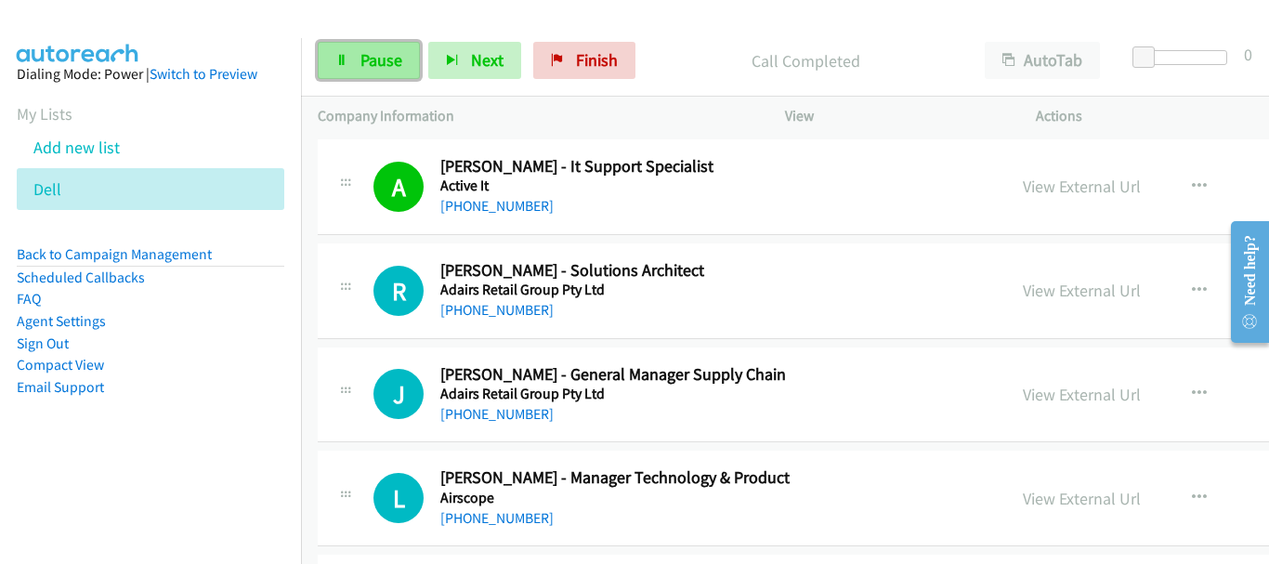
click at [377, 49] on span "Pause" at bounding box center [381, 59] width 42 height 21
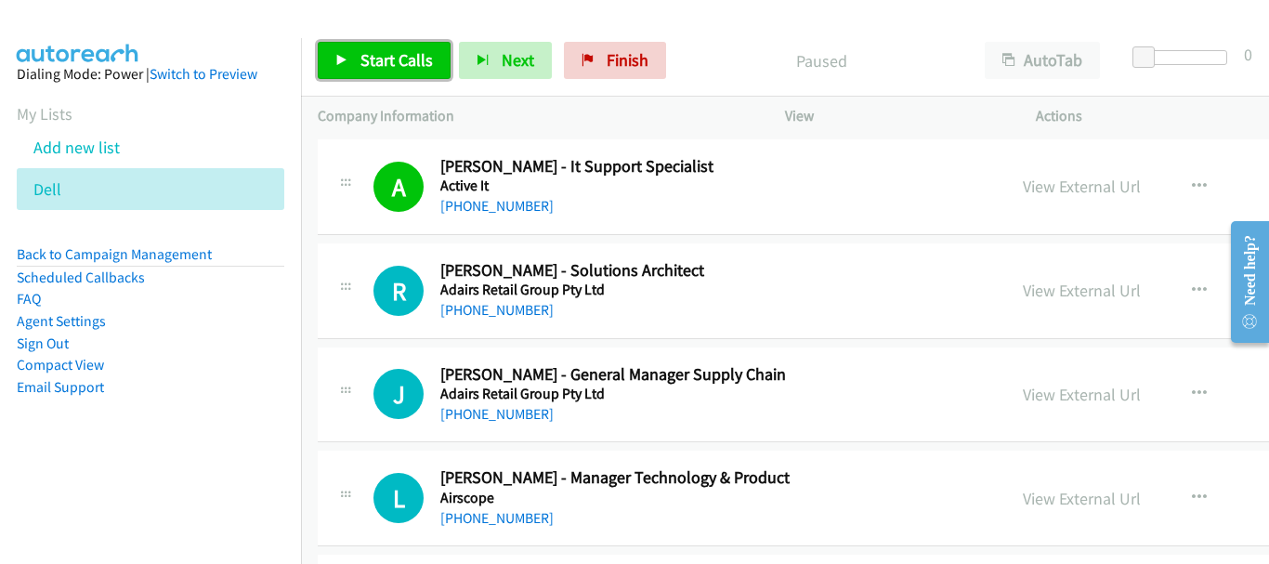
click at [377, 49] on span "Start Calls" at bounding box center [396, 59] width 72 height 21
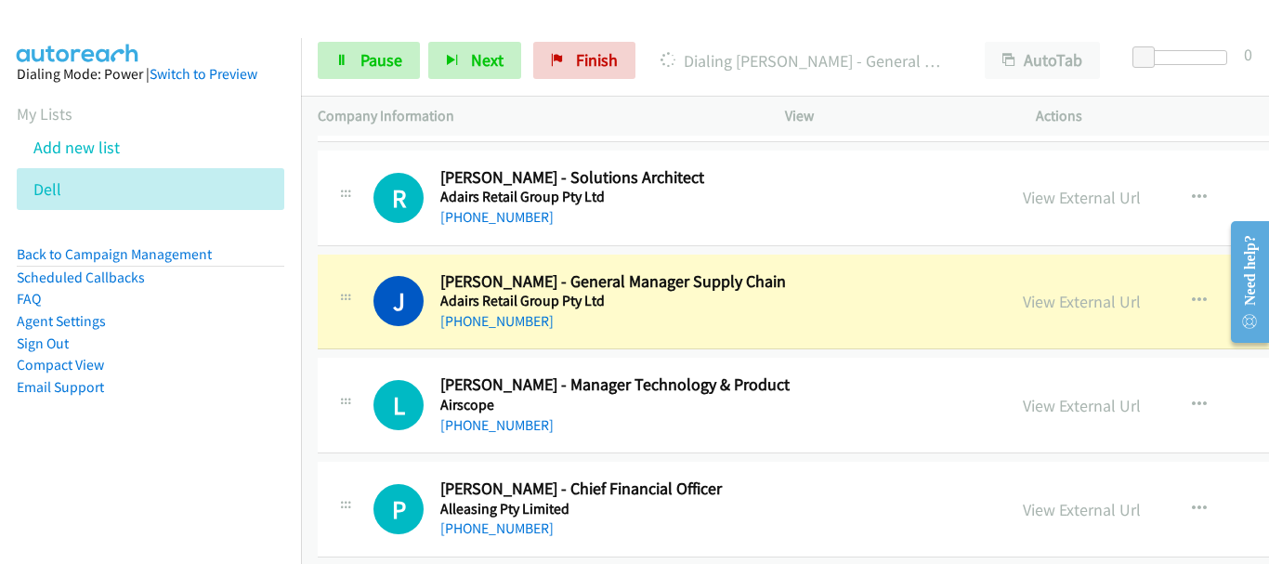
scroll to position [557, 0]
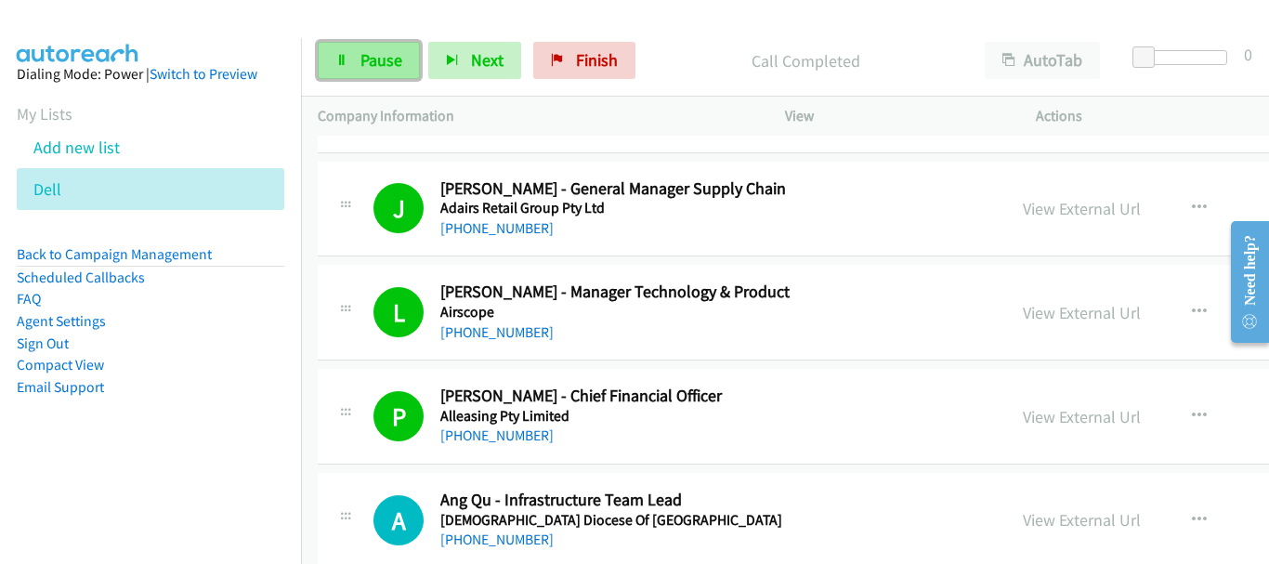
click at [382, 59] on span "Pause" at bounding box center [381, 59] width 42 height 21
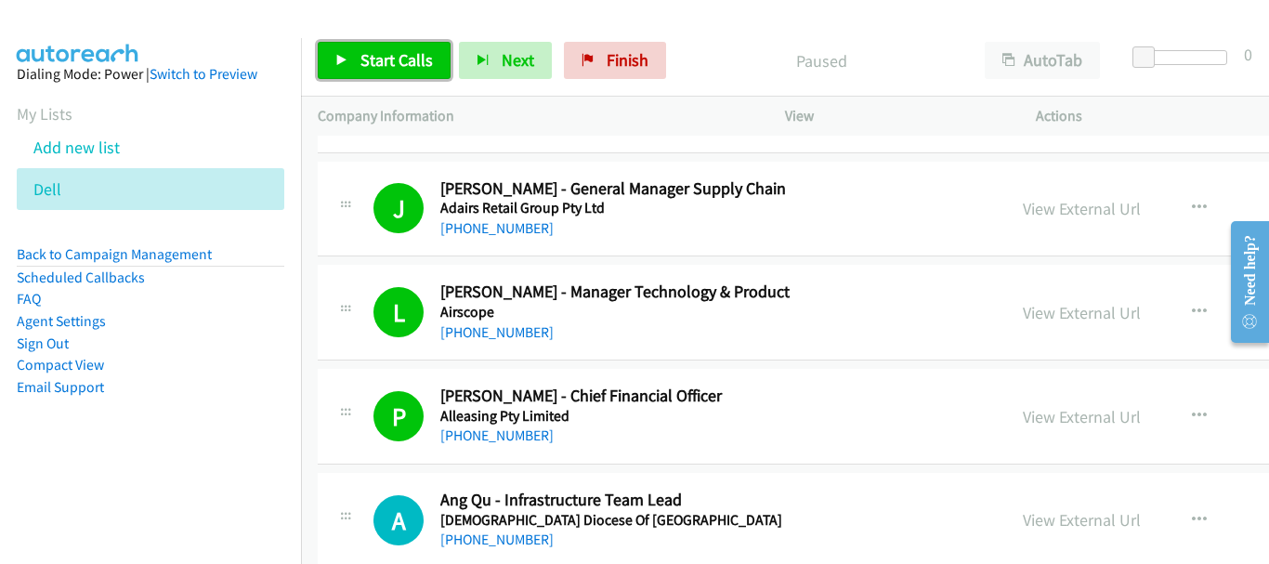
click at [404, 67] on span "Start Calls" at bounding box center [396, 59] width 72 height 21
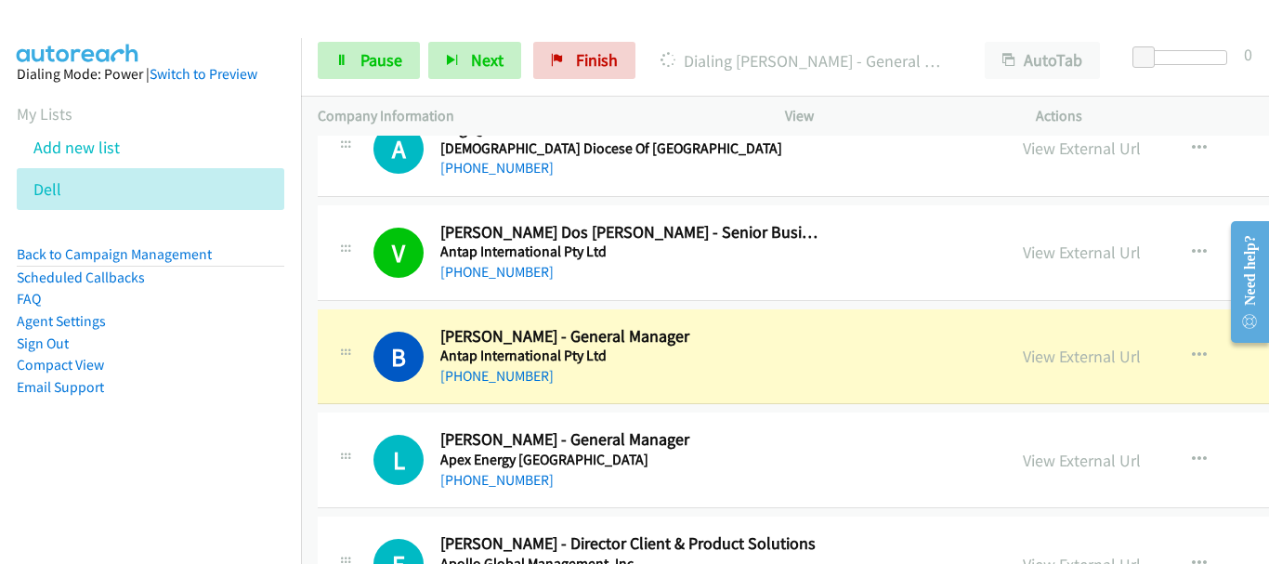
scroll to position [1022, 0]
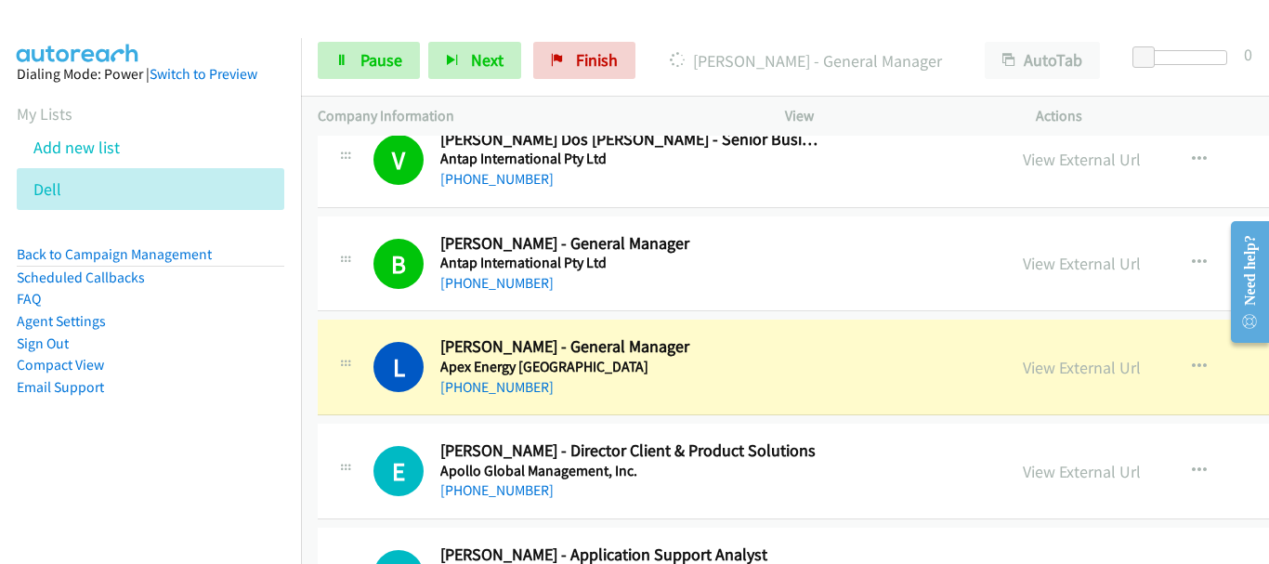
click at [1173, 209] on td "V Callback Scheduled [PERSON_NAME] Dos [PERSON_NAME] - Senior Business Reportin…" at bounding box center [972, 160] width 1343 height 104
drag, startPoint x: 930, startPoint y: 371, endPoint x: 952, endPoint y: 374, distance: 22.6
click at [1023, 372] on link "View External Url" at bounding box center [1082, 367] width 118 height 21
click at [365, 56] on span "Pause" at bounding box center [381, 59] width 42 height 21
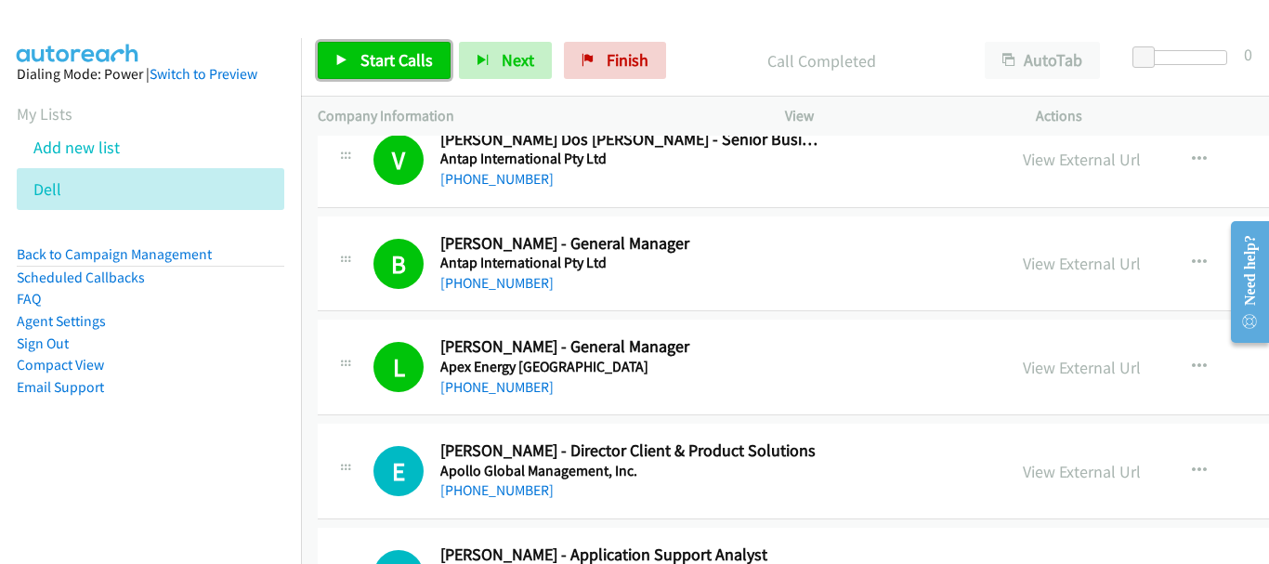
click at [350, 59] on link "Start Calls" at bounding box center [384, 60] width 133 height 37
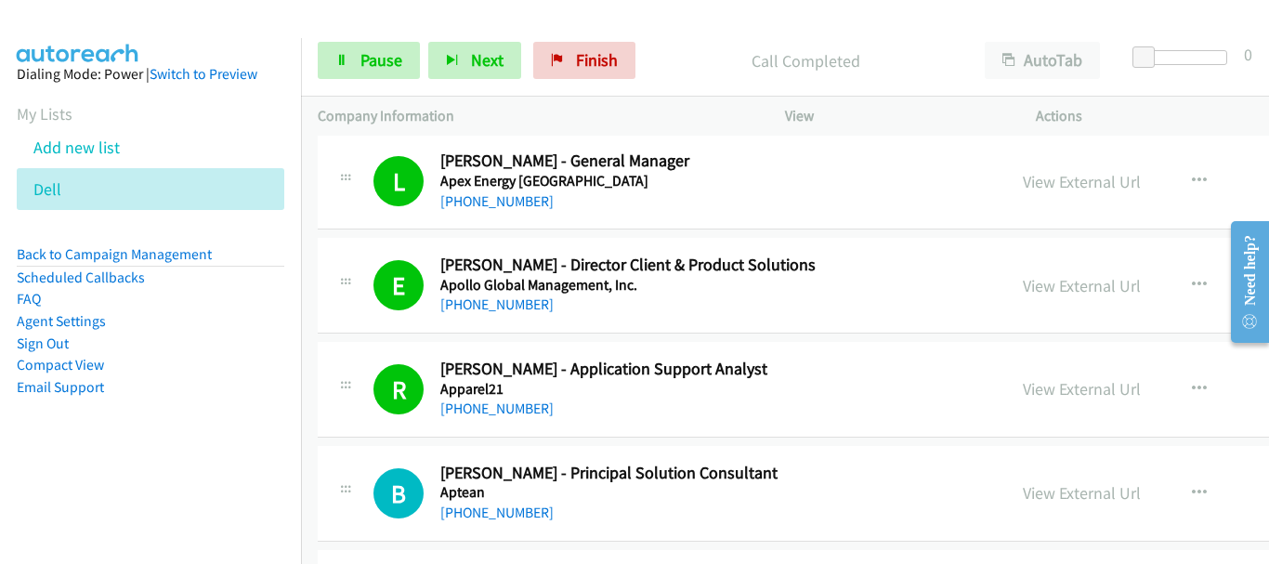
scroll to position [1301, 0]
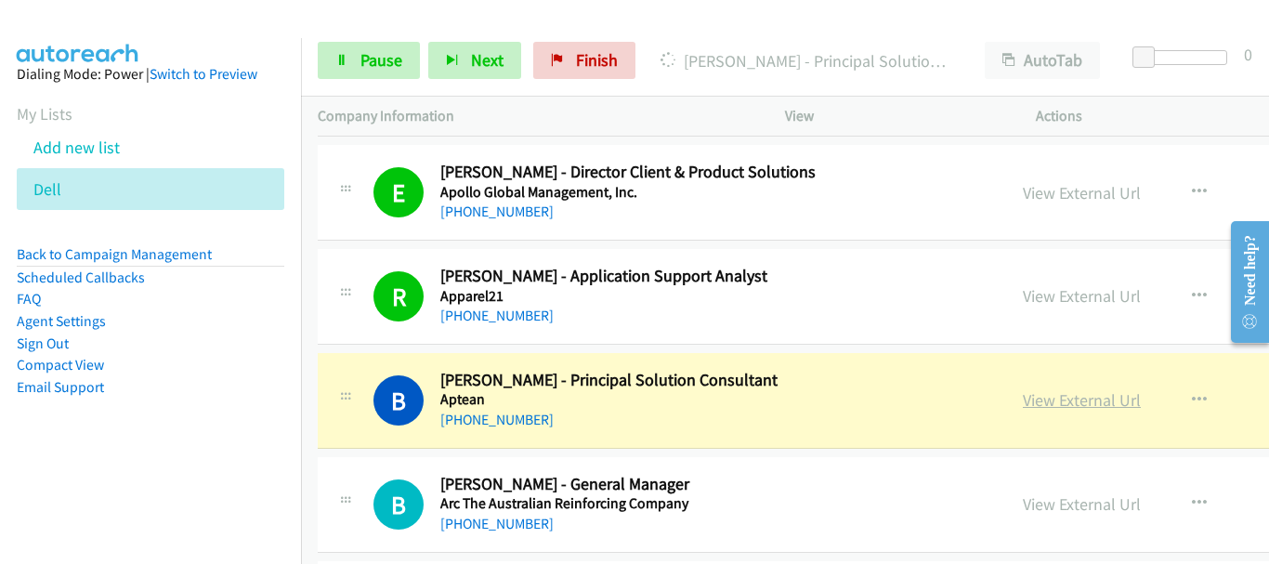
click at [1023, 406] on link "View External Url" at bounding box center [1082, 399] width 118 height 21
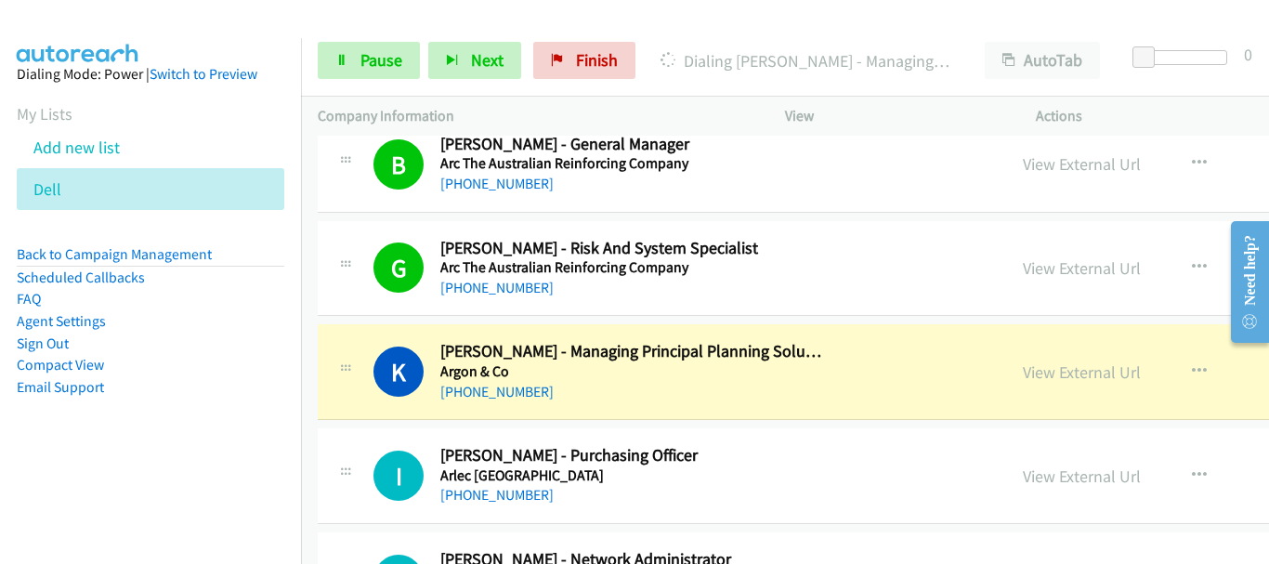
scroll to position [1672, 0]
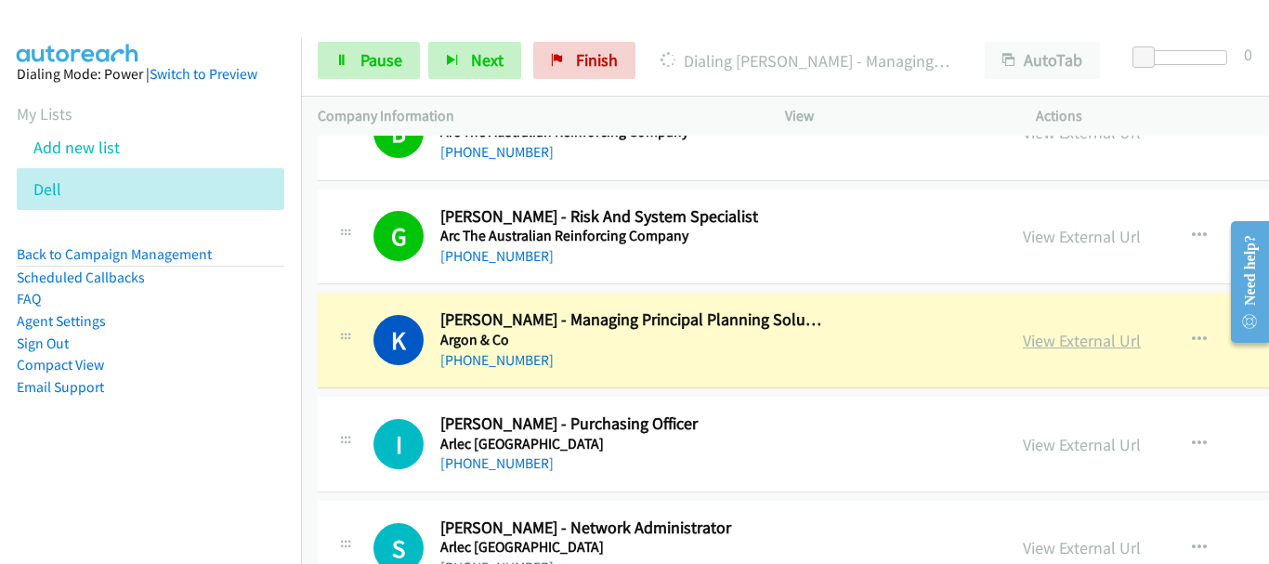
click at [1023, 344] on link "View External Url" at bounding box center [1082, 340] width 118 height 21
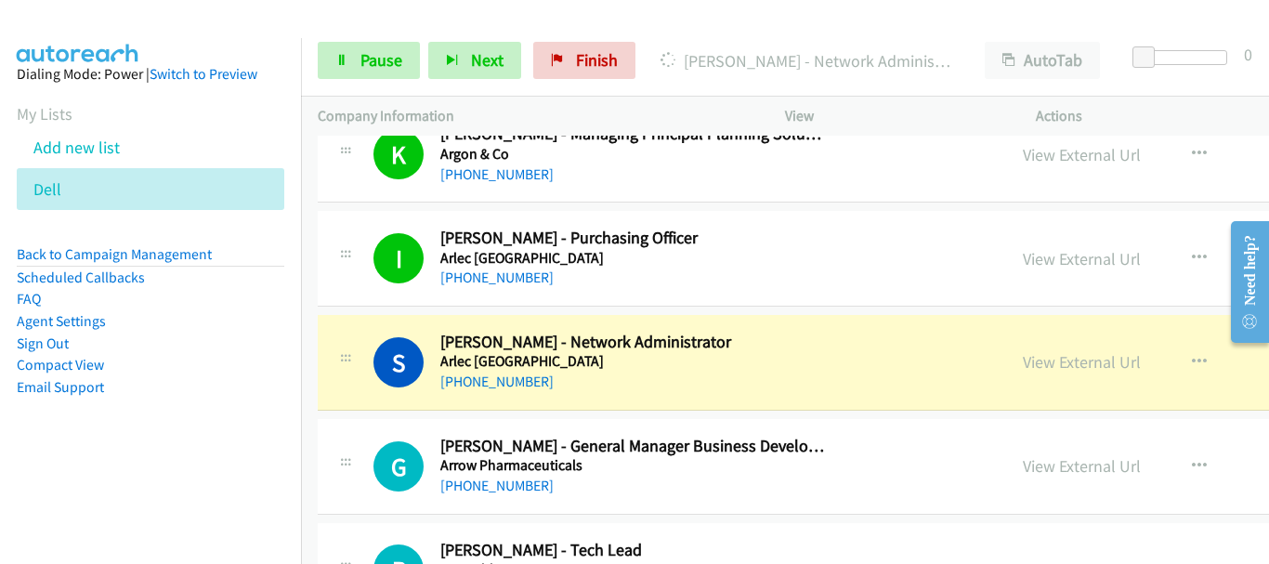
scroll to position [2044, 0]
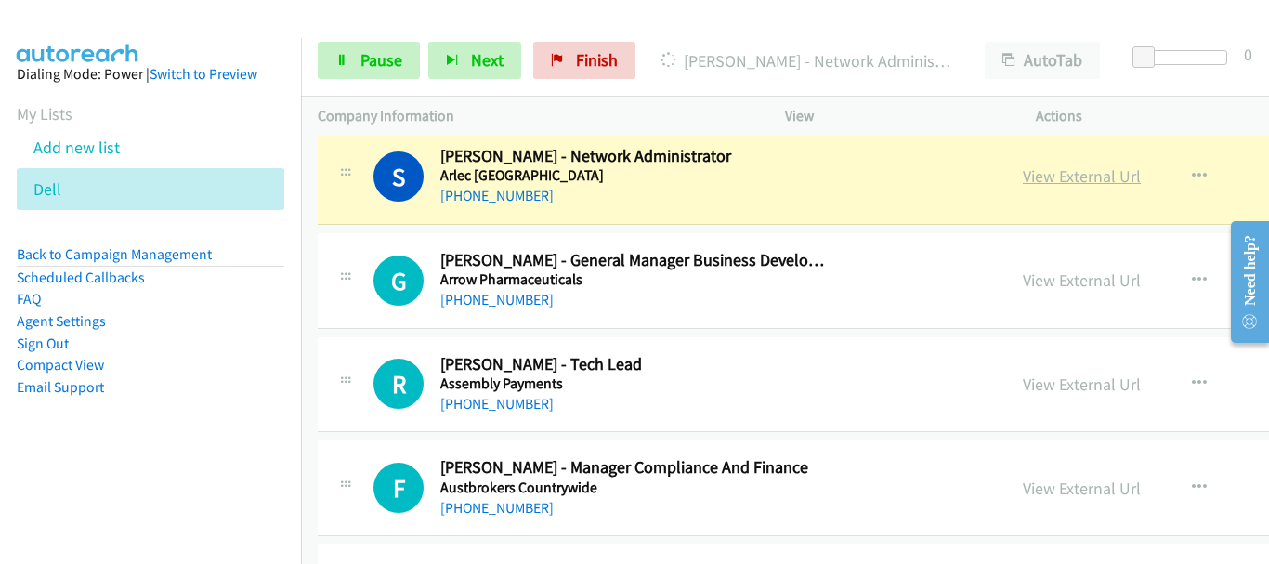
click at [1023, 172] on link "View External Url" at bounding box center [1082, 175] width 118 height 21
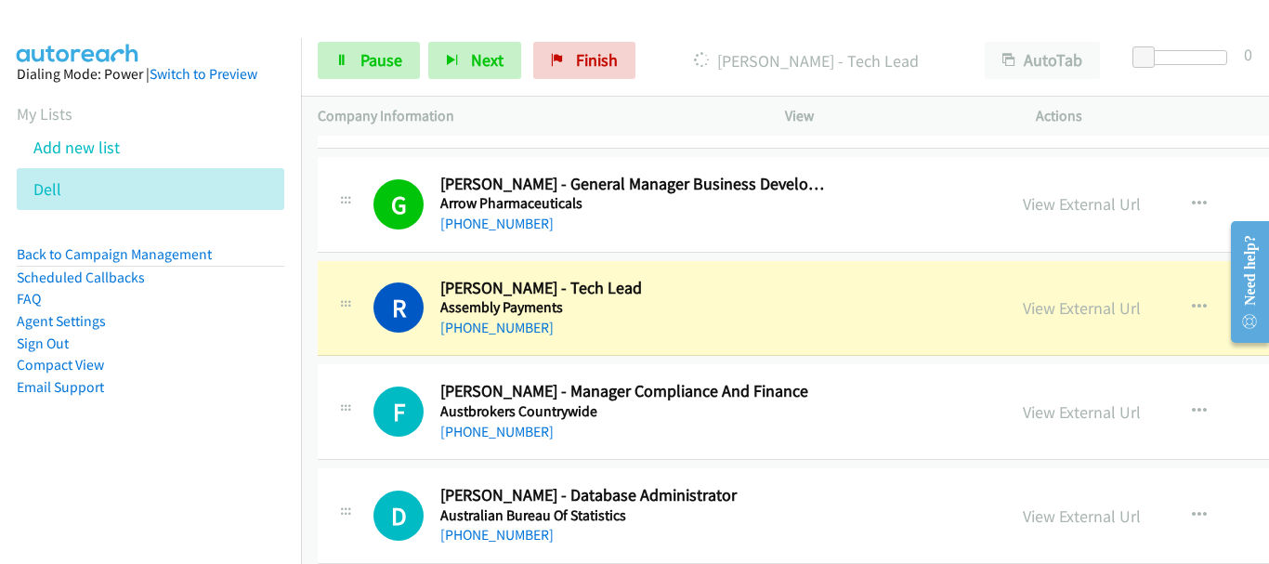
scroll to position [2230, 0]
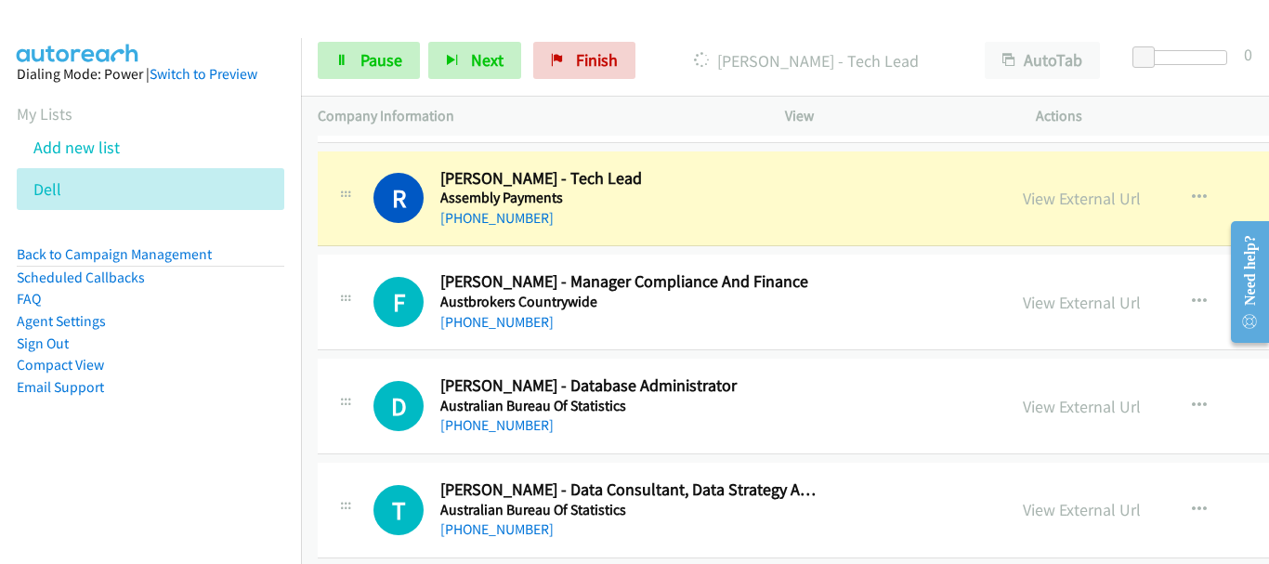
click at [1023, 193] on link "View External Url" at bounding box center [1082, 198] width 118 height 21
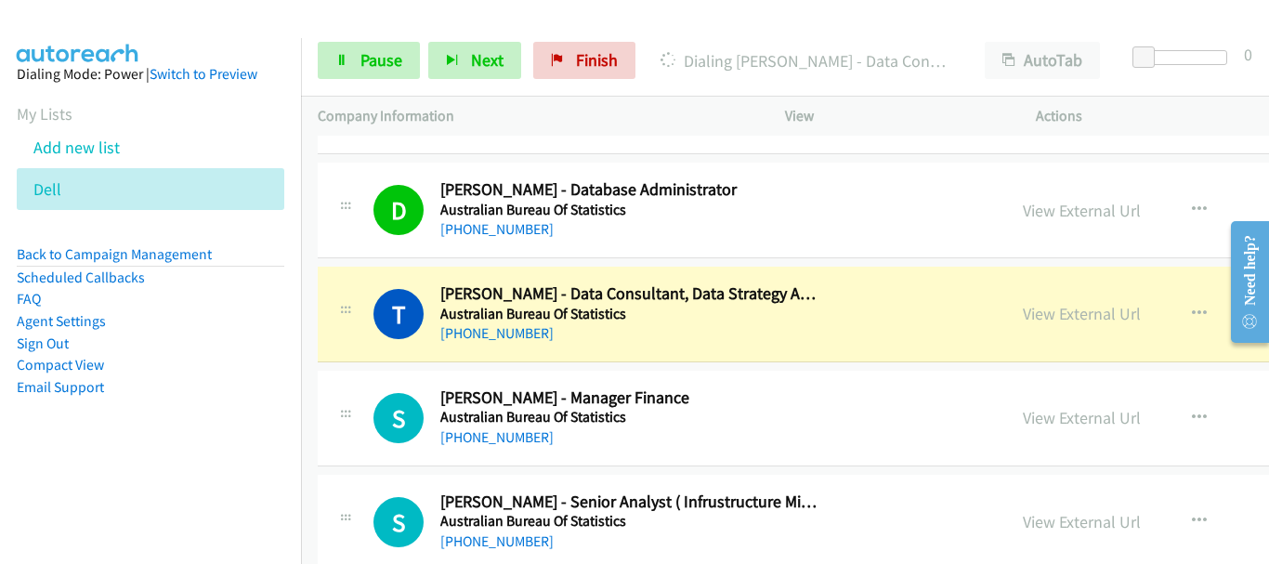
scroll to position [2509, 0]
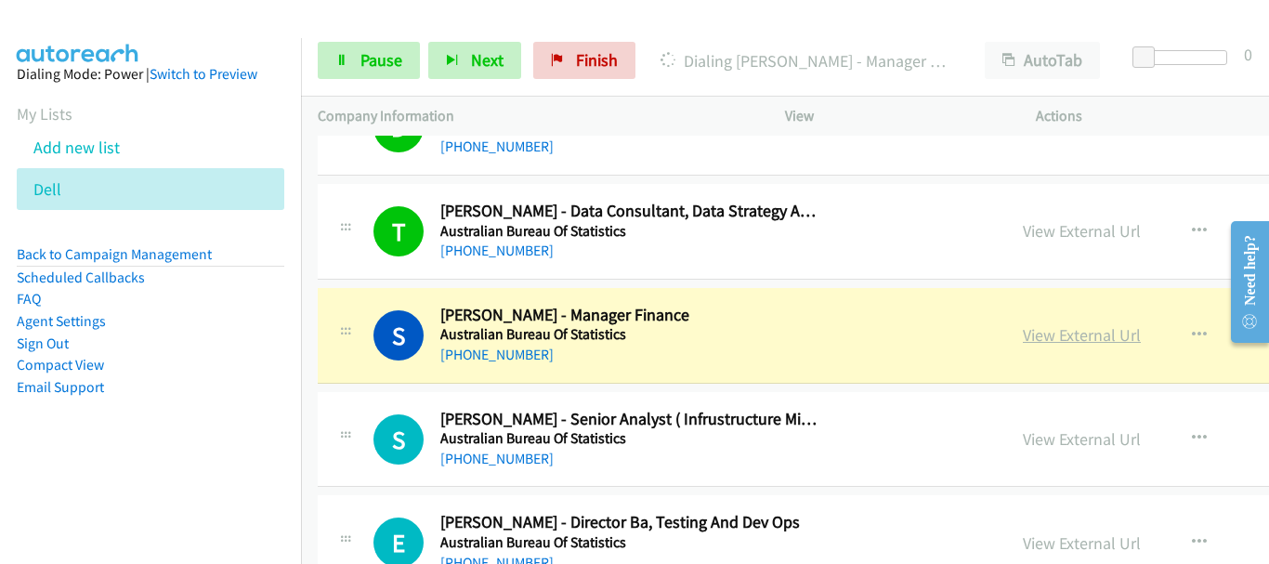
drag, startPoint x: 1149, startPoint y: 334, endPoint x: 900, endPoint y: 336, distance: 249.0
click at [1149, 334] on div "S Callback Scheduled [PERSON_NAME] - Manager Finance Australian Bureau Of Stati…" at bounding box center [973, 336] width 1310 height 96
click at [1023, 336] on link "View External Url" at bounding box center [1082, 334] width 118 height 21
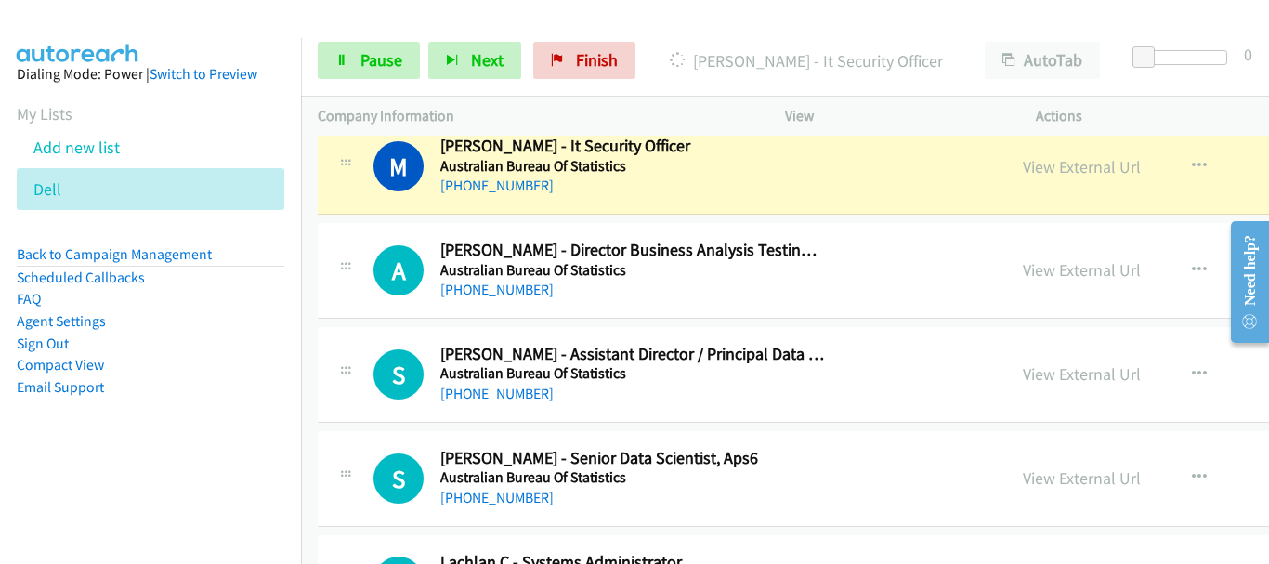
scroll to position [2973, 0]
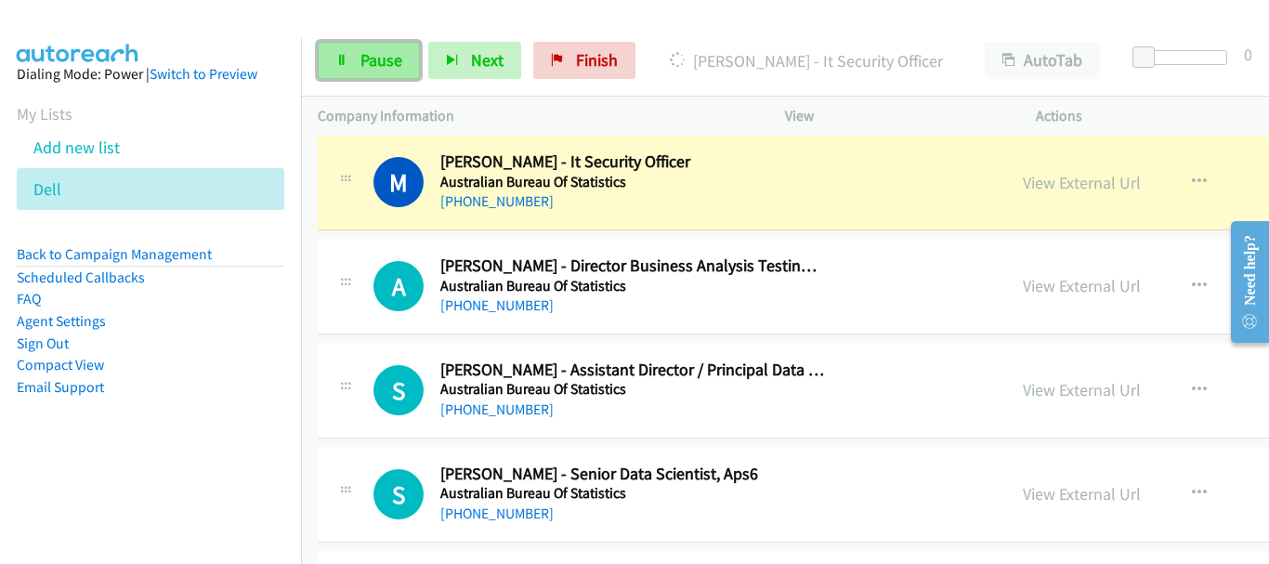
click at [350, 68] on link "Pause" at bounding box center [369, 60] width 102 height 37
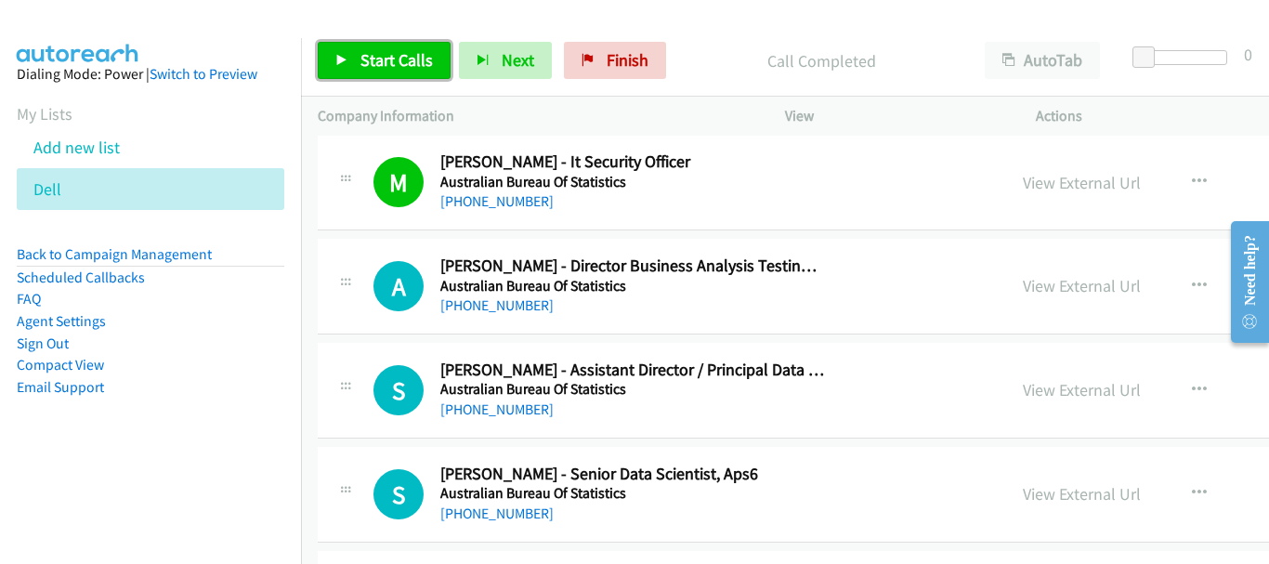
click at [334, 42] on link "Start Calls" at bounding box center [384, 60] width 133 height 37
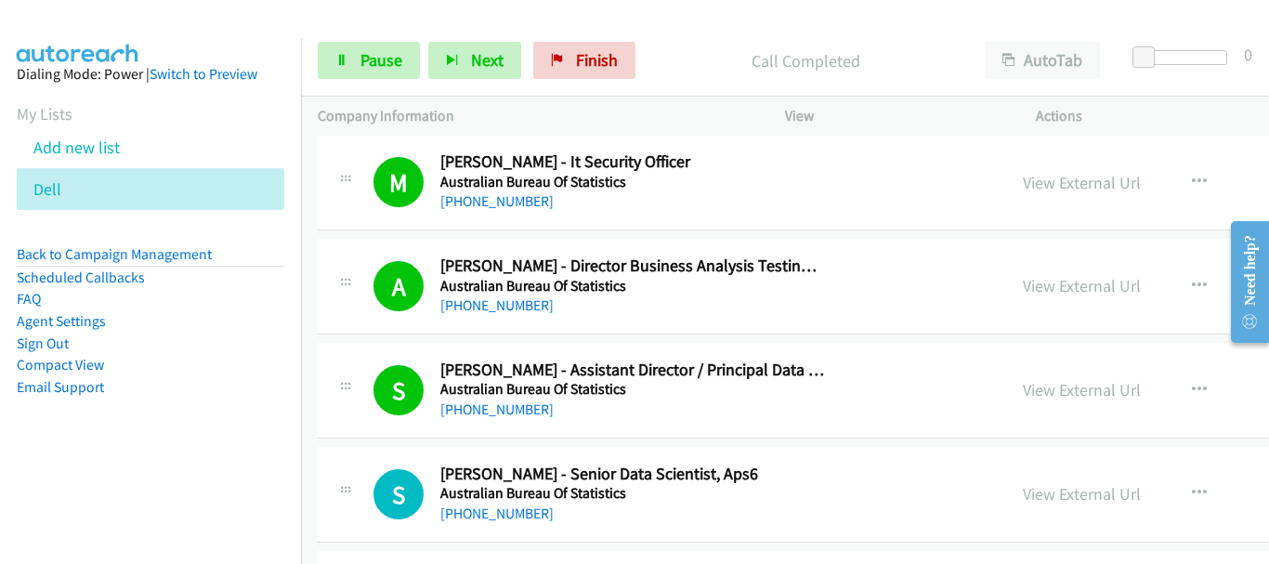
click at [105, 20] on img at bounding box center [77, 32] width 139 height 65
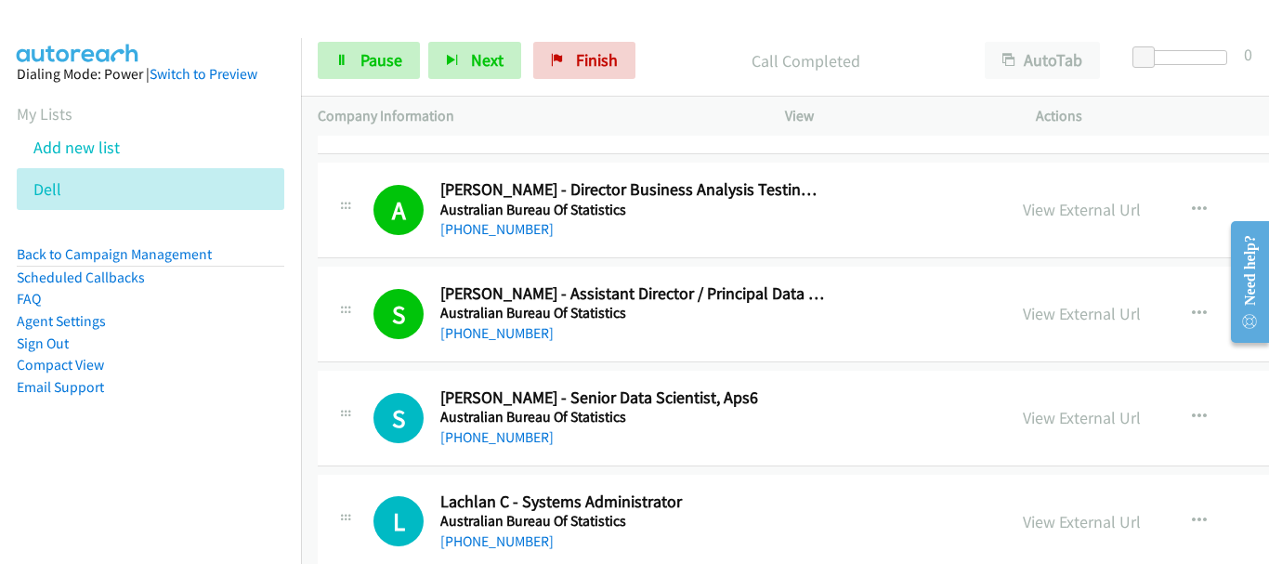
scroll to position [3159, 0]
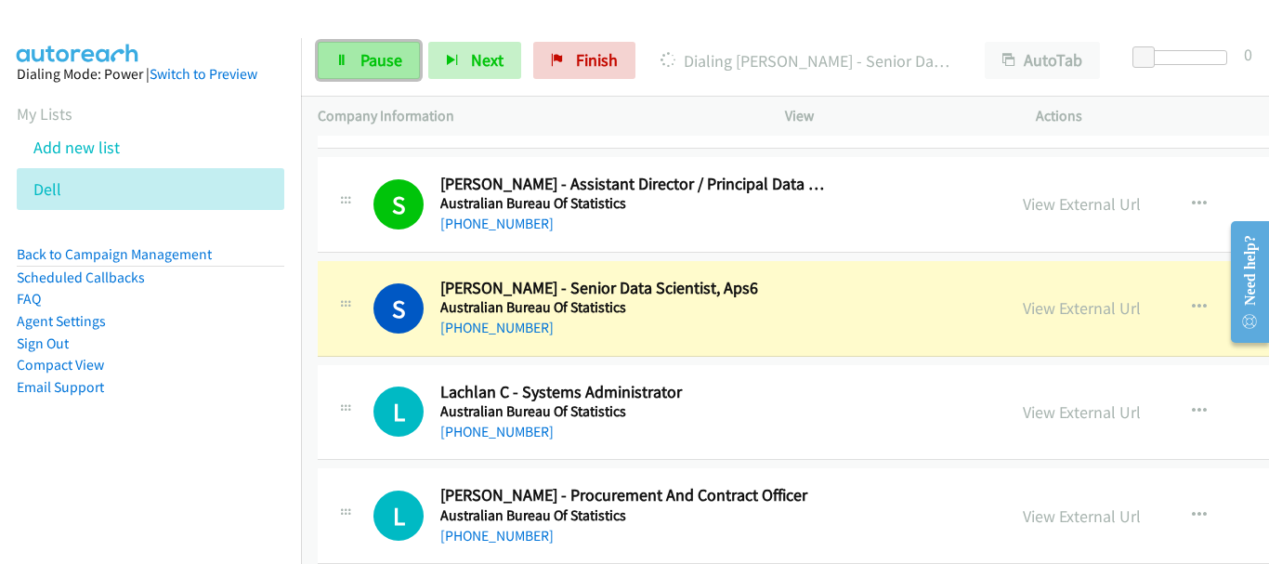
click at [372, 67] on span "Pause" at bounding box center [381, 59] width 42 height 21
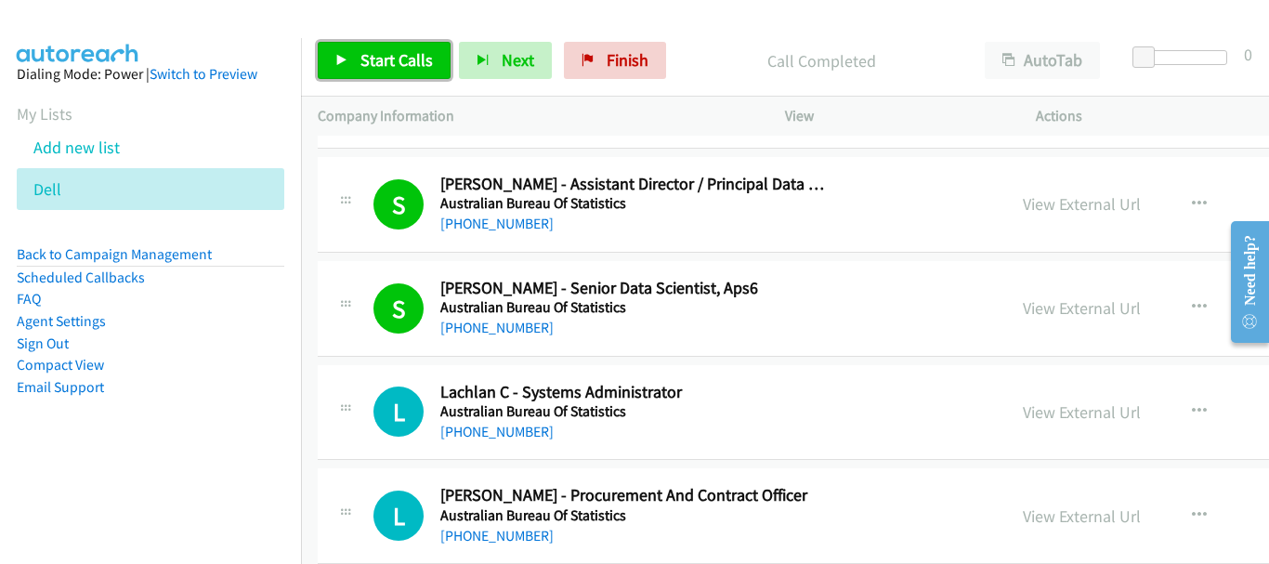
click at [392, 63] on span "Start Calls" at bounding box center [396, 59] width 72 height 21
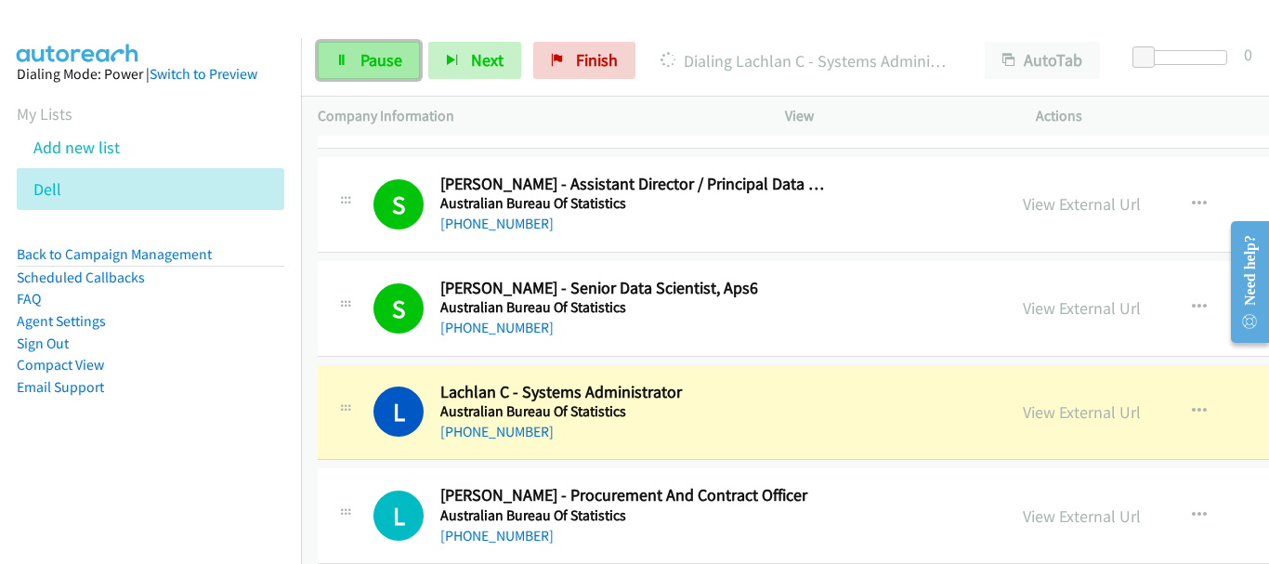
click at [367, 59] on span "Pause" at bounding box center [381, 59] width 42 height 21
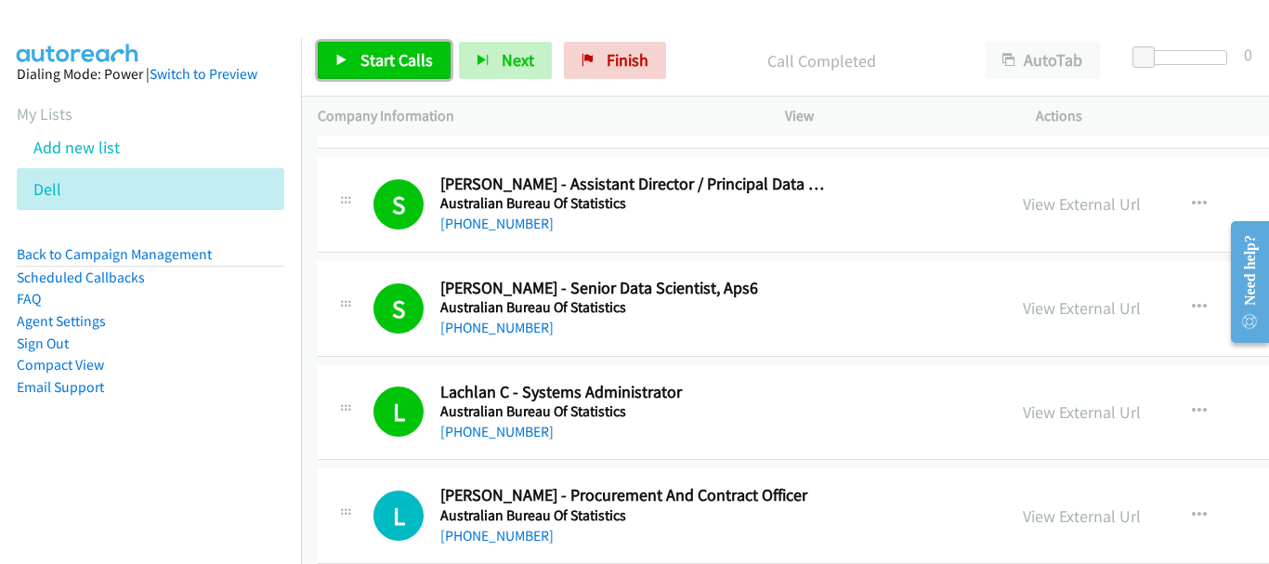
click at [367, 54] on span "Start Calls" at bounding box center [396, 59] width 72 height 21
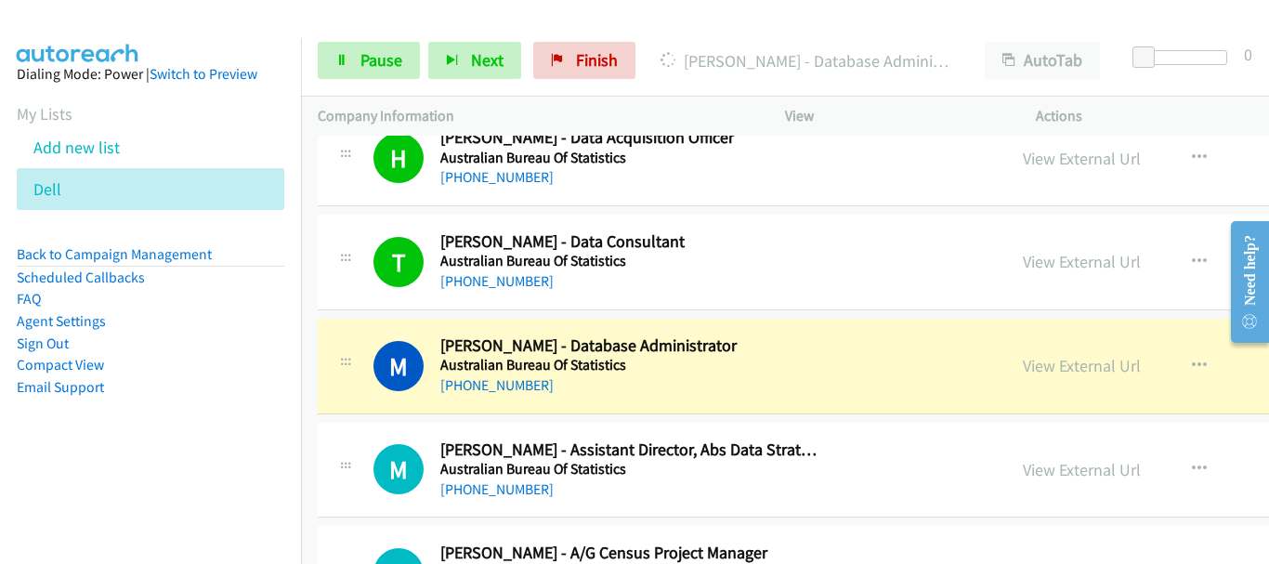
scroll to position [3809, 0]
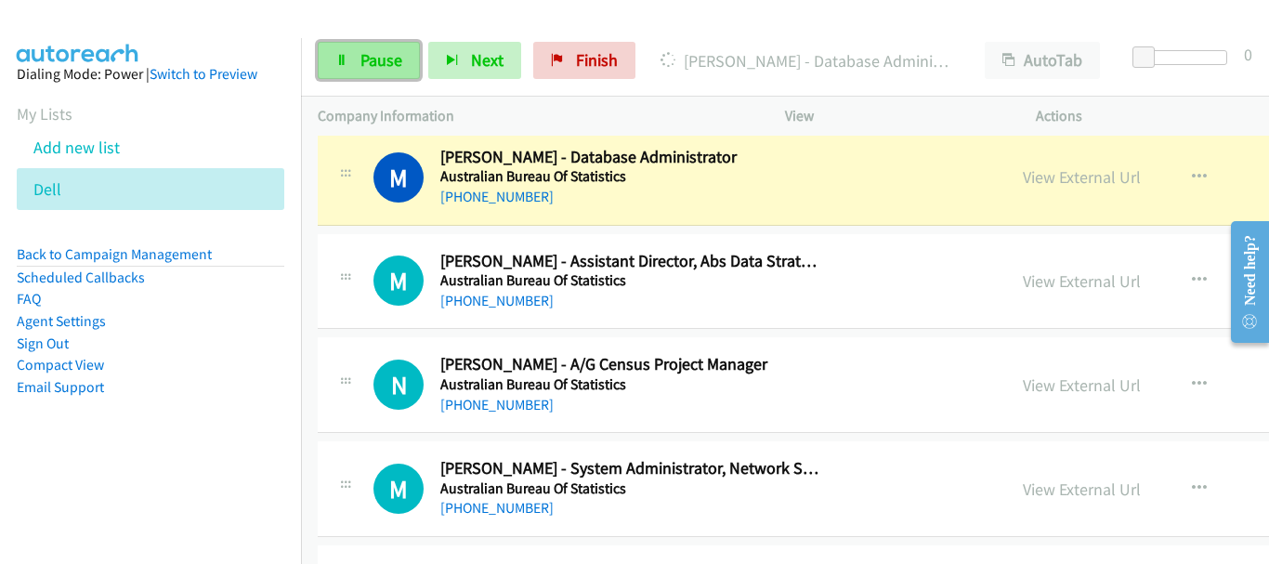
click at [370, 77] on link "Pause" at bounding box center [369, 60] width 102 height 37
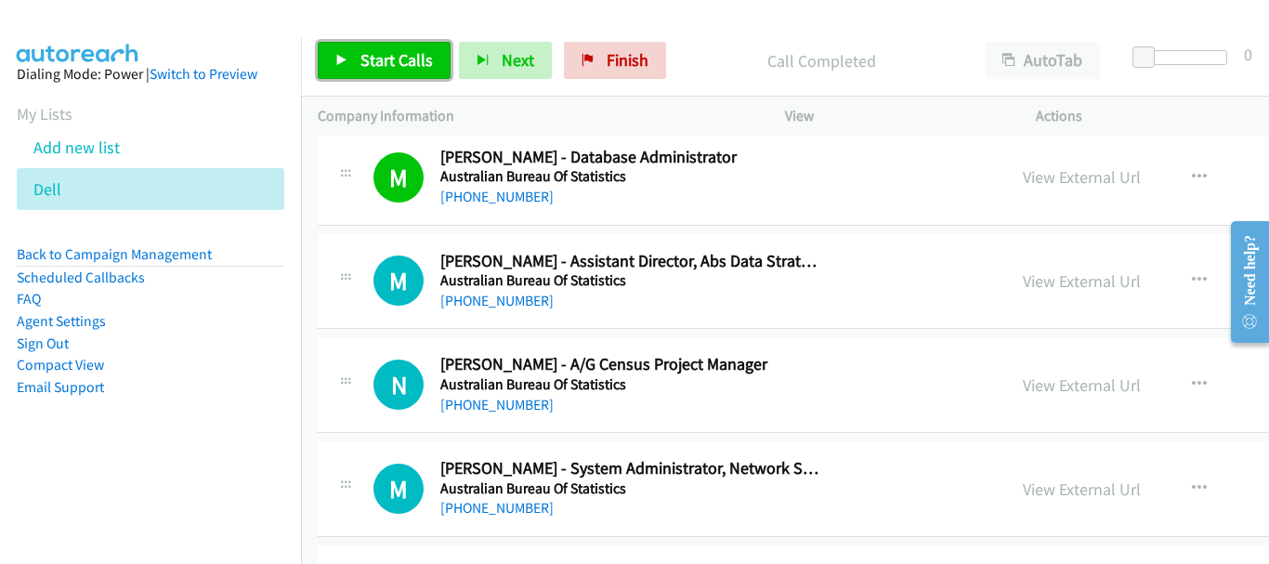
click at [388, 49] on span "Start Calls" at bounding box center [396, 59] width 72 height 21
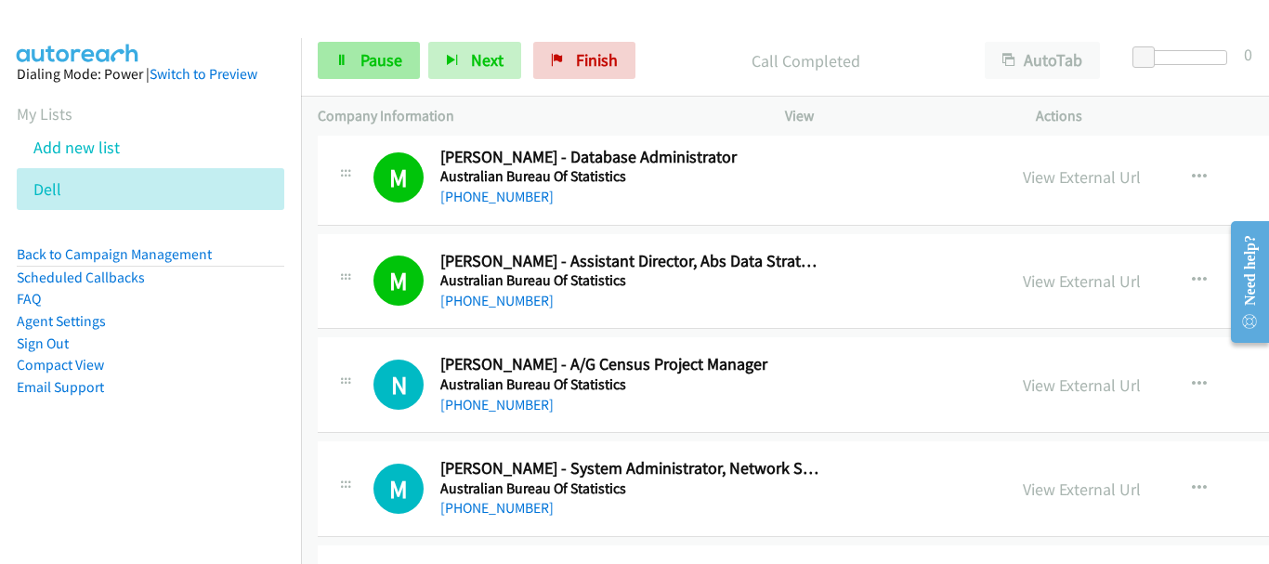
scroll to position [3902, 0]
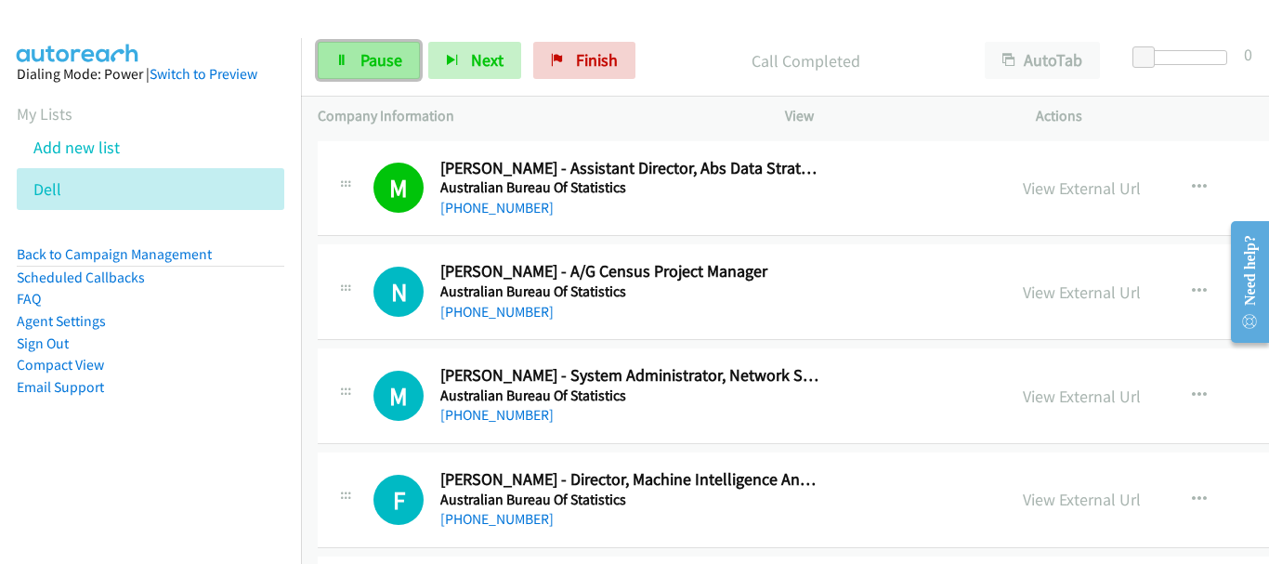
click at [379, 77] on link "Pause" at bounding box center [369, 60] width 102 height 37
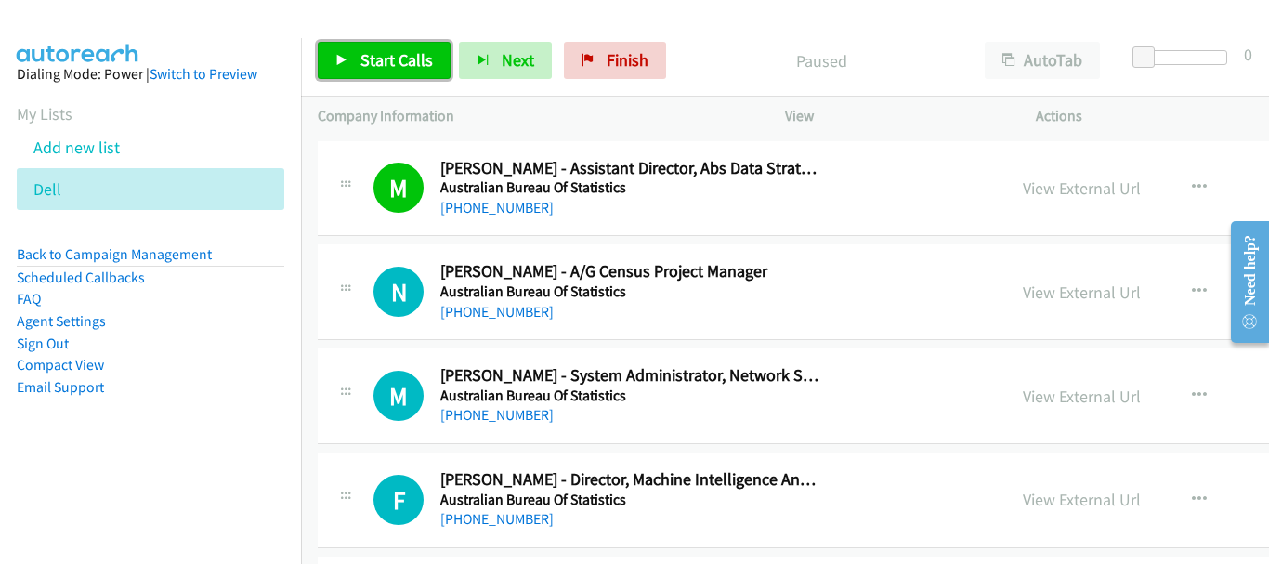
click at [376, 63] on span "Start Calls" at bounding box center [396, 59] width 72 height 21
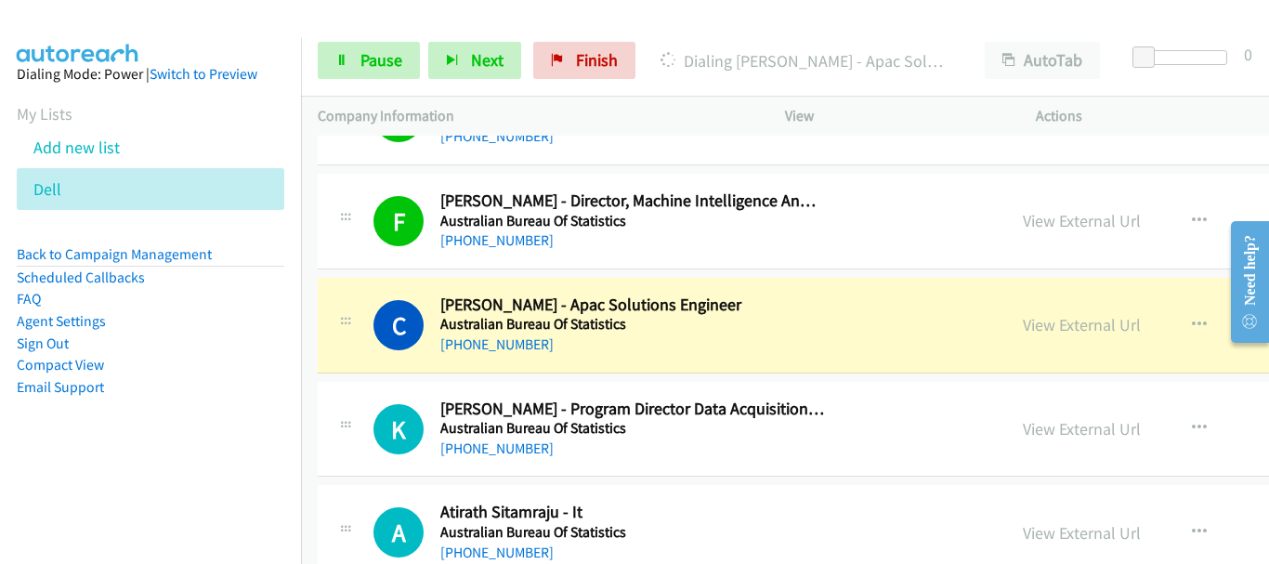
scroll to position [4274, 0]
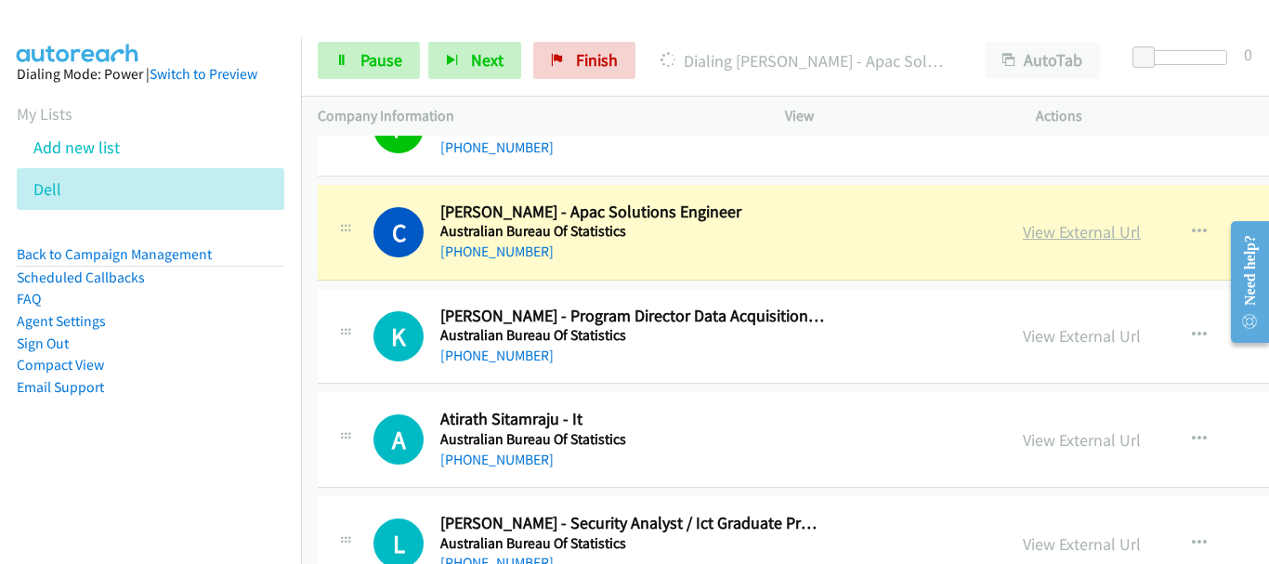
click at [1023, 237] on link "View External Url" at bounding box center [1082, 231] width 118 height 21
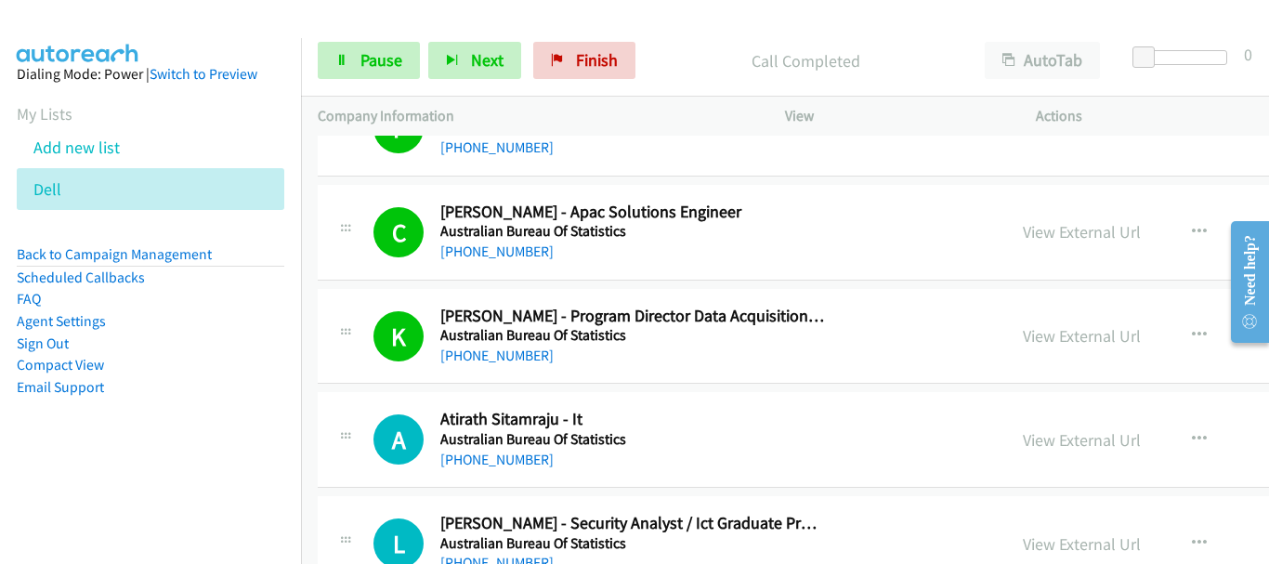
scroll to position [4460, 0]
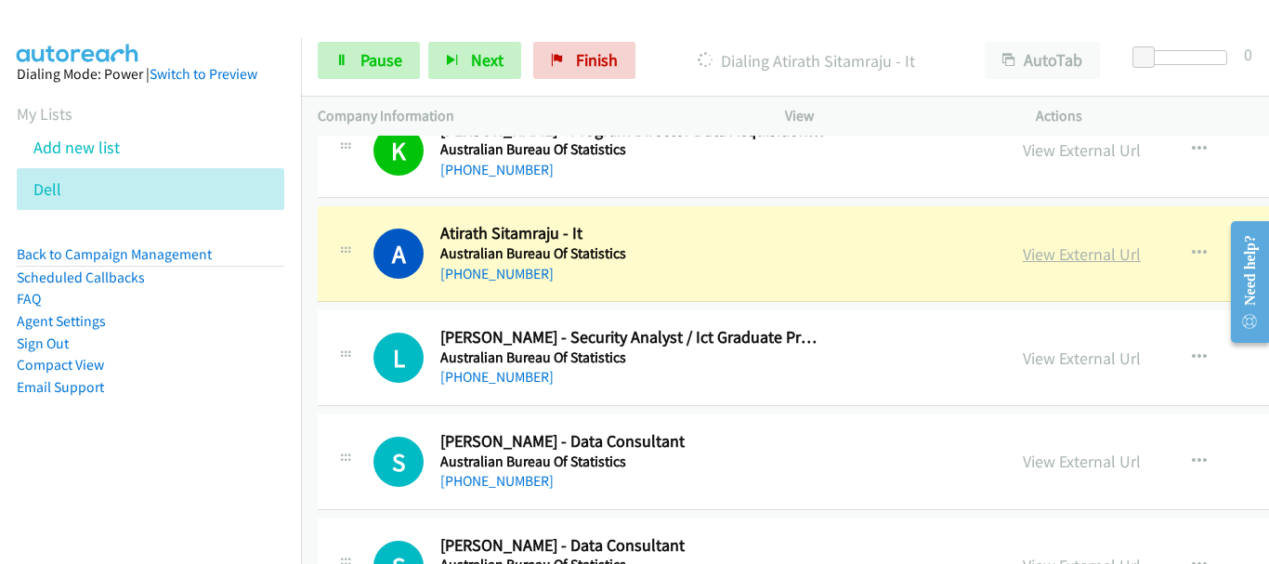
click at [1023, 261] on link "View External Url" at bounding box center [1082, 253] width 118 height 21
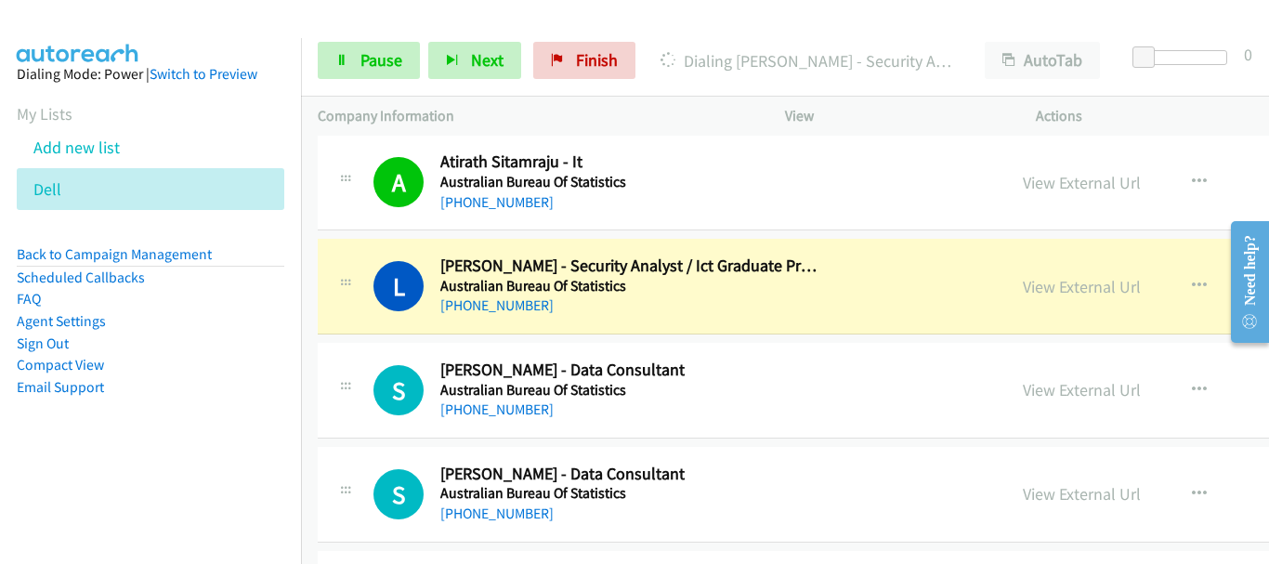
scroll to position [4553, 0]
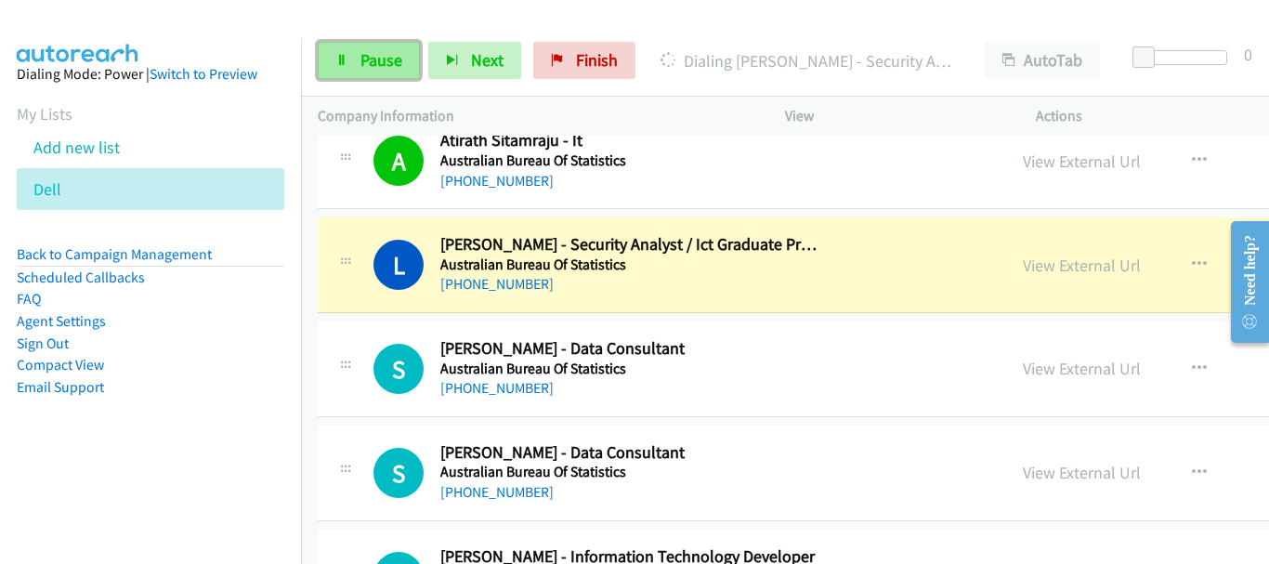
click at [368, 72] on link "Pause" at bounding box center [369, 60] width 102 height 37
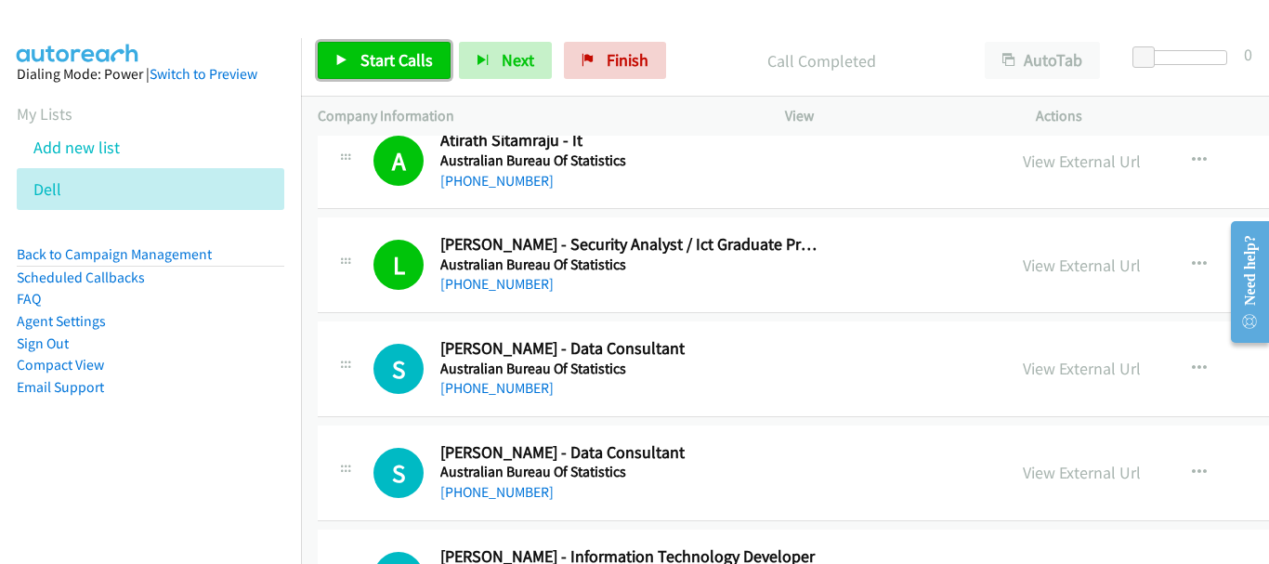
click at [375, 70] on span "Start Calls" at bounding box center [396, 59] width 72 height 21
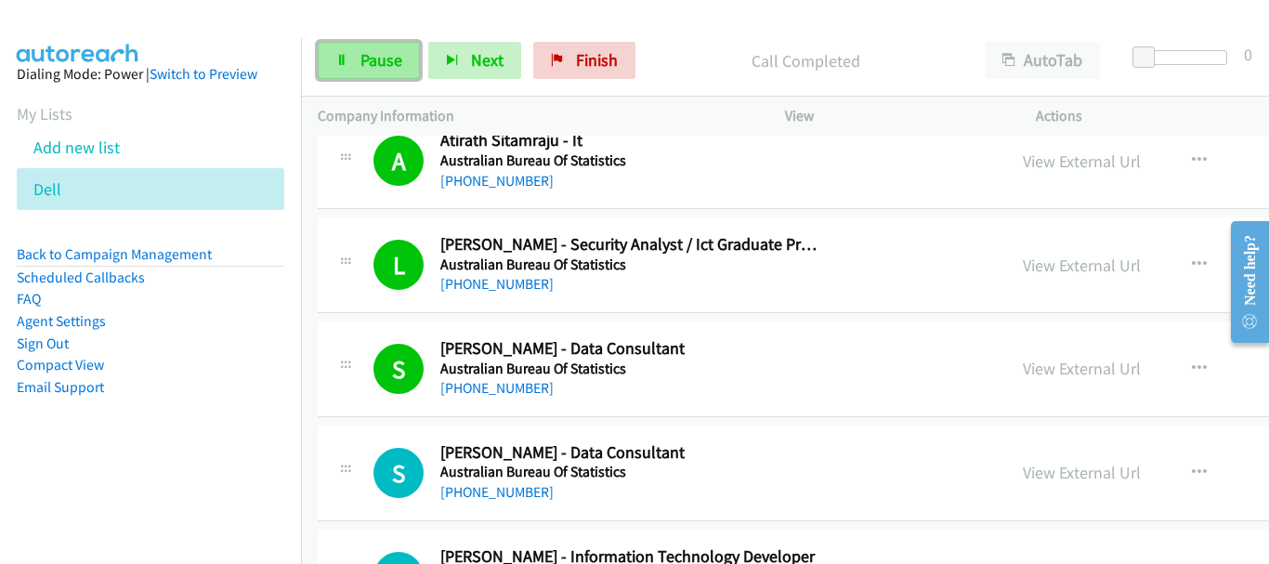
click at [339, 62] on icon at bounding box center [341, 61] width 13 height 13
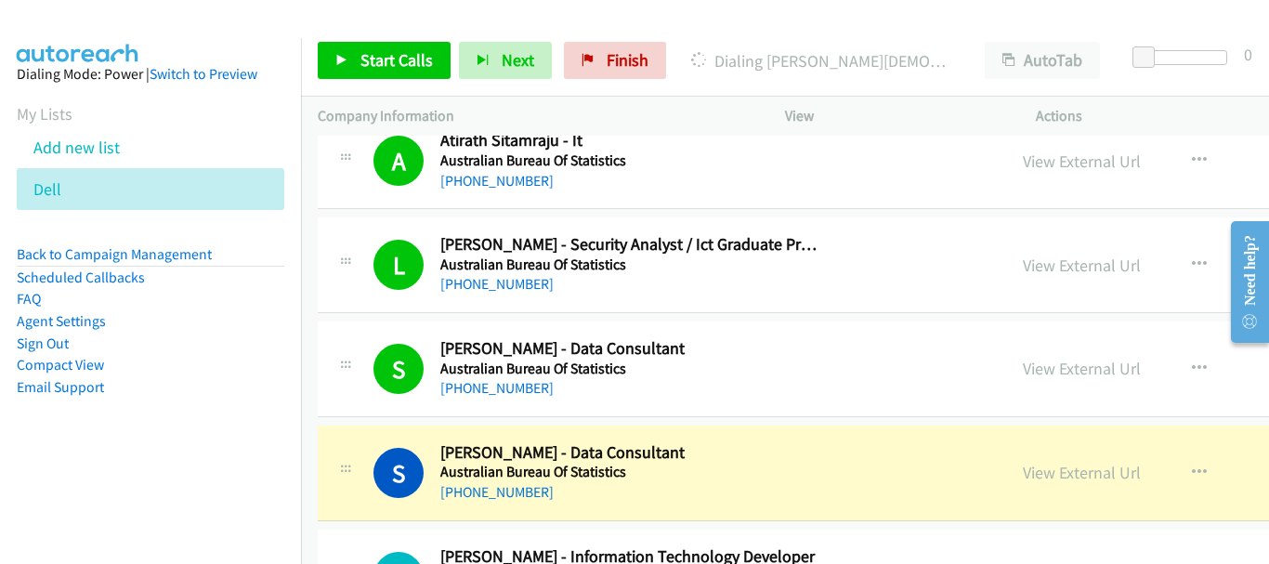
scroll to position [4924, 0]
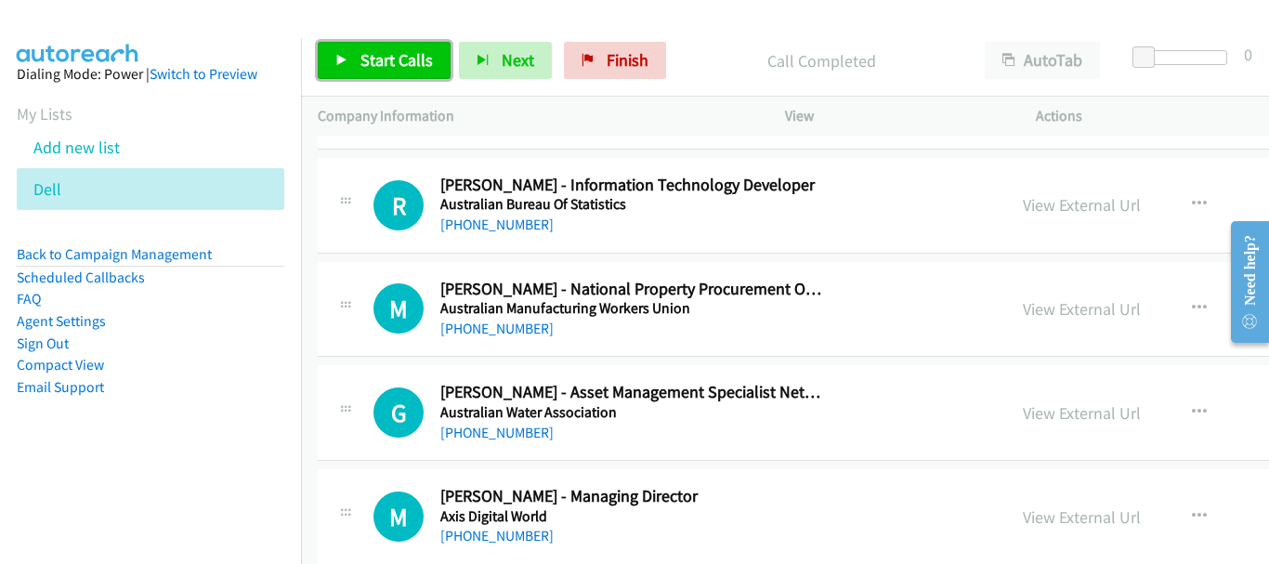
click at [372, 49] on span "Start Calls" at bounding box center [396, 59] width 72 height 21
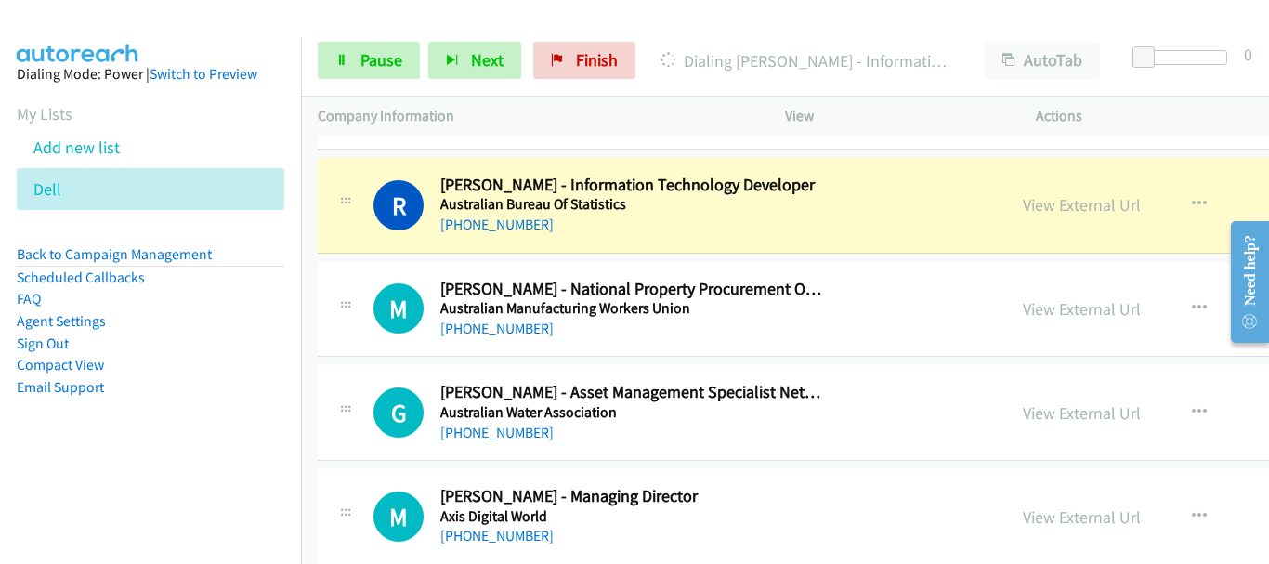
click at [156, 47] on aside "Dialing Mode: Power | Switch to Preview My Lists Add new list Dell Back to Camp…" at bounding box center [150, 260] width 301 height 444
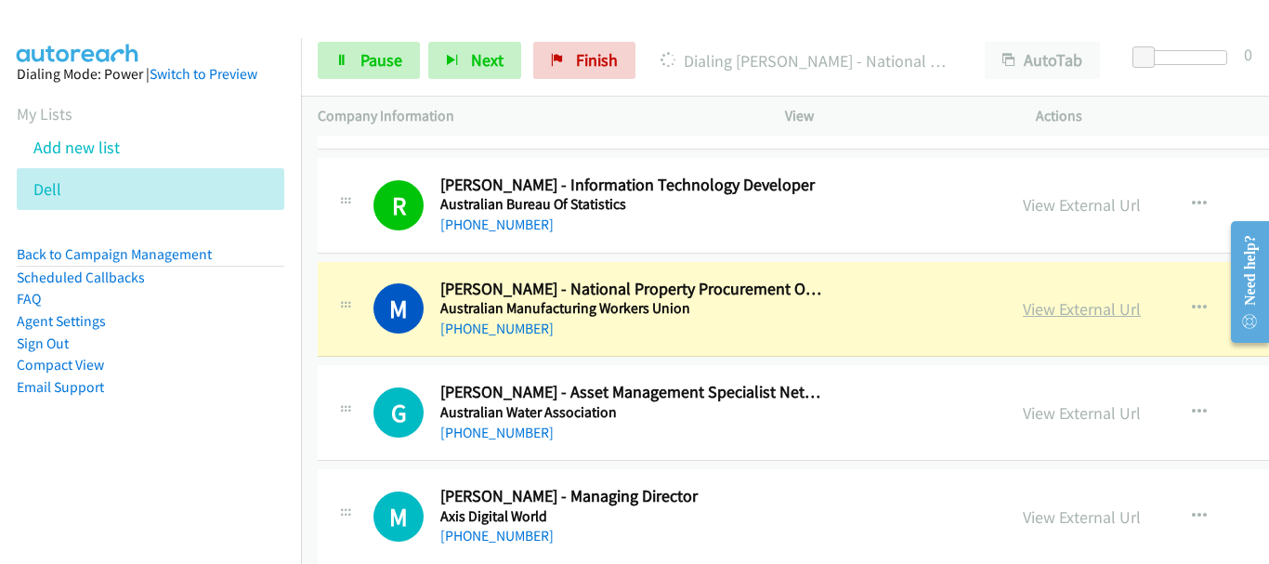
click at [1023, 305] on link "View External Url" at bounding box center [1082, 308] width 118 height 21
click at [366, 67] on span "Pause" at bounding box center [381, 59] width 42 height 21
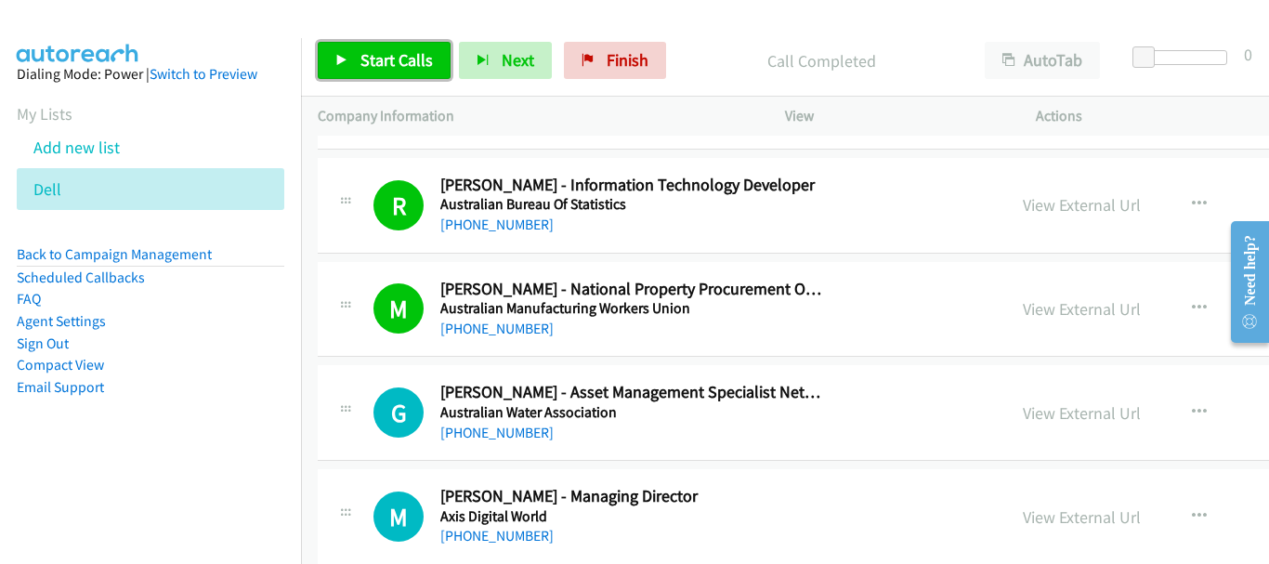
click at [379, 60] on span "Start Calls" at bounding box center [396, 59] width 72 height 21
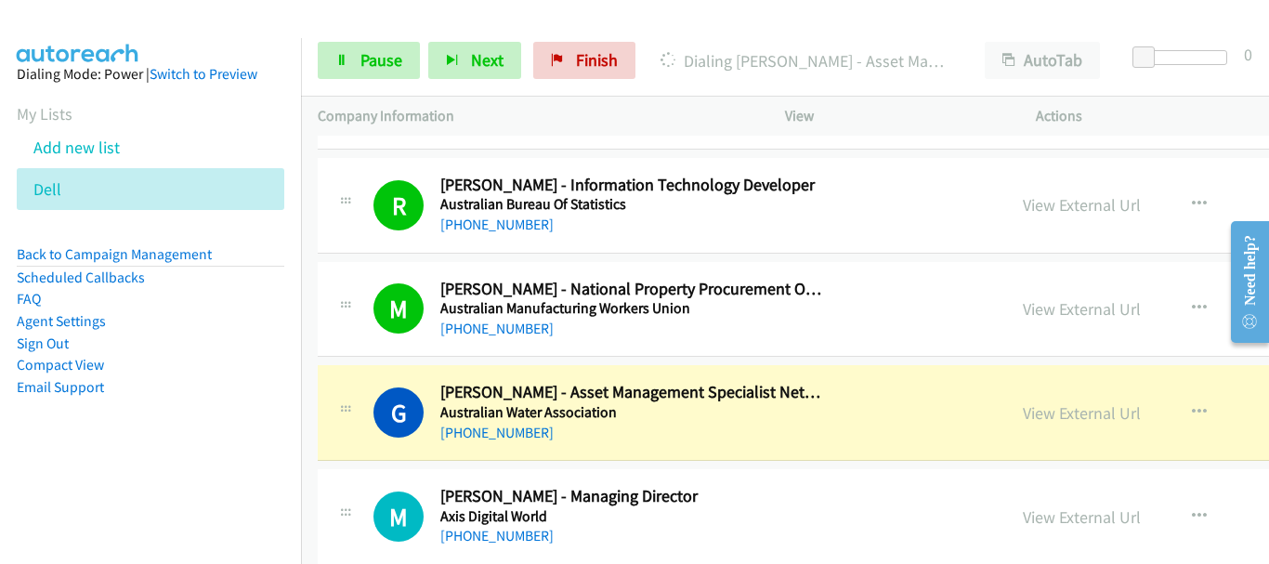
click at [159, 19] on div at bounding box center [626, 36] width 1252 height 72
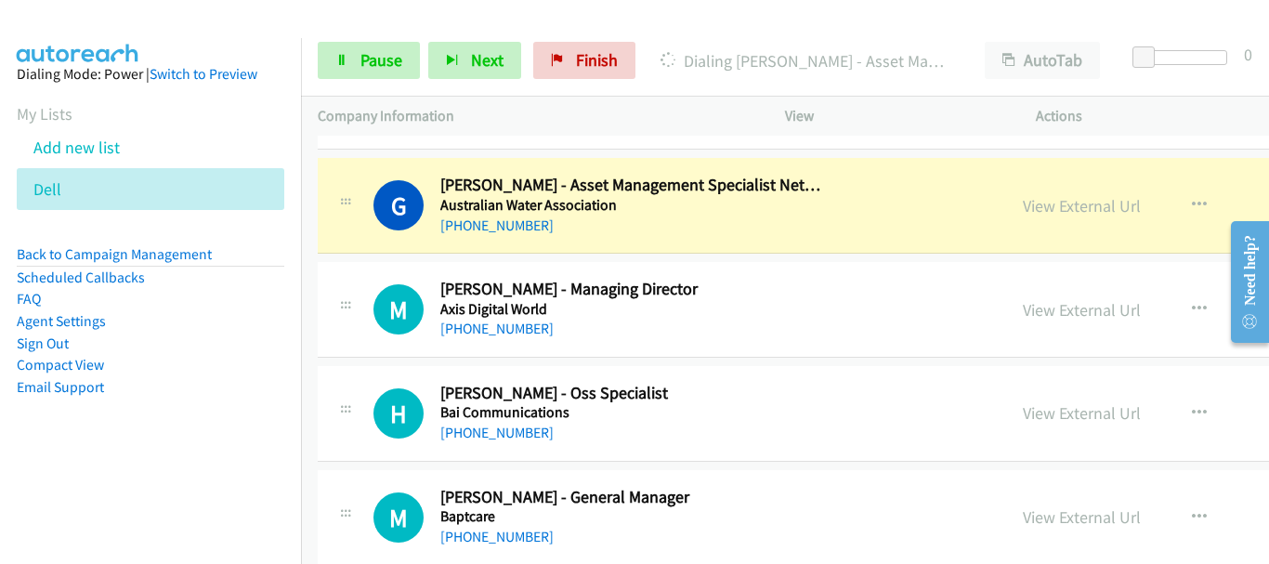
scroll to position [5110, 0]
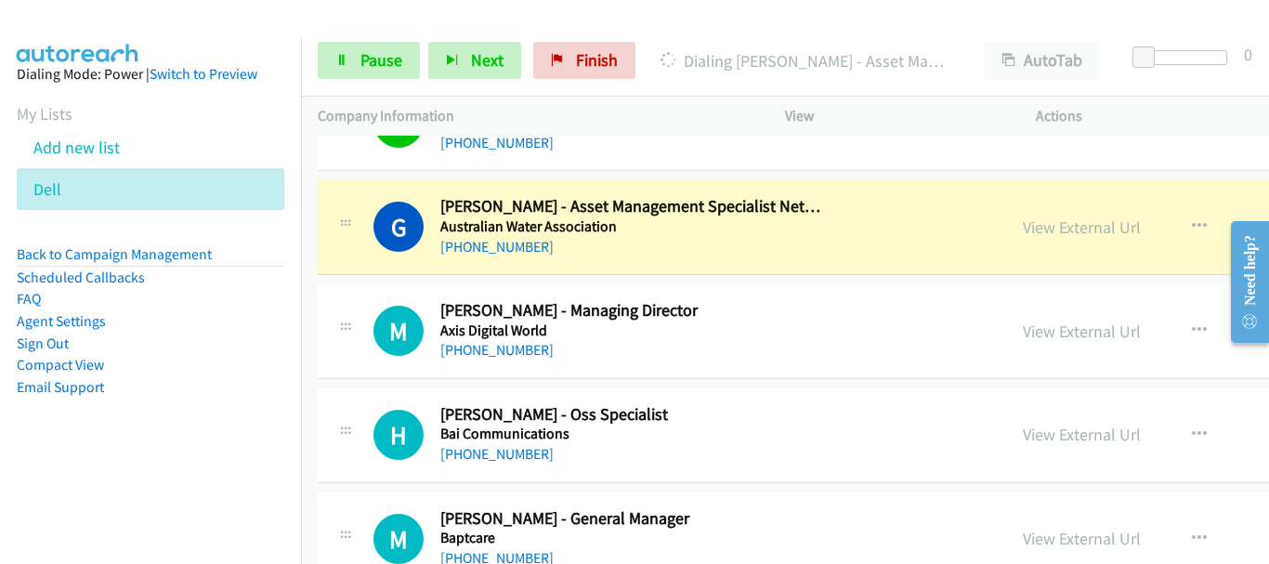
click at [1023, 232] on link "View External Url" at bounding box center [1082, 226] width 118 height 21
click at [352, 57] on link "Pause" at bounding box center [369, 60] width 102 height 37
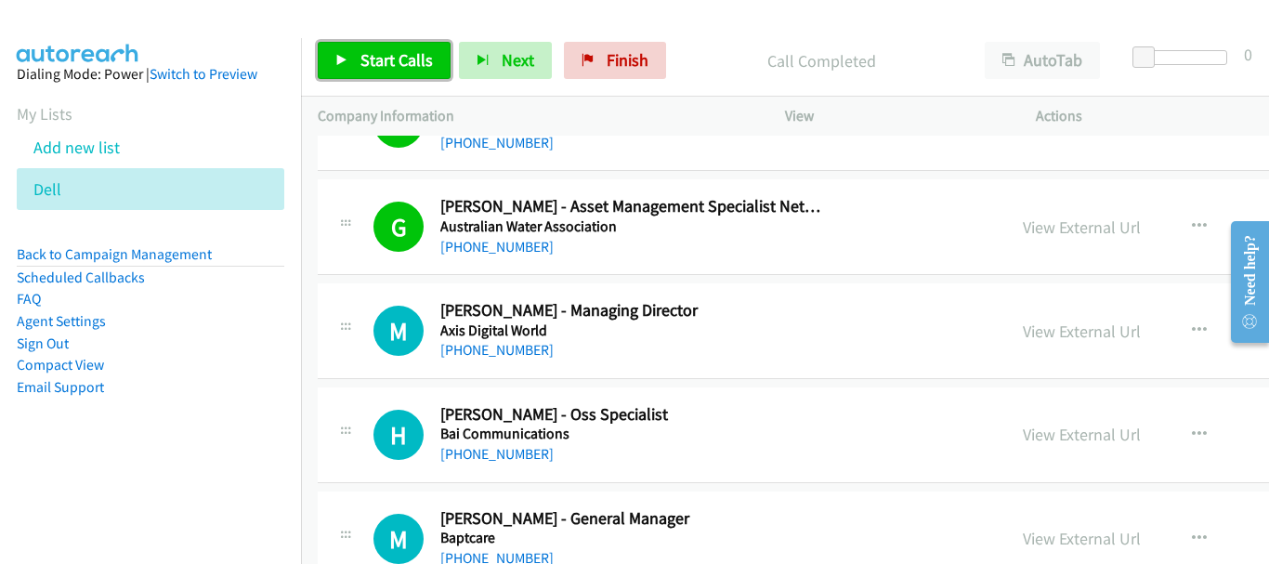
click at [387, 45] on link "Start Calls" at bounding box center [384, 60] width 133 height 37
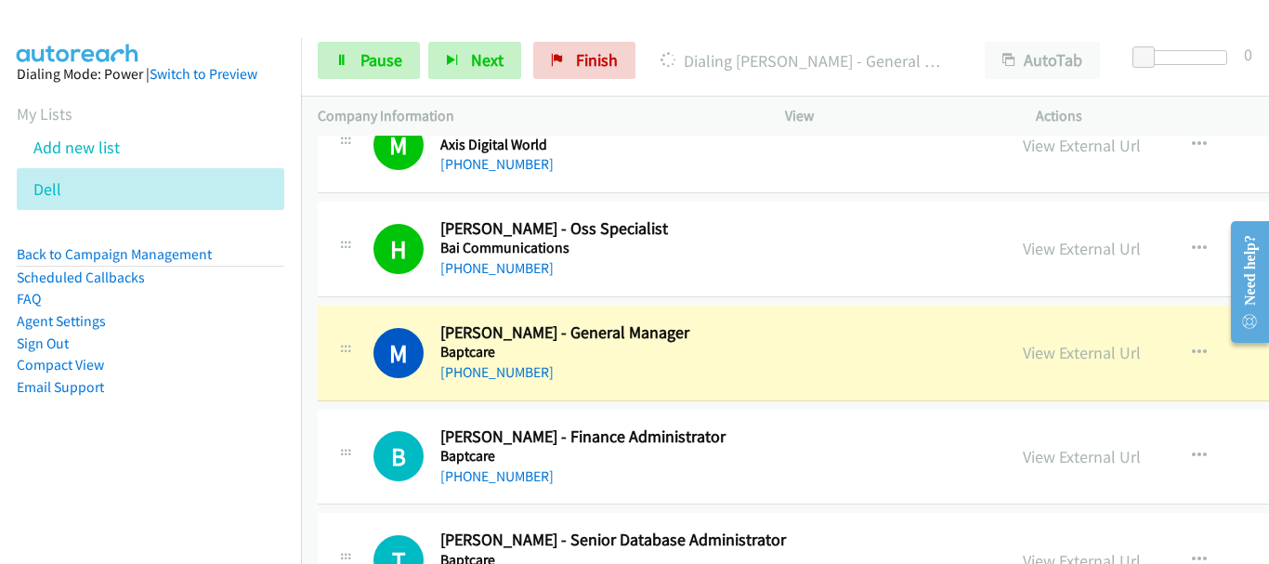
scroll to position [5389, 0]
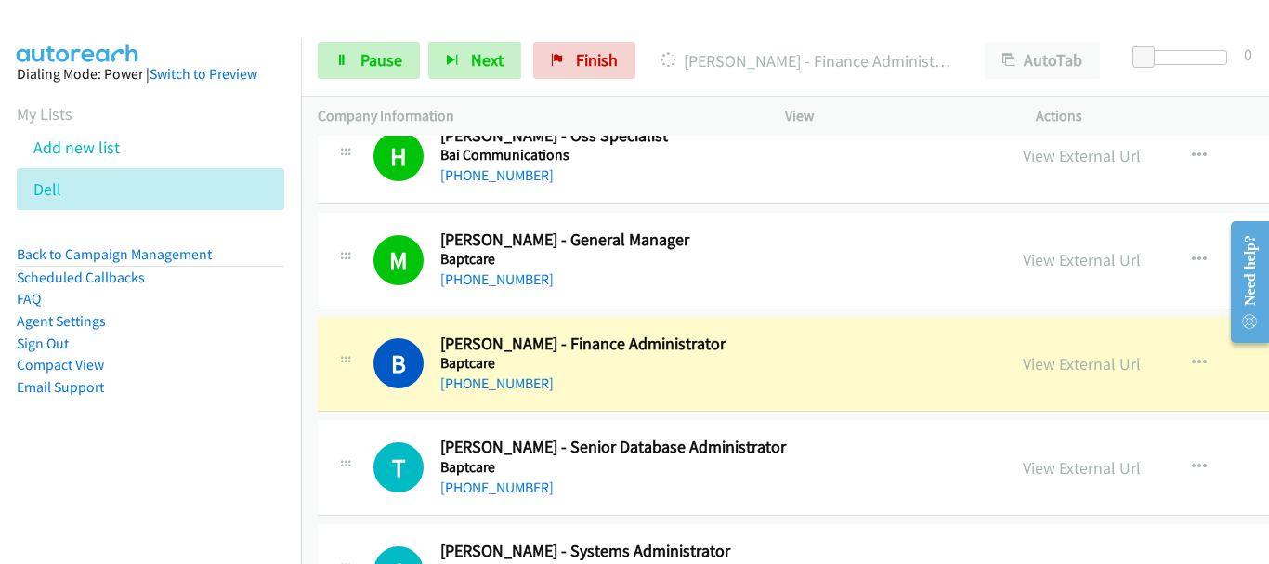
click at [80, 20] on img at bounding box center [77, 32] width 139 height 65
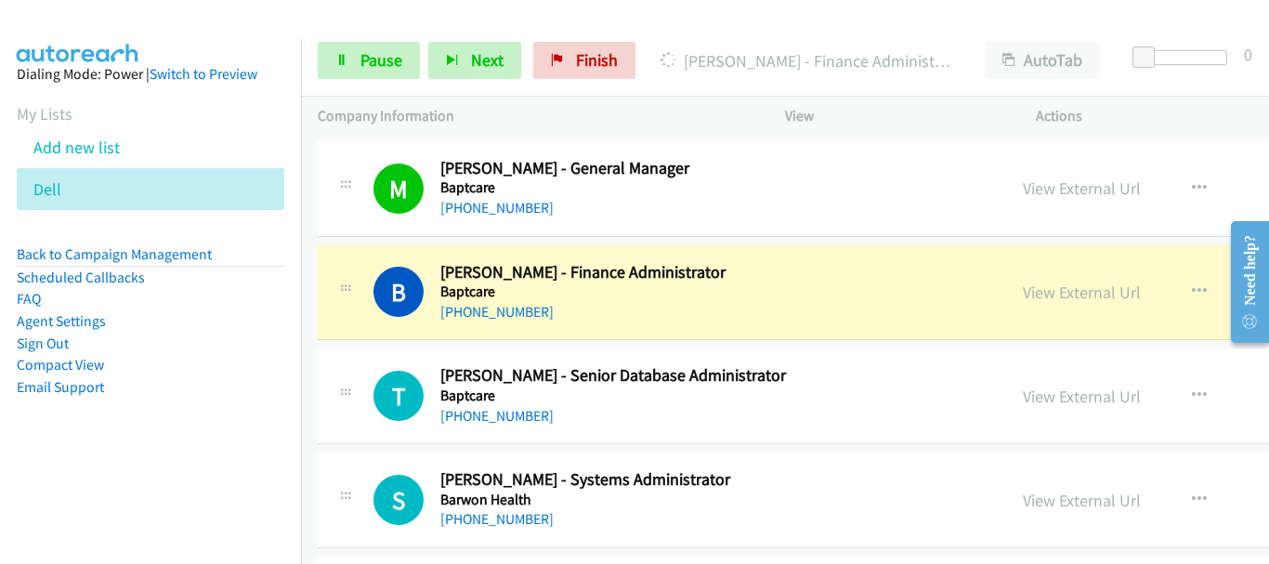
scroll to position [5482, 0]
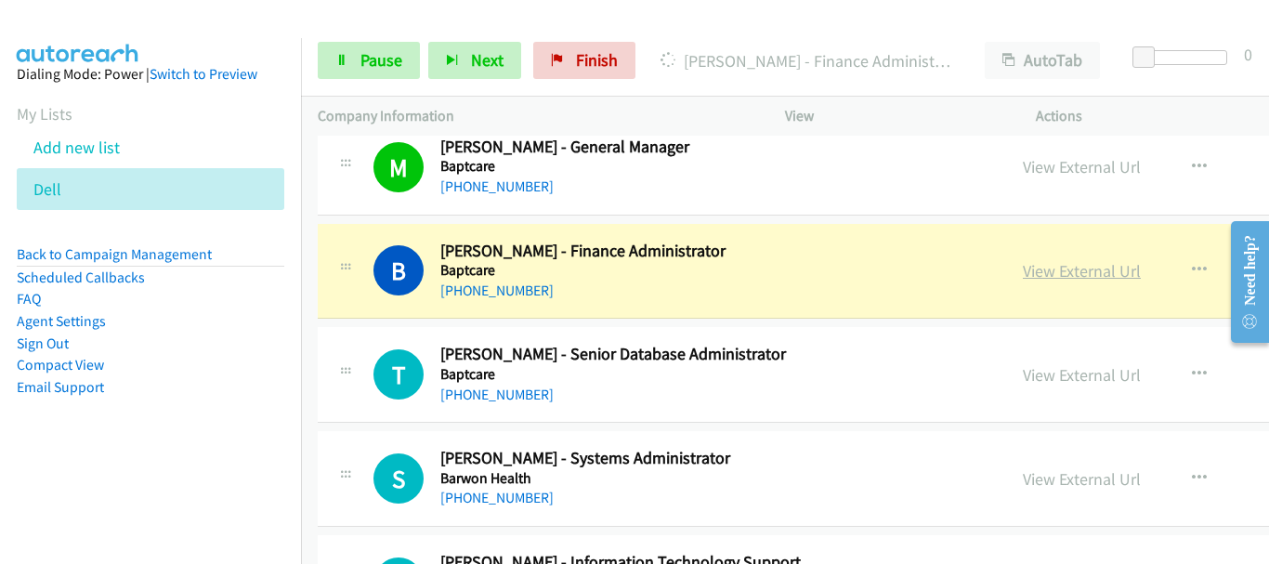
click at [1023, 270] on link "View External Url" at bounding box center [1082, 270] width 118 height 21
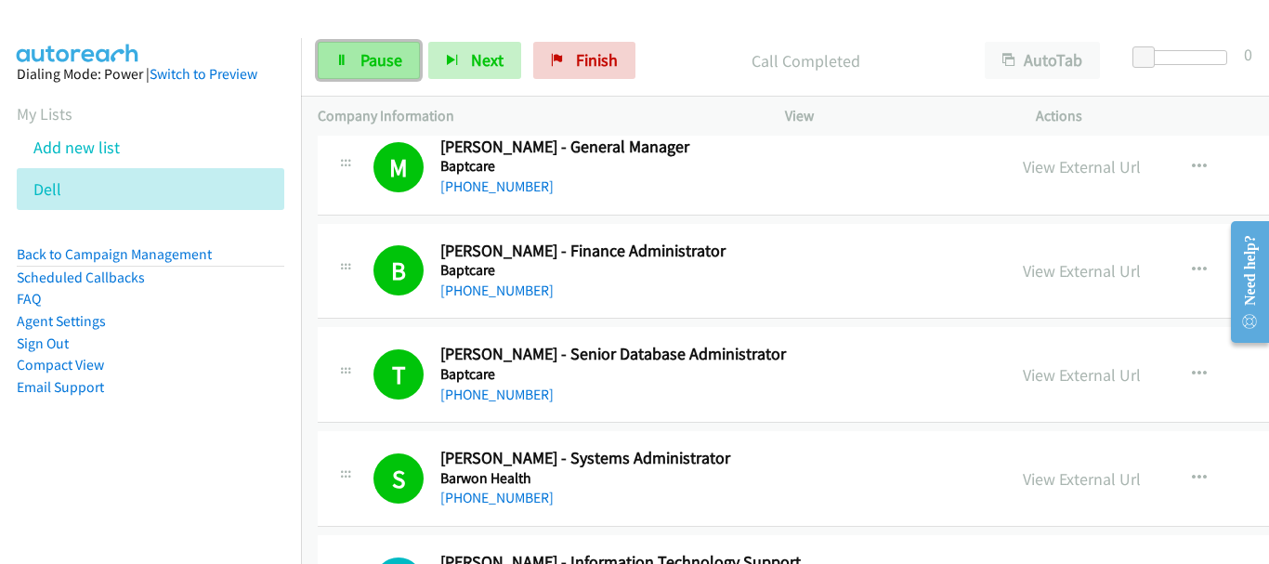
click at [379, 68] on span "Pause" at bounding box center [381, 59] width 42 height 21
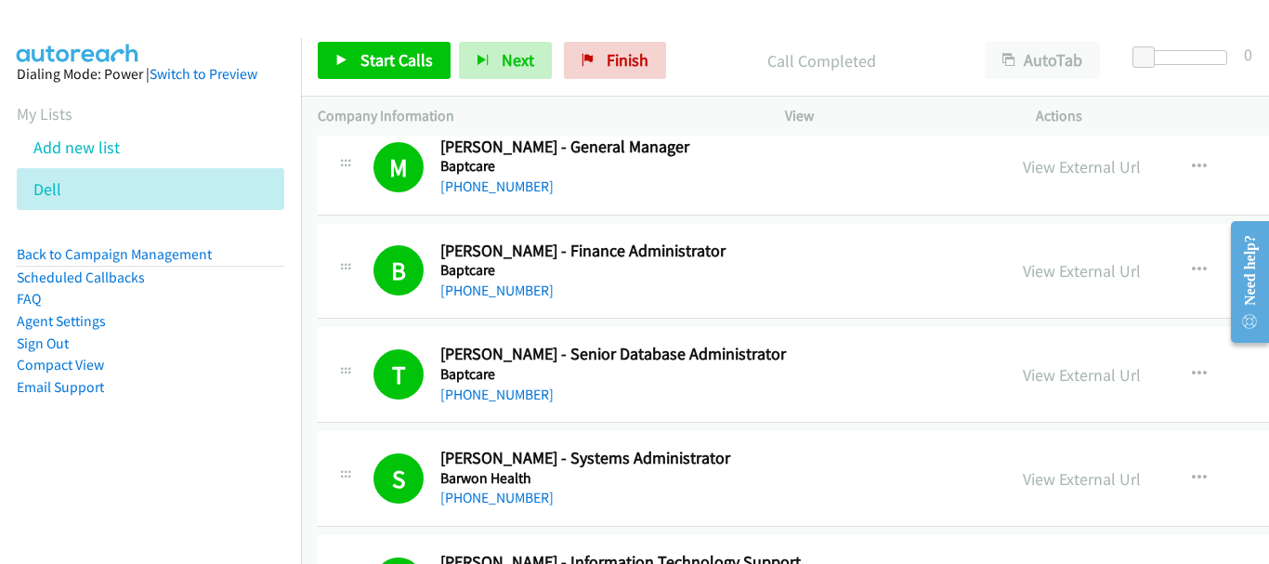
drag, startPoint x: 1268, startPoint y: 55, endPoint x: 704, endPoint y: 36, distance: 564.3
click at [704, 36] on div "Start Calls Pause Next Finish Call Completed AutoTab AutoTab 0" at bounding box center [785, 61] width 968 height 72
click at [400, 72] on link "Start Calls" at bounding box center [384, 60] width 133 height 37
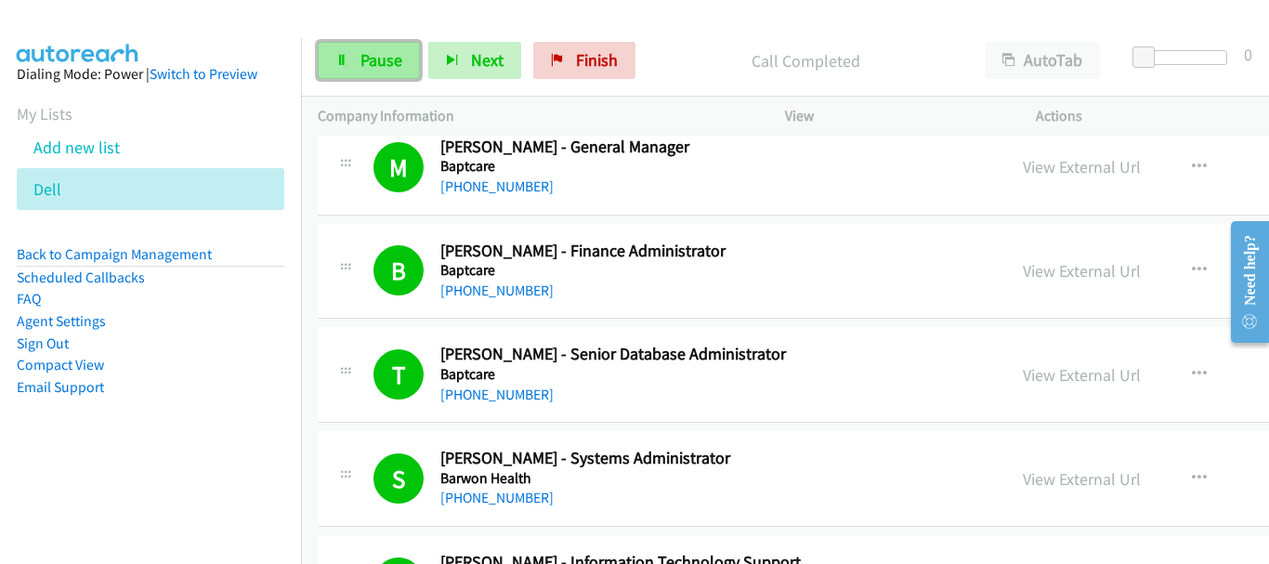
click at [377, 62] on span "Pause" at bounding box center [381, 59] width 42 height 21
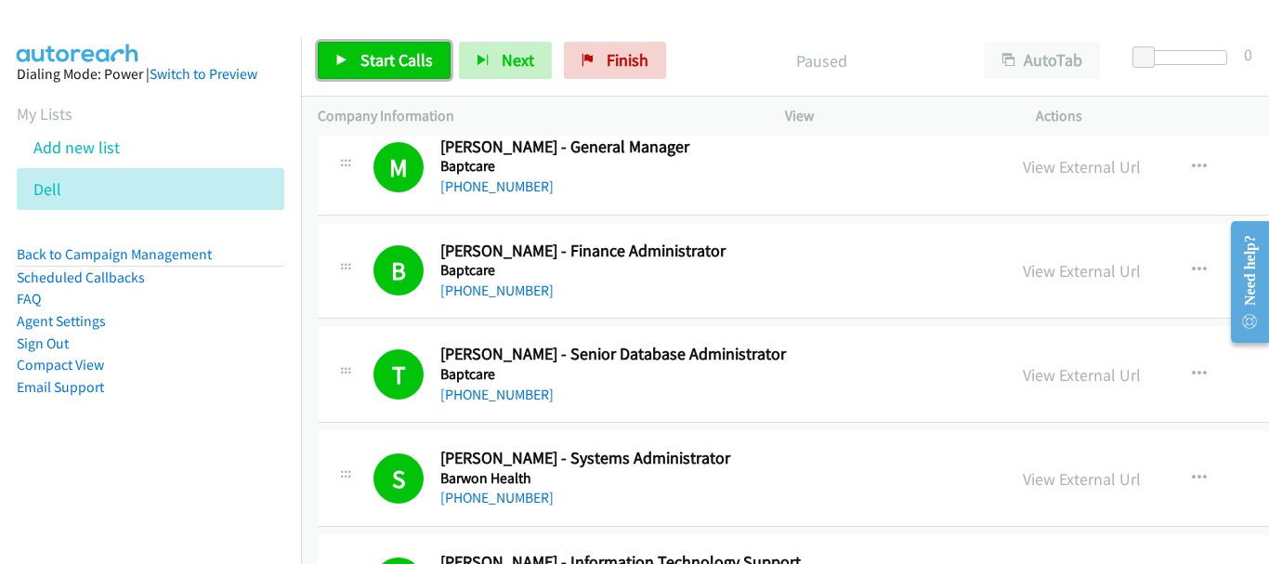
click at [362, 63] on span "Start Calls" at bounding box center [396, 59] width 72 height 21
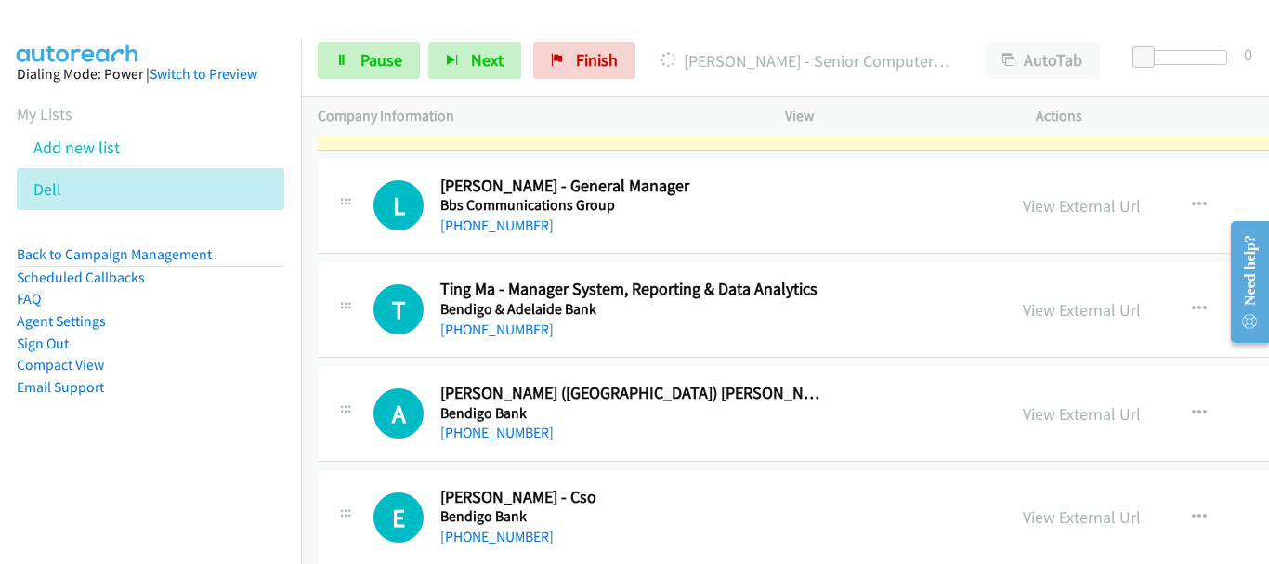
scroll to position [6504, 0]
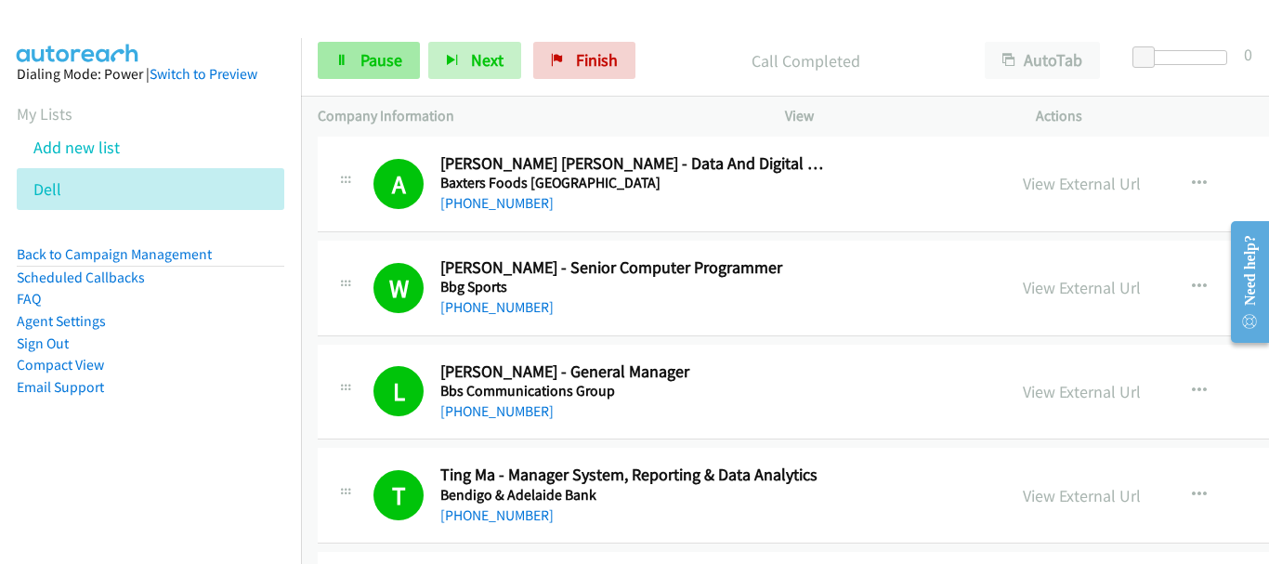
click at [123, 20] on img at bounding box center [77, 32] width 139 height 65
click at [403, 66] on link "Pause" at bounding box center [369, 60] width 102 height 37
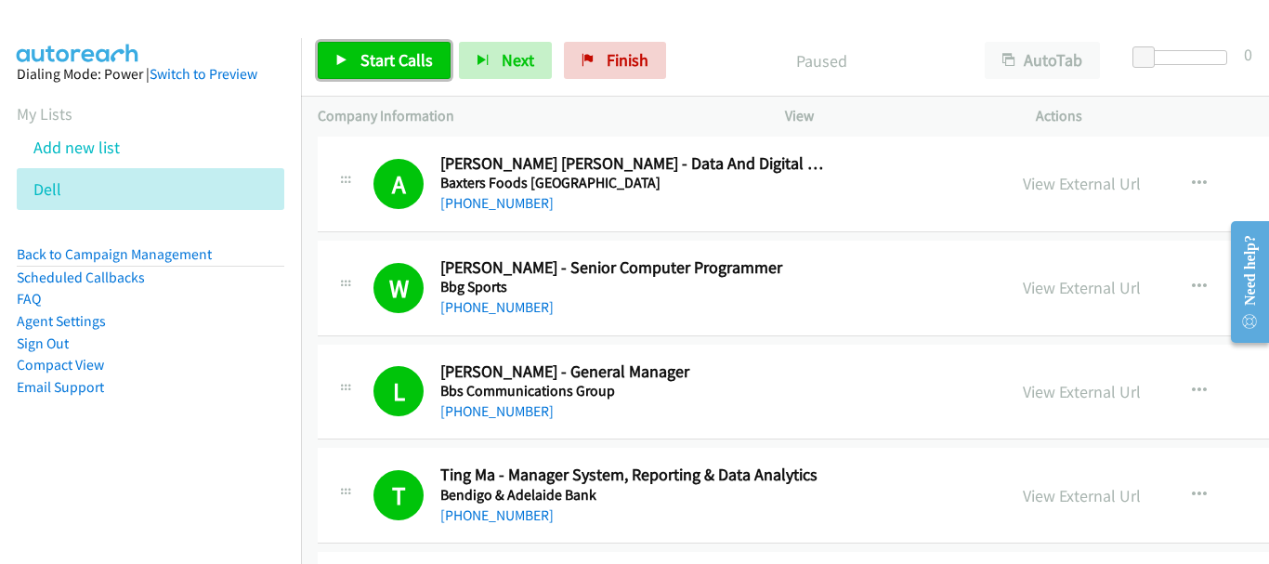
click at [370, 59] on span "Start Calls" at bounding box center [396, 59] width 72 height 21
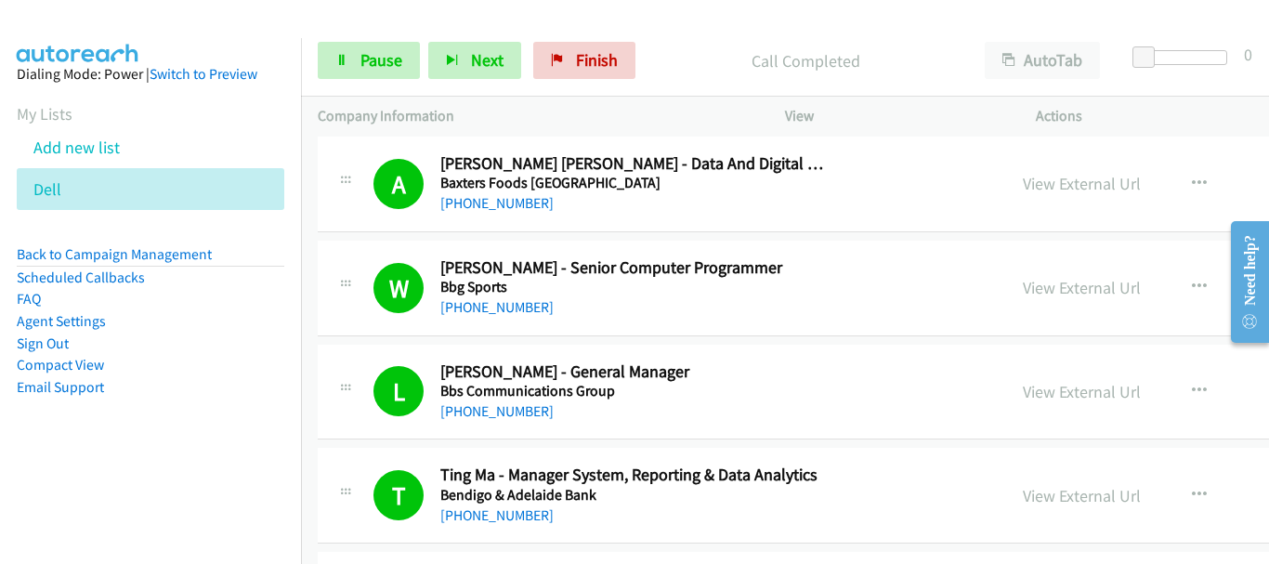
click at [108, 40] on aside "Dialing Mode: Power | Switch to Preview My Lists Add new list Dell Back to Camp…" at bounding box center [150, 260] width 301 height 444
click at [349, 62] on link "Pause" at bounding box center [369, 60] width 102 height 37
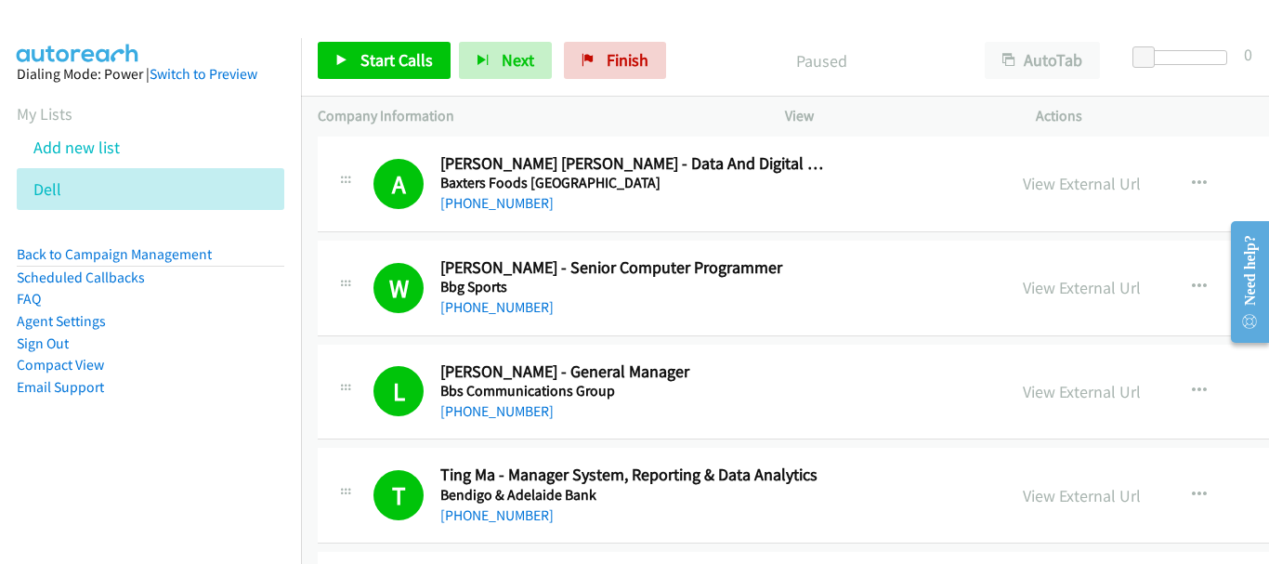
drag, startPoint x: 234, startPoint y: 15, endPoint x: 296, endPoint y: 0, distance: 64.0
click at [235, 14] on div at bounding box center [626, 36] width 1252 height 72
click at [387, 30] on div "Start Calls Pause Next Finish Paused AutoTab AutoTab 0" at bounding box center [785, 61] width 968 height 72
click at [385, 53] on span "Start Calls" at bounding box center [396, 59] width 72 height 21
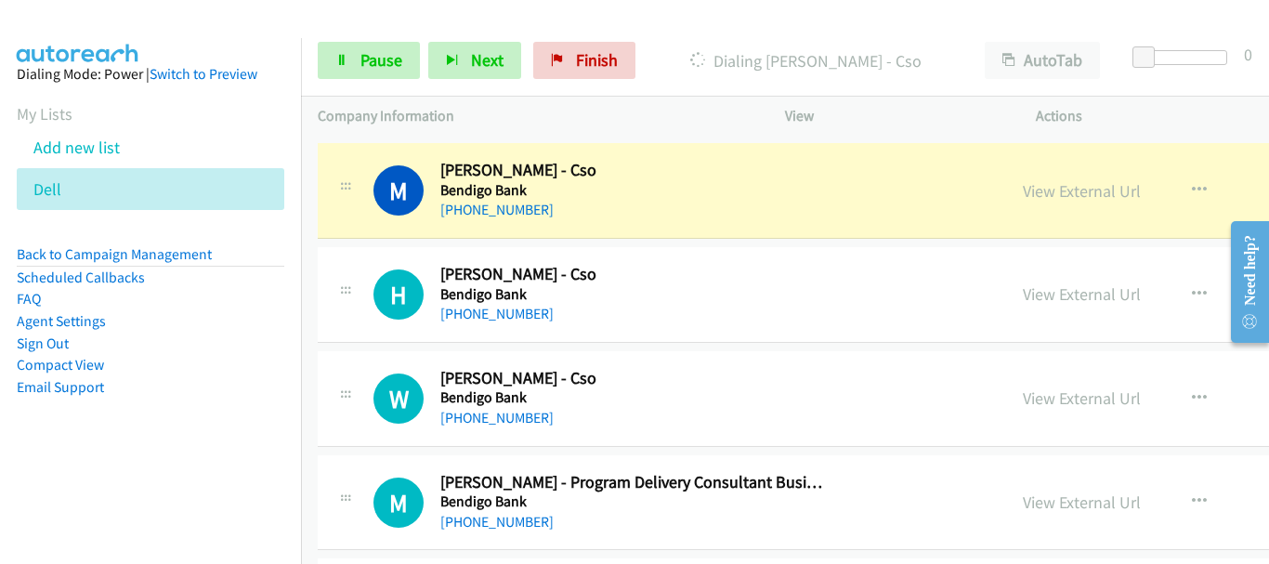
scroll to position [7433, 0]
click at [1023, 194] on link "View External Url" at bounding box center [1082, 189] width 118 height 21
click at [373, 67] on span "Pause" at bounding box center [381, 59] width 42 height 21
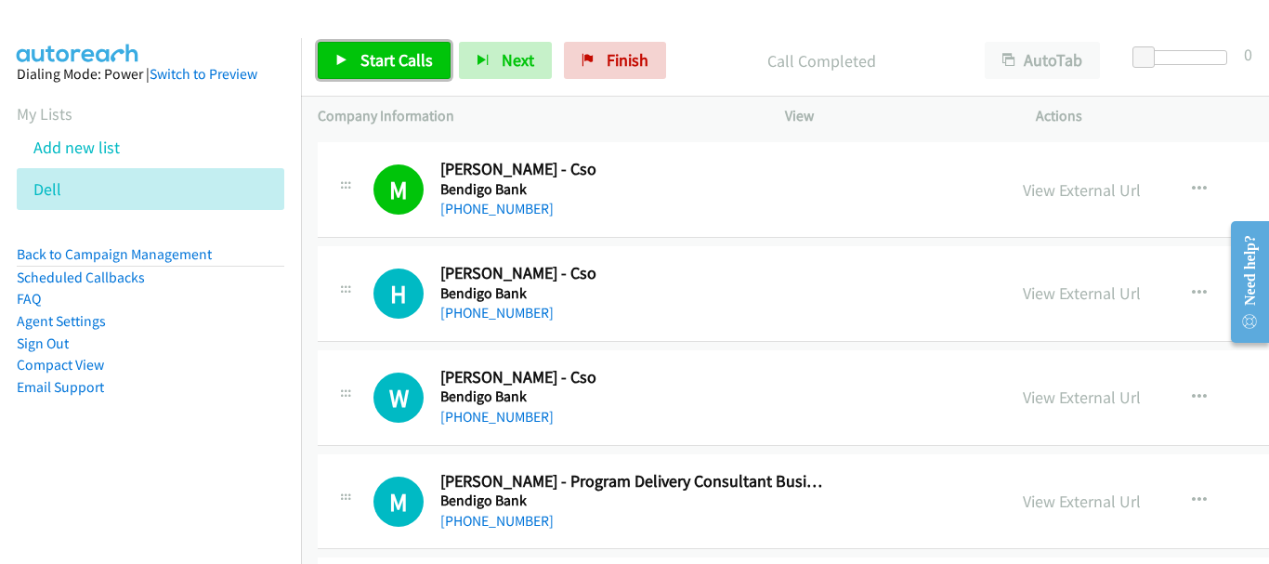
click at [387, 44] on link "Start Calls" at bounding box center [384, 60] width 133 height 37
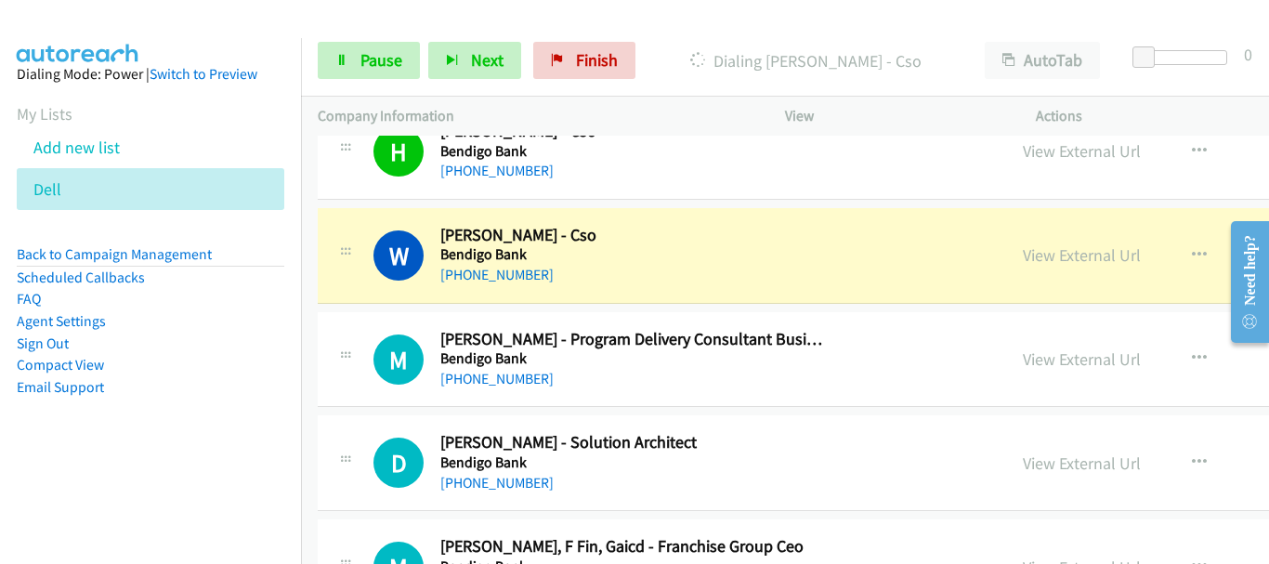
scroll to position [7619, 0]
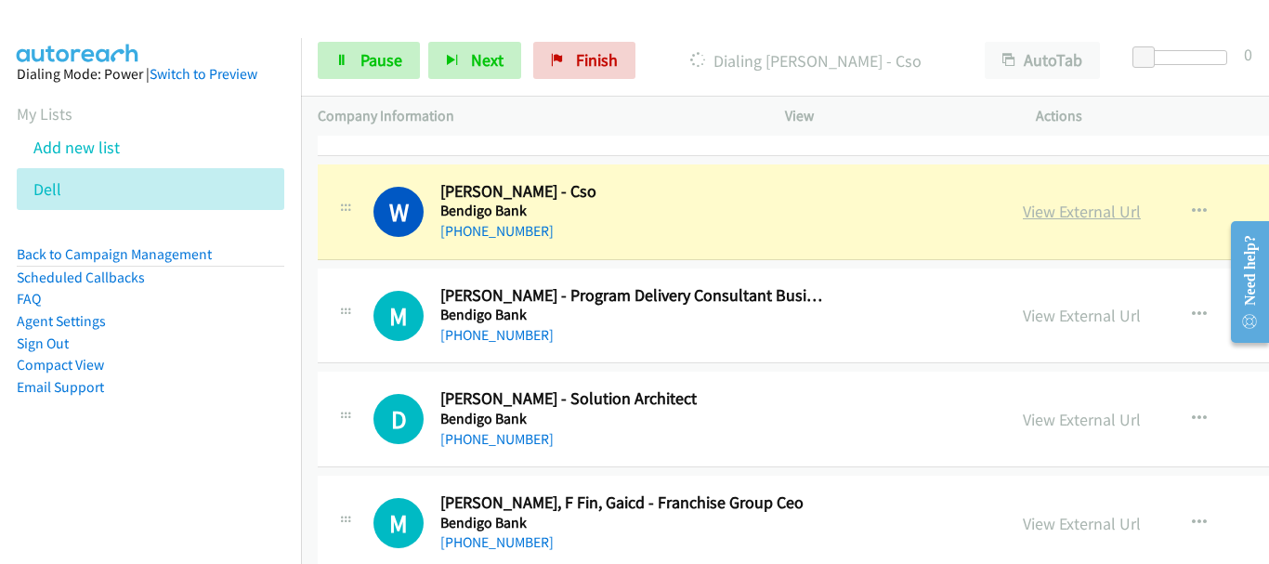
click at [1023, 212] on link "View External Url" at bounding box center [1082, 211] width 118 height 21
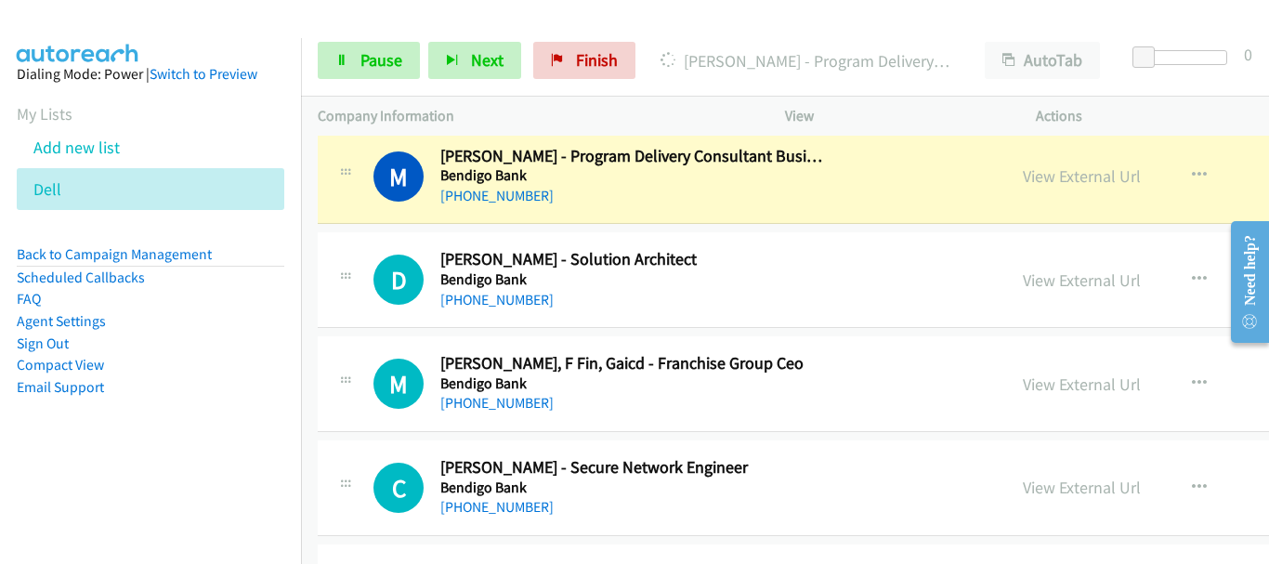
scroll to position [7712, 0]
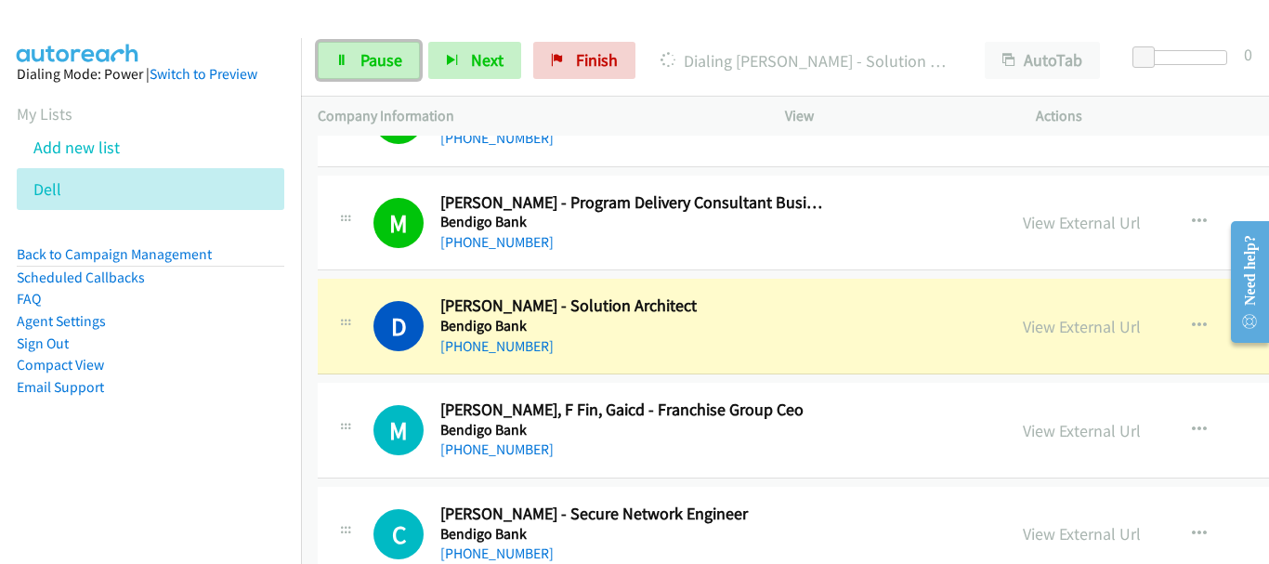
click at [371, 57] on span "Pause" at bounding box center [381, 59] width 42 height 21
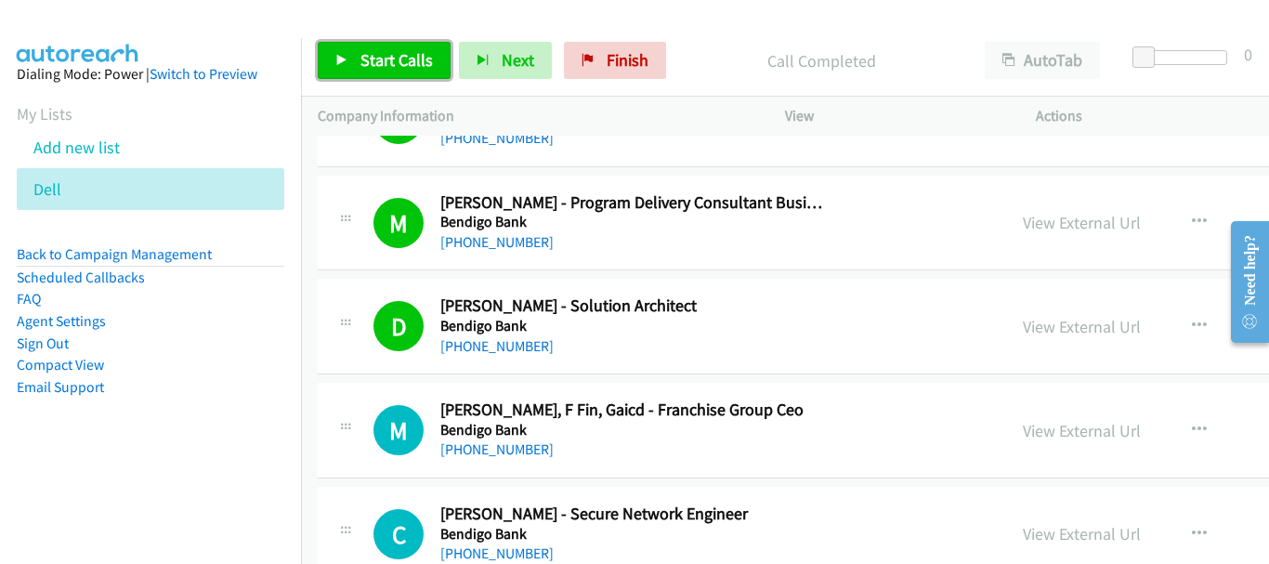
click at [382, 57] on span "Start Calls" at bounding box center [396, 59] width 72 height 21
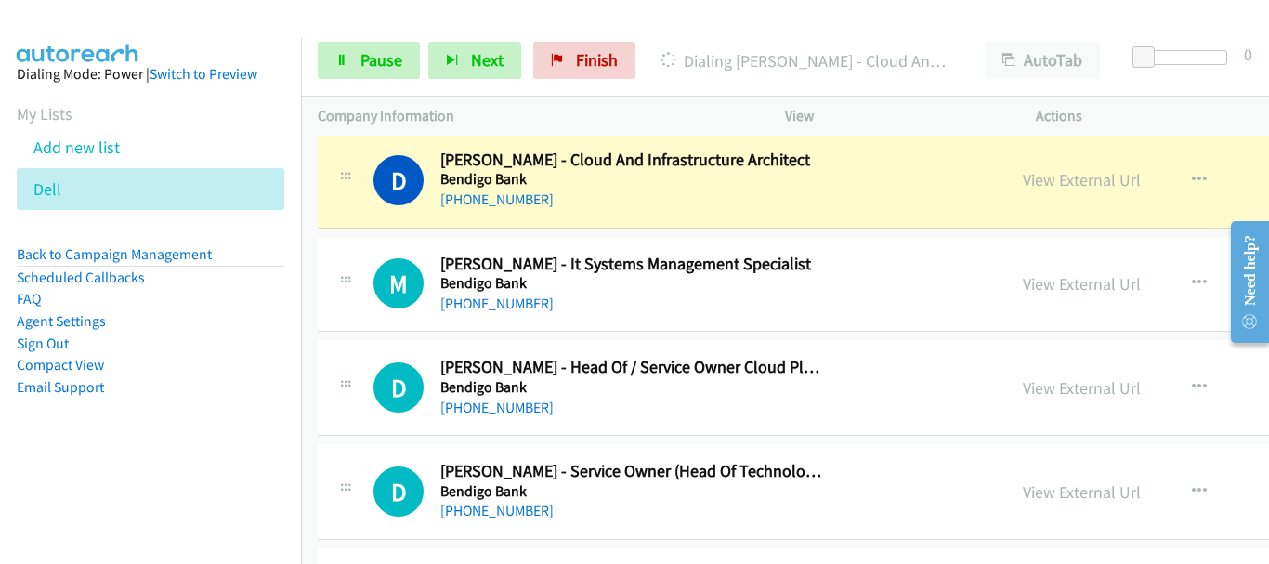
scroll to position [8760, 0]
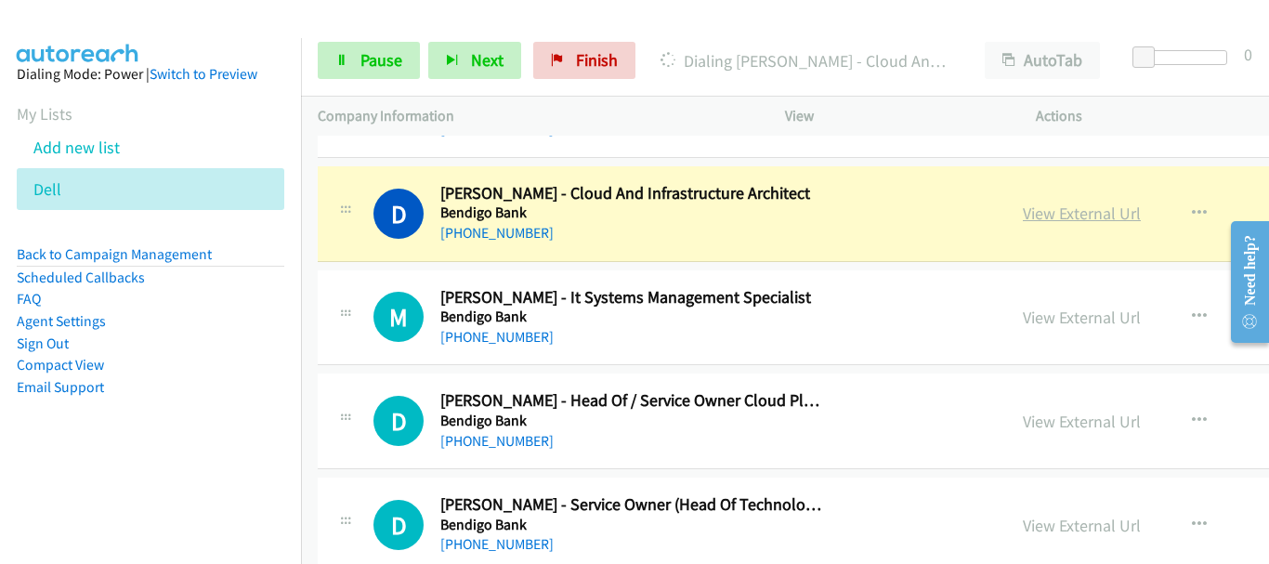
click at [1023, 219] on link "View External Url" at bounding box center [1082, 213] width 118 height 21
click at [400, 72] on link "Pause" at bounding box center [369, 60] width 102 height 37
